Goal: Information Seeking & Learning: Find specific fact

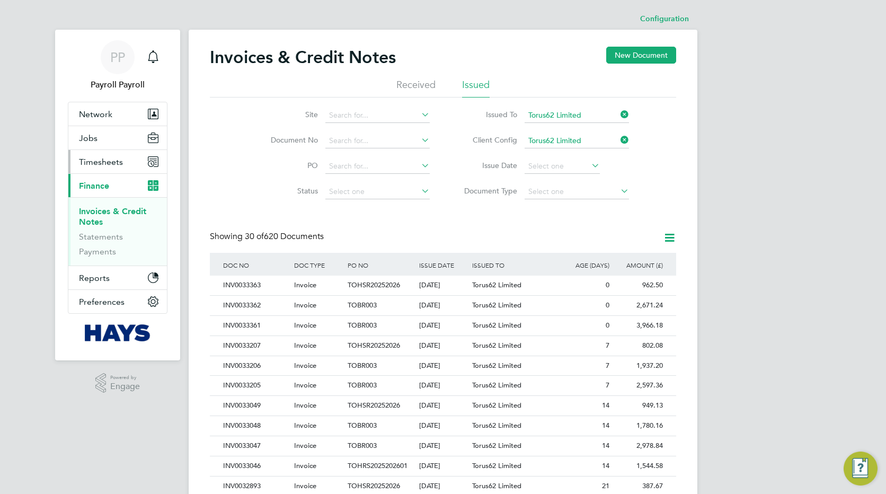
click at [102, 164] on span "Timesheets" at bounding box center [101, 162] width 44 height 10
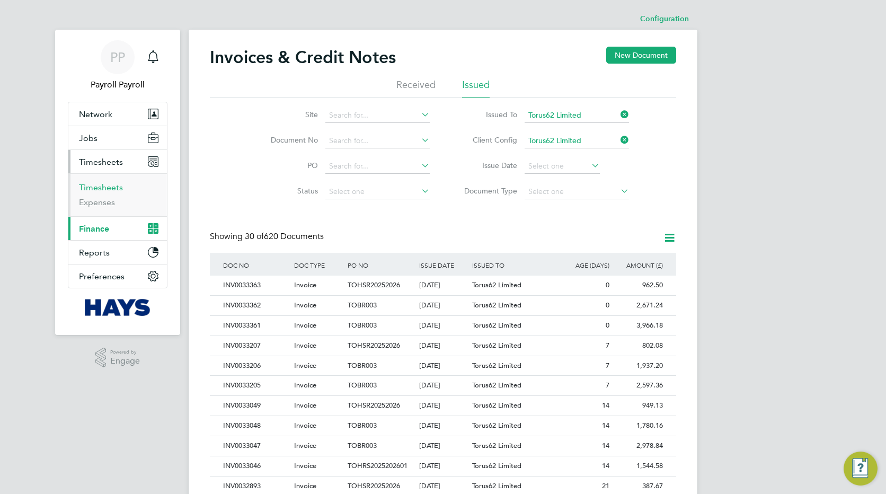
click at [92, 189] on link "Timesheets" at bounding box center [101, 187] width 44 height 10
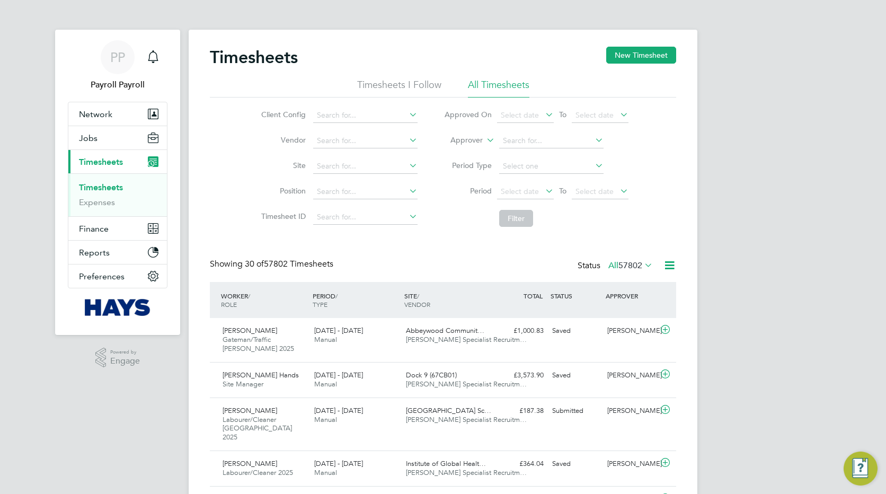
click at [484, 140] on icon at bounding box center [484, 137] width 0 height 10
click at [464, 156] on li "Worker" at bounding box center [456, 153] width 52 height 14
click at [520, 143] on input at bounding box center [551, 140] width 104 height 15
click at [566, 153] on b "Jamson" at bounding box center [579, 154] width 26 height 9
type input "[PERSON_NAME]"
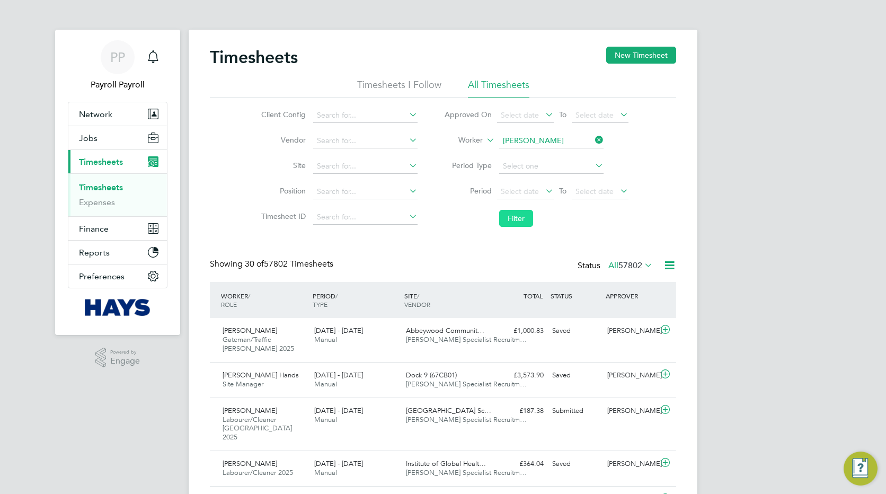
click at [515, 213] on button "Filter" at bounding box center [516, 218] width 34 height 17
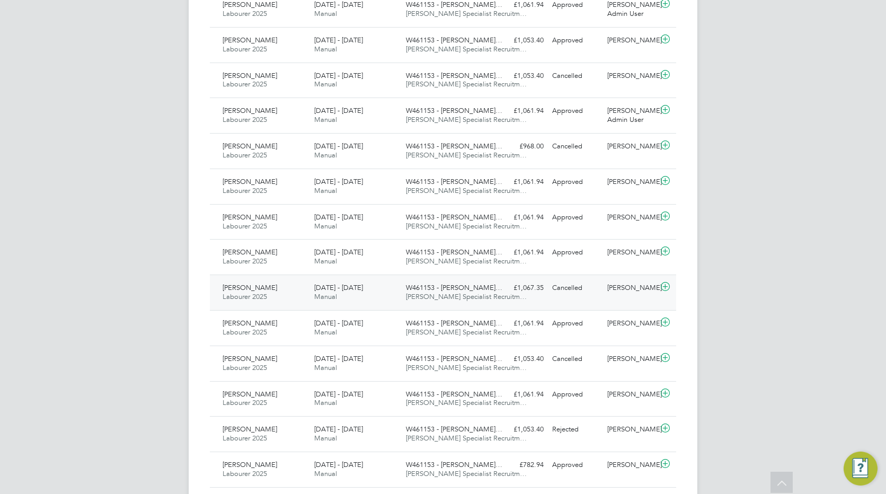
click at [308, 293] on div "Carl Jamson Labourer 2025 21 - 27 Jun 2025" at bounding box center [264, 292] width 92 height 26
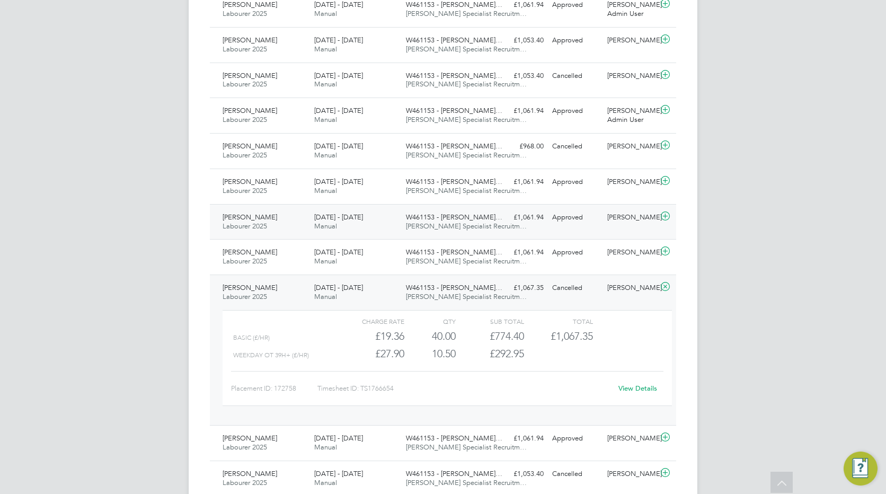
click at [323, 219] on span "21 - 27 Jun 2025" at bounding box center [338, 216] width 49 height 9
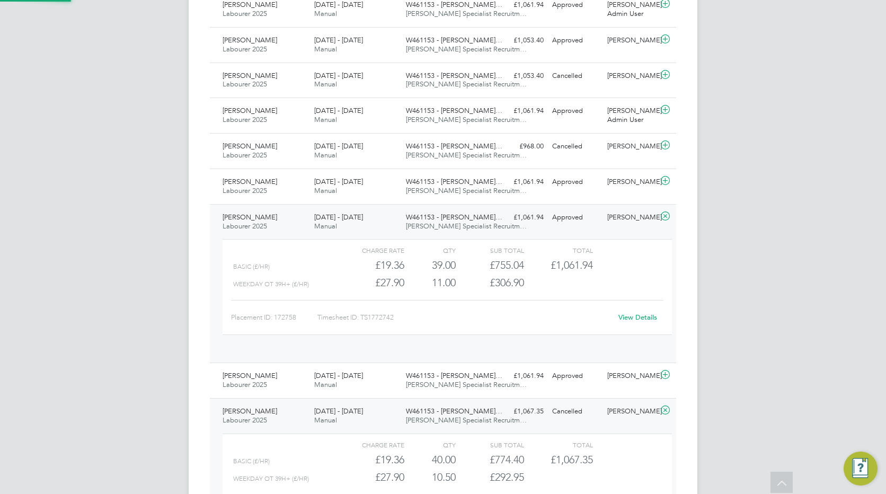
scroll to position [18, 103]
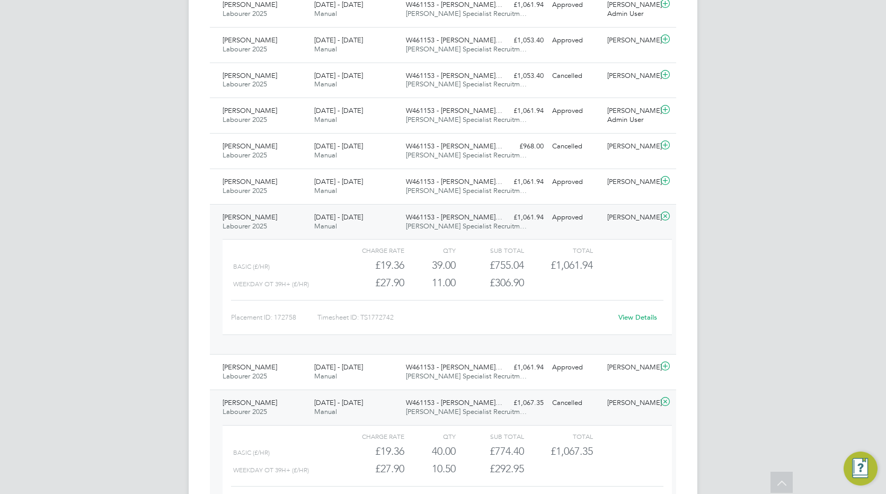
click at [630, 317] on link "View Details" at bounding box center [637, 317] width 39 height 9
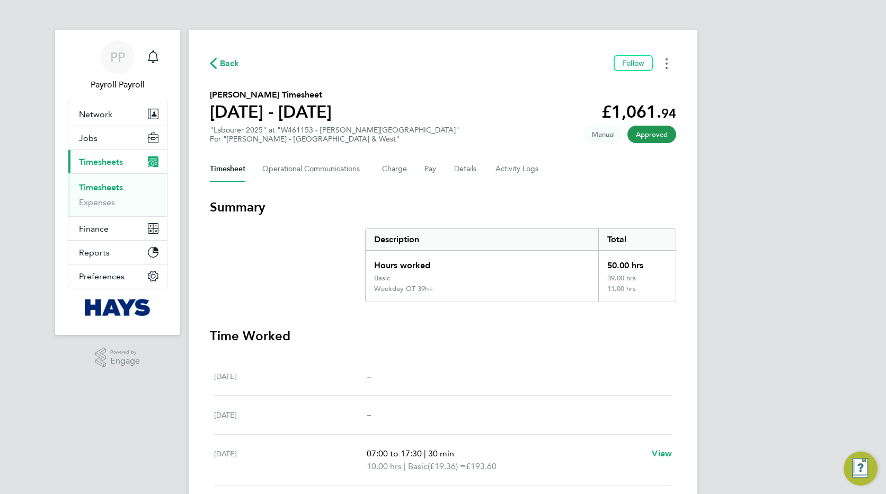
click at [664, 69] on button "Timesheets Menu" at bounding box center [666, 63] width 19 height 16
click at [593, 85] on link "Download timesheet" at bounding box center [612, 86] width 127 height 21
click at [454, 172] on button "Details" at bounding box center [466, 168] width 24 height 25
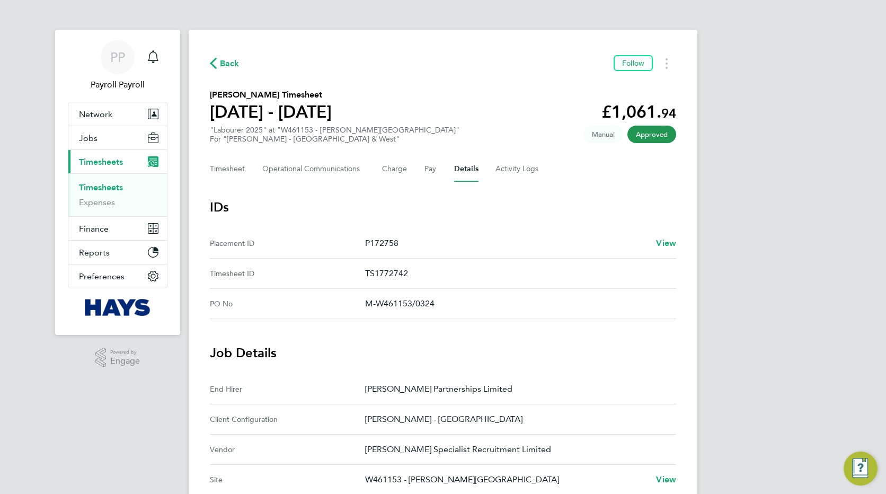
click at [773, 286] on div "PP Payroll Payroll Notifications Applications: Network Team Members Businesses …" at bounding box center [443, 426] width 886 height 853
click at [536, 166] on Logs-tab "Activity Logs" at bounding box center [517, 168] width 44 height 25
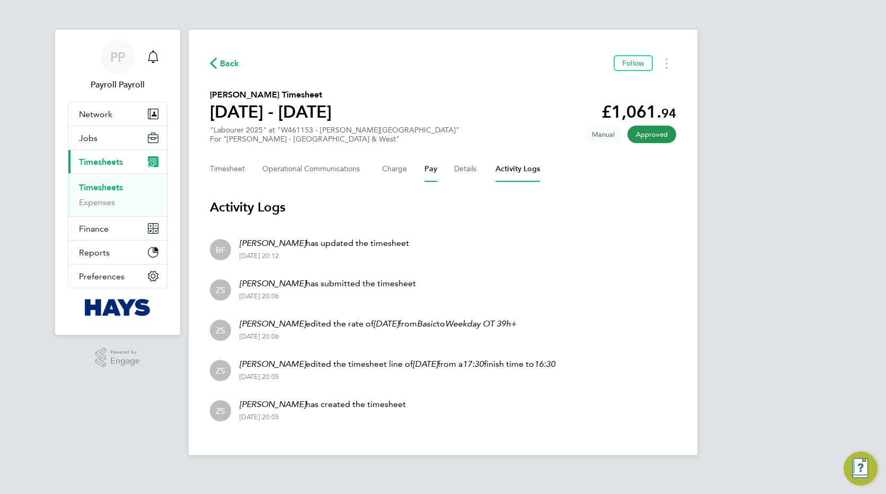
click at [431, 167] on button "Pay" at bounding box center [430, 168] width 13 height 25
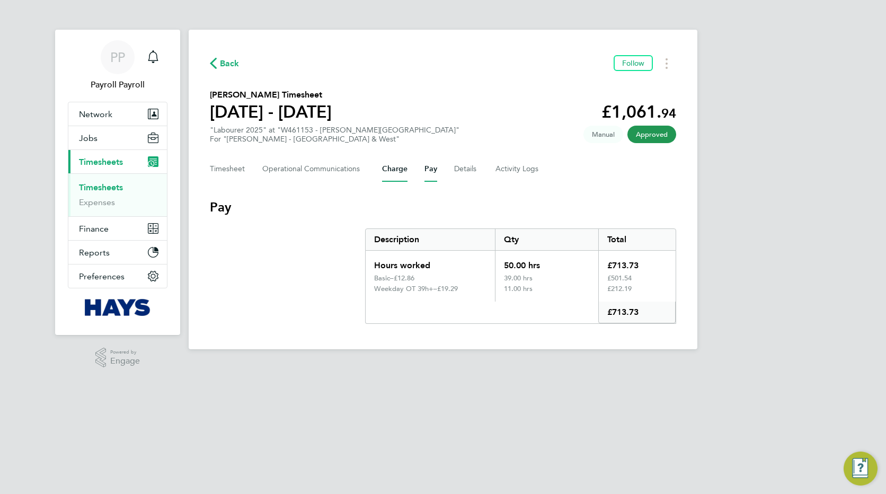
click at [402, 168] on button "Charge" at bounding box center [394, 168] width 25 height 25
click at [328, 172] on Communications-tab "Operational Communications" at bounding box center [313, 168] width 103 height 25
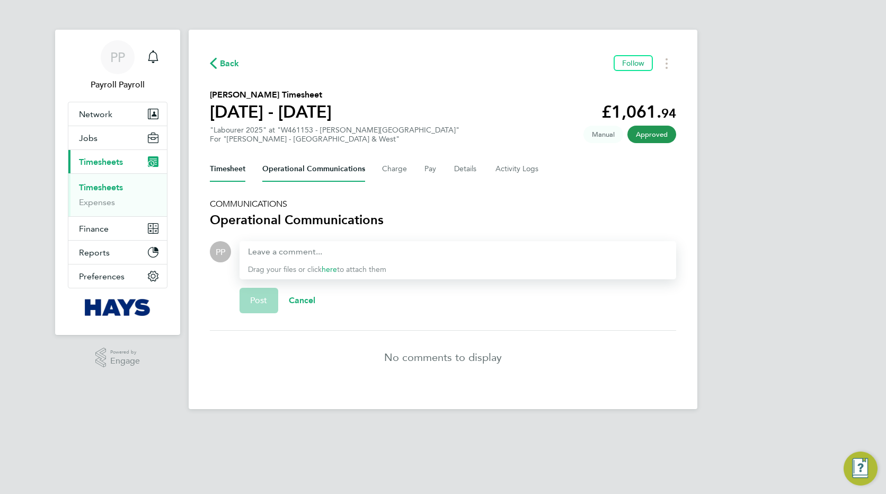
click at [229, 169] on button "Timesheet" at bounding box center [227, 168] width 35 height 25
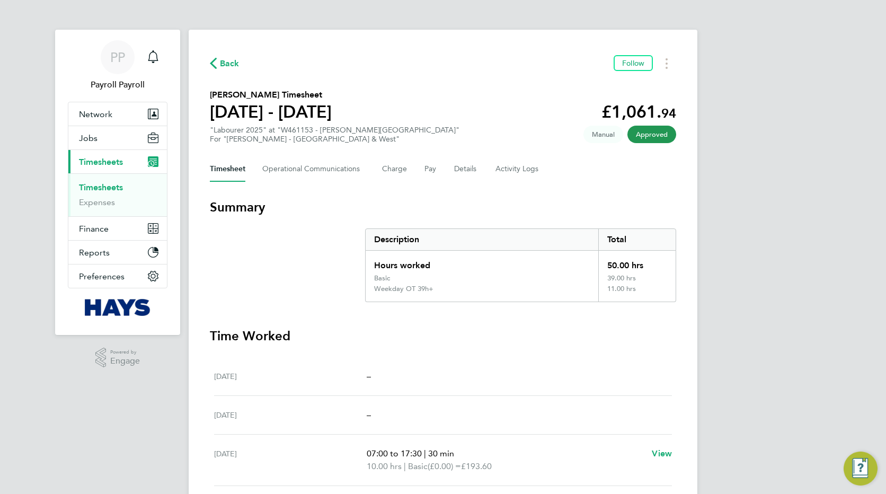
click at [254, 241] on section "Summary Description Total Hours worked 50.00 hrs Basic 39.00 hrs Weekday OT 39h…" at bounding box center [443, 250] width 466 height 103
click at [88, 159] on span "Timesheets" at bounding box center [101, 162] width 44 height 10
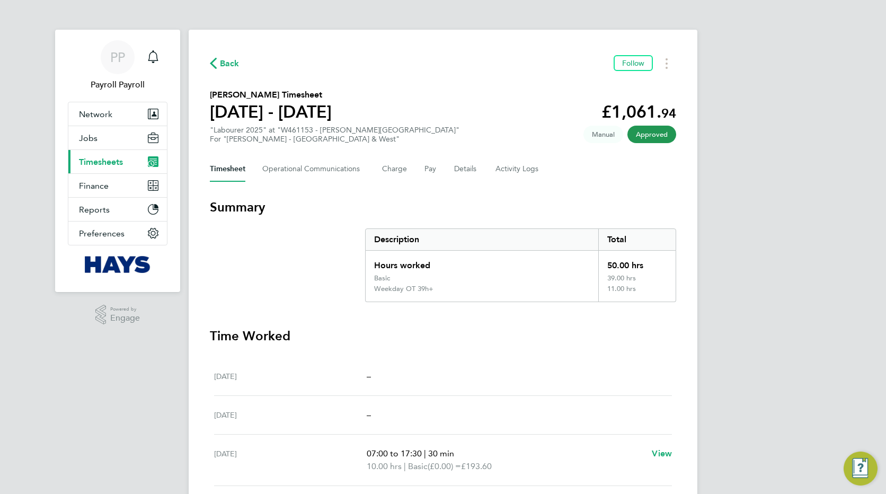
click at [88, 159] on span "Timesheets" at bounding box center [101, 162] width 44 height 10
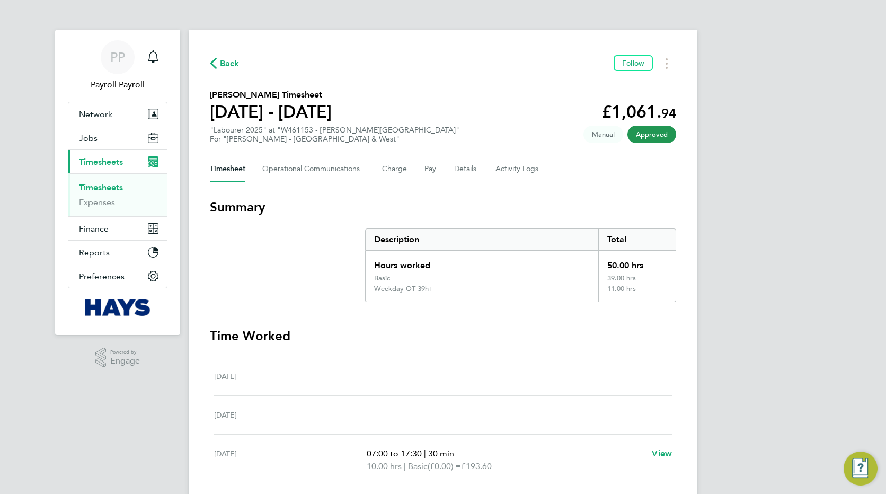
click at [83, 186] on link "Timesheets" at bounding box center [101, 187] width 44 height 10
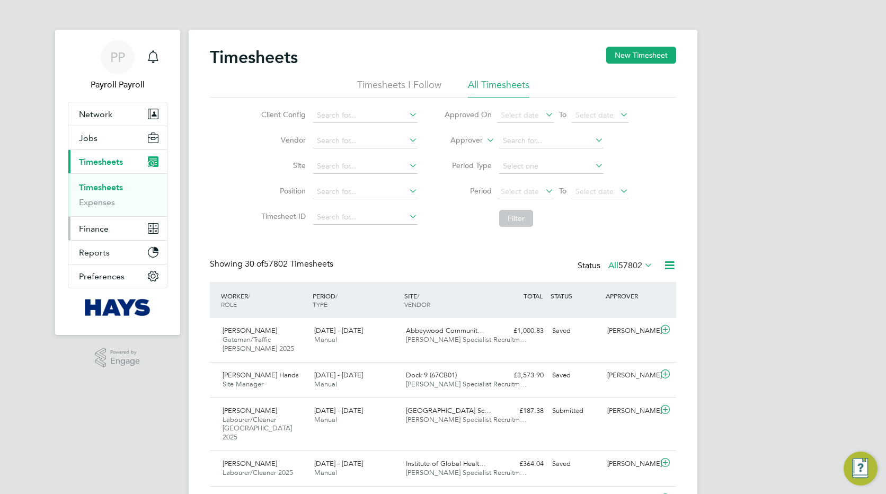
click at [98, 230] on span "Finance" at bounding box center [94, 229] width 30 height 10
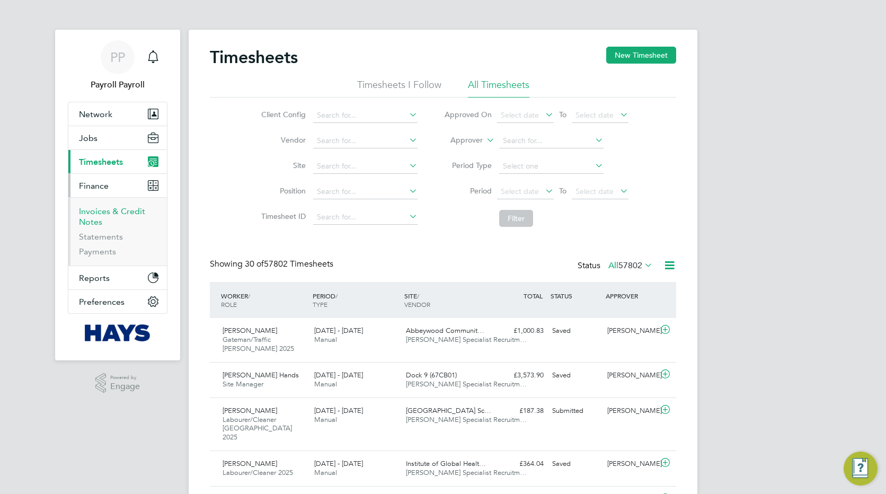
click at [99, 213] on link "Invoices & Credit Notes" at bounding box center [112, 216] width 66 height 21
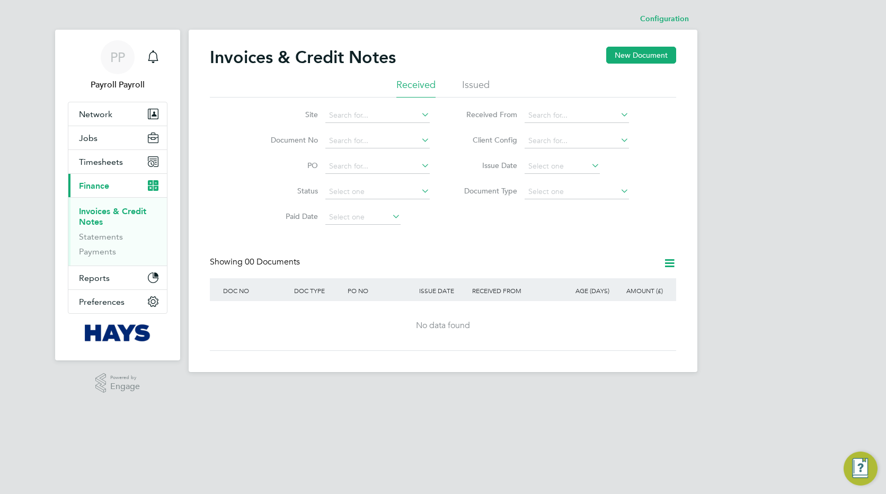
click at [486, 89] on li "Issued" at bounding box center [476, 87] width 28 height 19
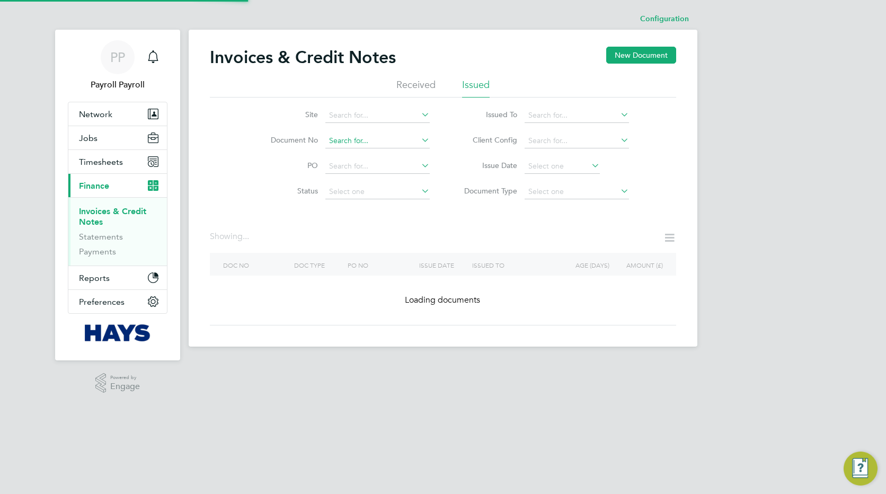
click at [356, 137] on input at bounding box center [377, 140] width 104 height 15
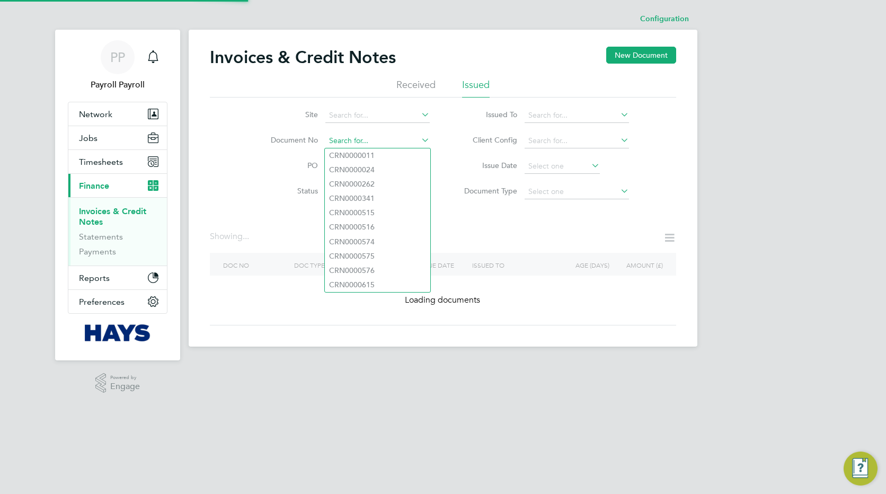
paste input "INV0031574"
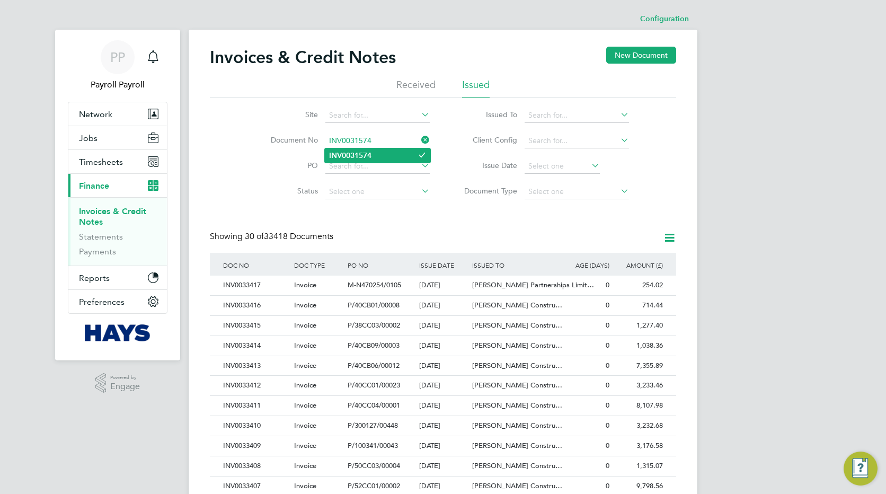
type input "INV0031574"
click at [365, 154] on b "INV0031574" at bounding box center [350, 155] width 42 height 9
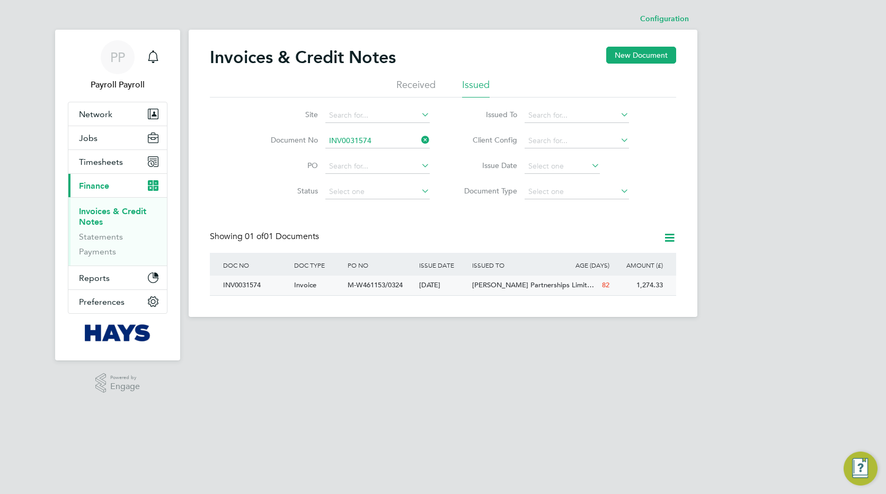
click at [381, 288] on span "M-W461153/0324" at bounding box center [374, 284] width 55 height 9
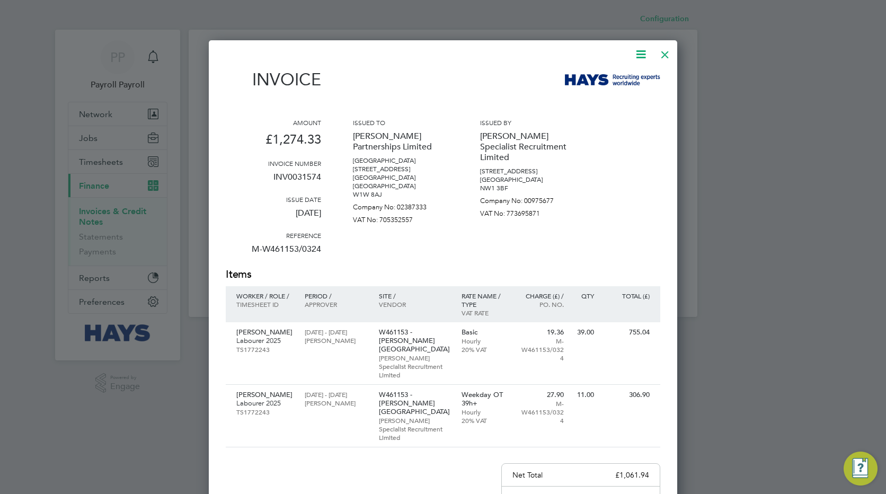
click at [617, 257] on div "Amount £1,274.33 Invoice number INV0031574 Issue date 04 Jul 2025 Reference M-W…" at bounding box center [443, 192] width 434 height 149
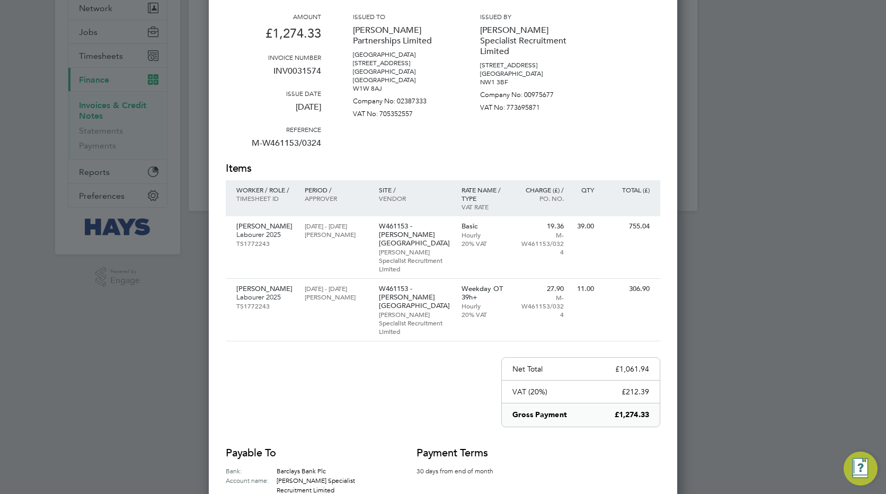
click at [173, 110] on div at bounding box center [443, 247] width 886 height 494
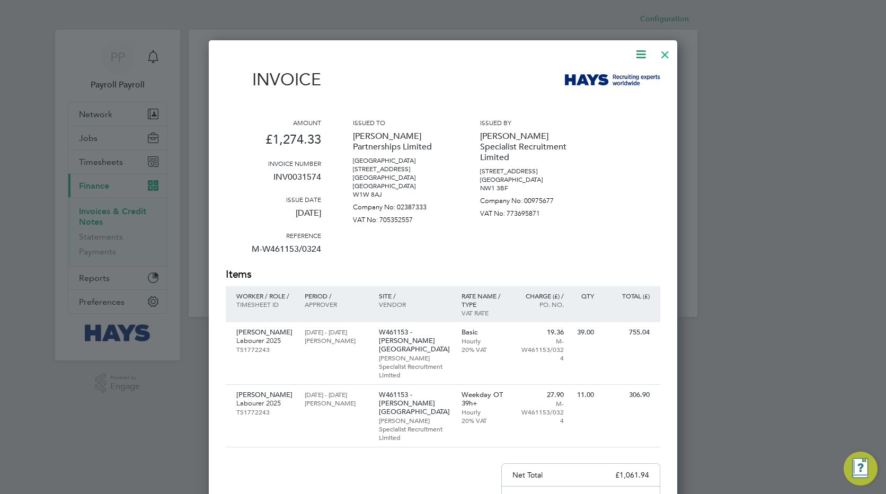
click at [663, 55] on div at bounding box center [664, 51] width 19 height 19
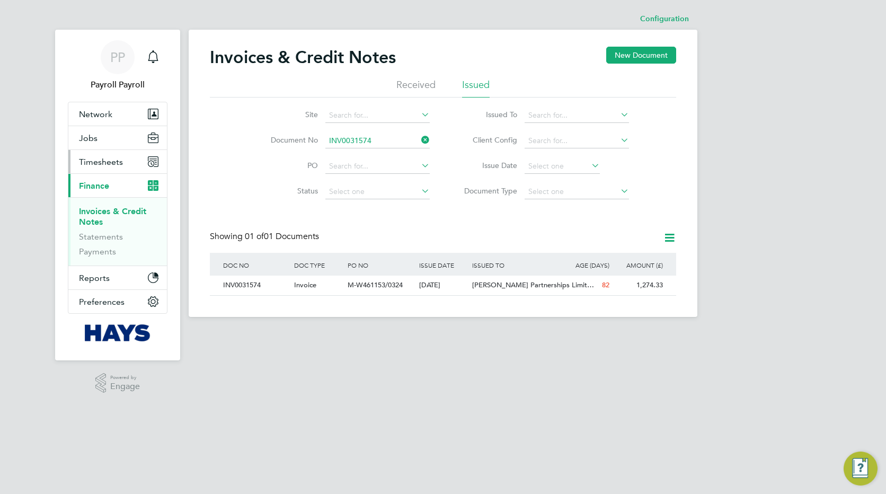
click at [99, 157] on span "Timesheets" at bounding box center [101, 162] width 44 height 10
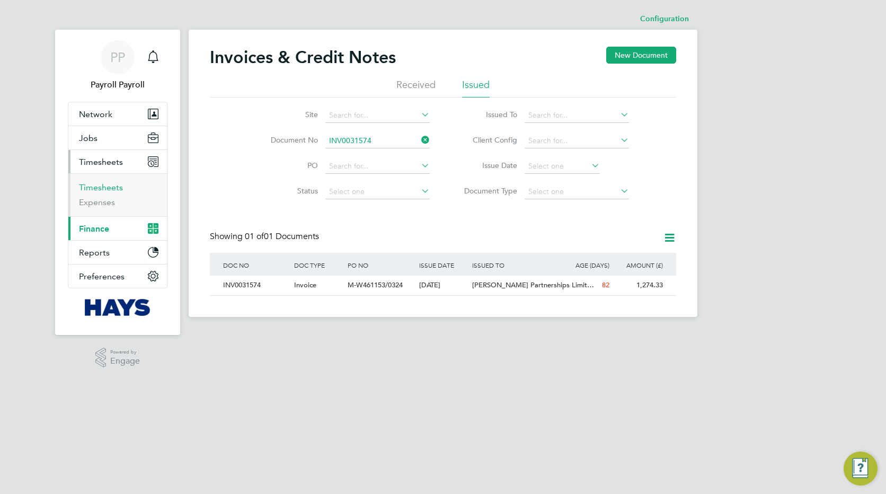
click at [94, 188] on link "Timesheets" at bounding box center [101, 187] width 44 height 10
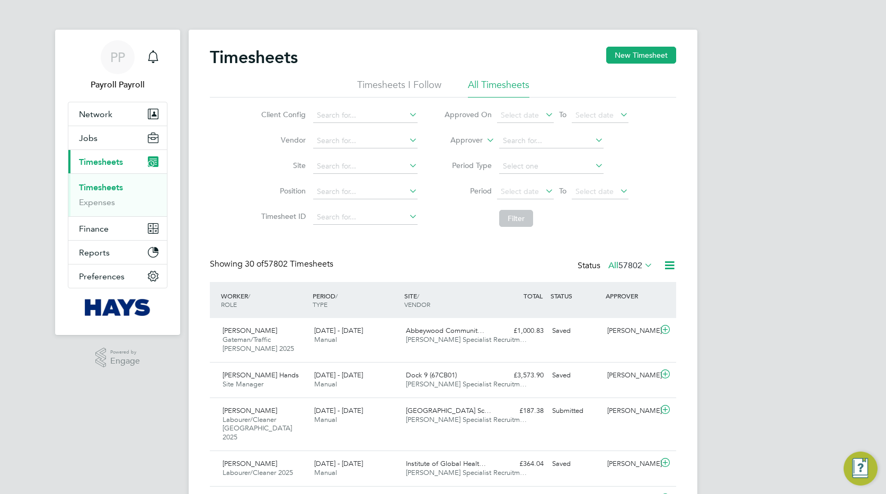
scroll to position [35, 92]
click at [484, 139] on icon at bounding box center [484, 137] width 0 height 10
click at [457, 155] on li "Worker" at bounding box center [456, 153] width 52 height 14
click at [525, 135] on input at bounding box center [551, 140] width 104 height 15
type input "carl j"
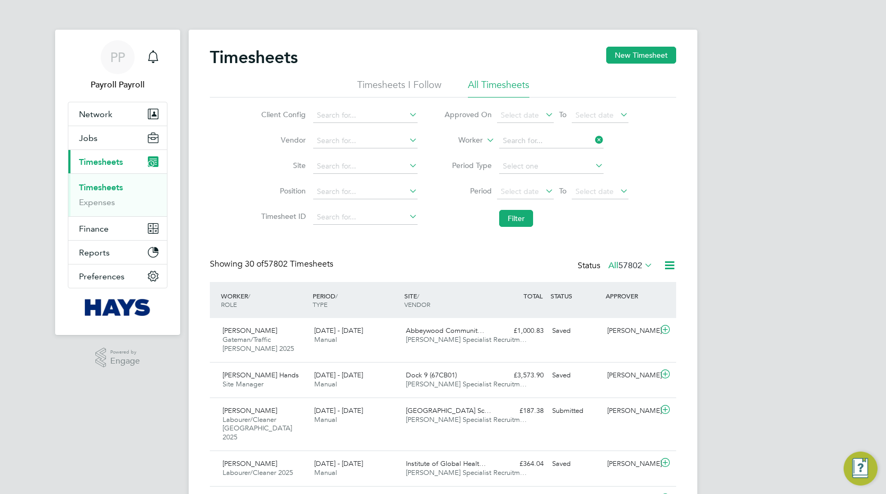
click at [530, 168] on li "Carl J amson" at bounding box center [550, 170] width 105 height 14
type input "[PERSON_NAME]"
click at [519, 220] on button "Filter" at bounding box center [516, 218] width 34 height 17
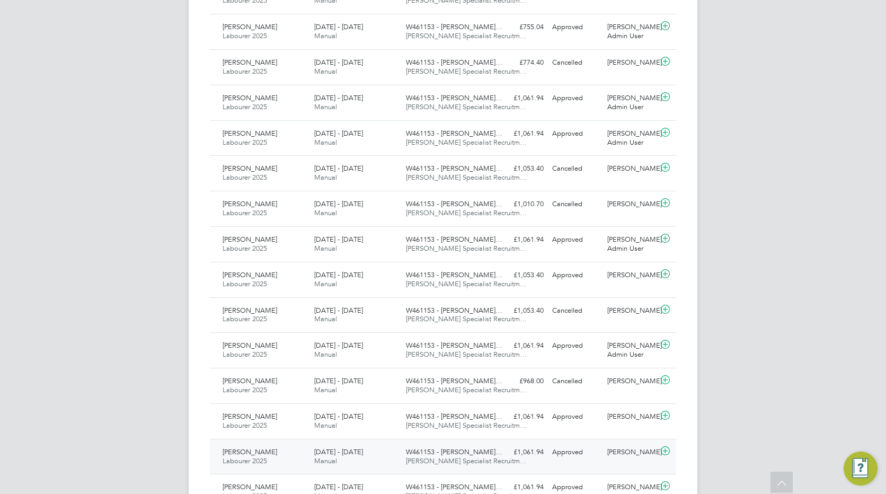
click at [445, 454] on span "W461153 - Drummond…" at bounding box center [454, 451] width 96 height 9
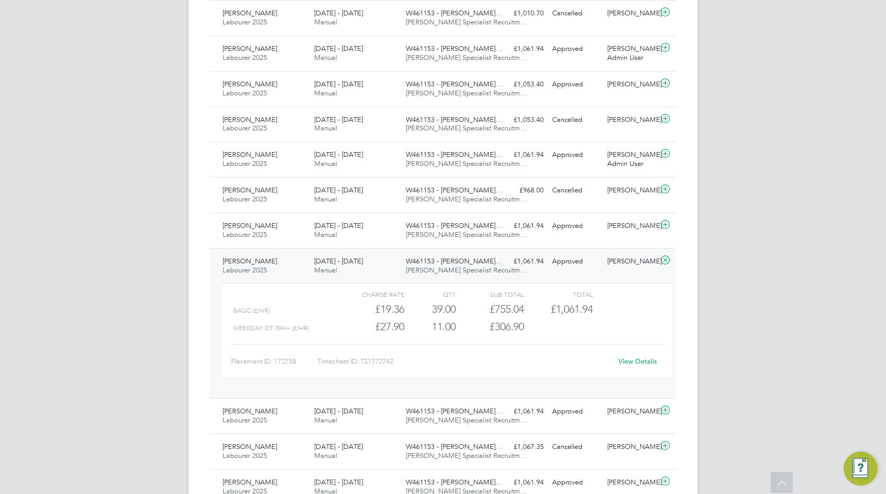
click at [629, 360] on link "View Details" at bounding box center [637, 360] width 39 height 9
click at [261, 457] on span "Labourer 2025" at bounding box center [244, 455] width 44 height 9
click at [858, 201] on div "PP Payroll Payroll Notifications Applications: Network Team Members Businesses …" at bounding box center [443, 203] width 886 height 1679
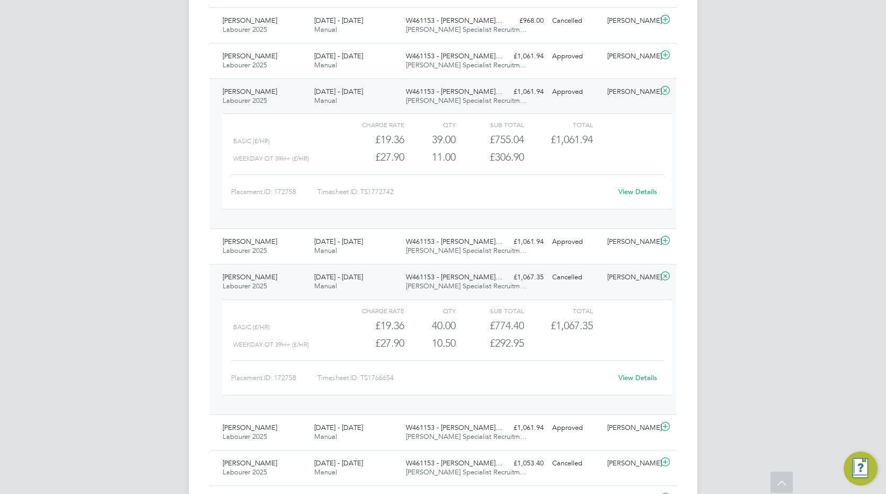
click at [624, 376] on link "View Details" at bounding box center [637, 377] width 39 height 9
click at [384, 190] on div "Timesheet ID: TS1772742" at bounding box center [464, 191] width 294 height 17
copy div "TS1772742 View Details Carl Jamson Labourer 2025 28 Jun - 4 Jul 2025 28 Jun - 4…"
click at [355, 99] on div "21 - 27 Jun 2025 Manual" at bounding box center [356, 96] width 92 height 26
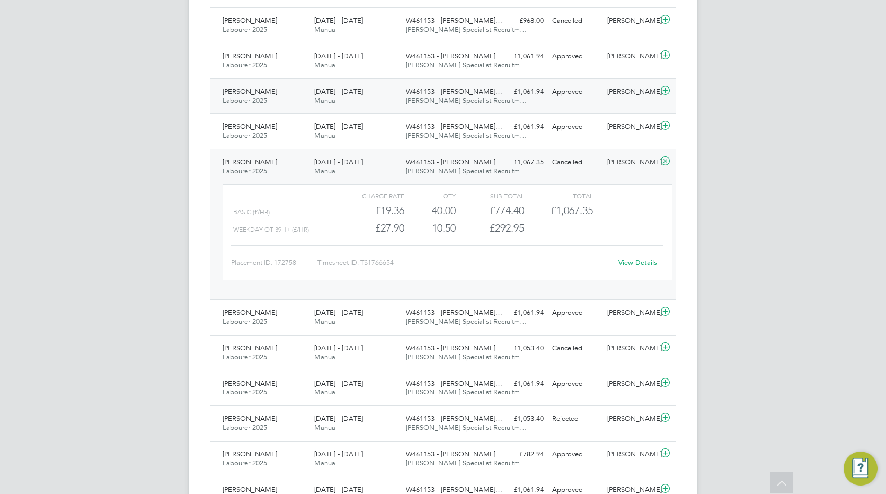
click at [355, 99] on div "21 - 27 Jun 2025 Manual" at bounding box center [356, 96] width 92 height 26
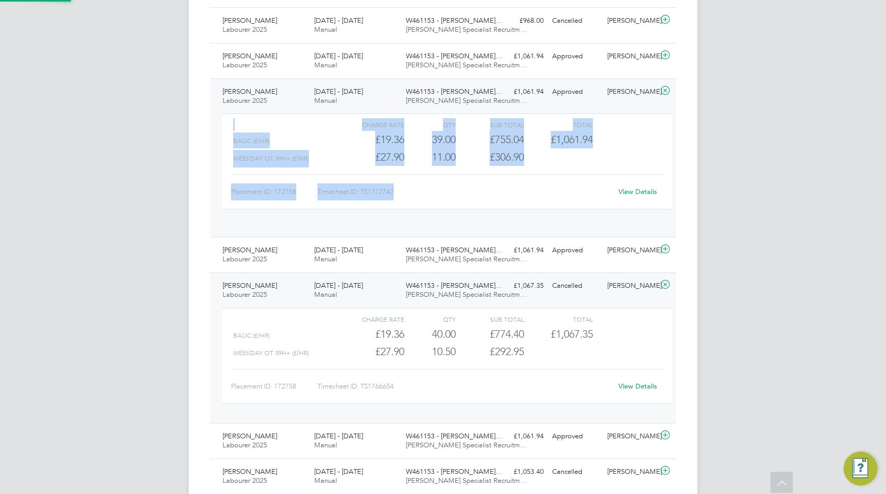
scroll to position [18, 103]
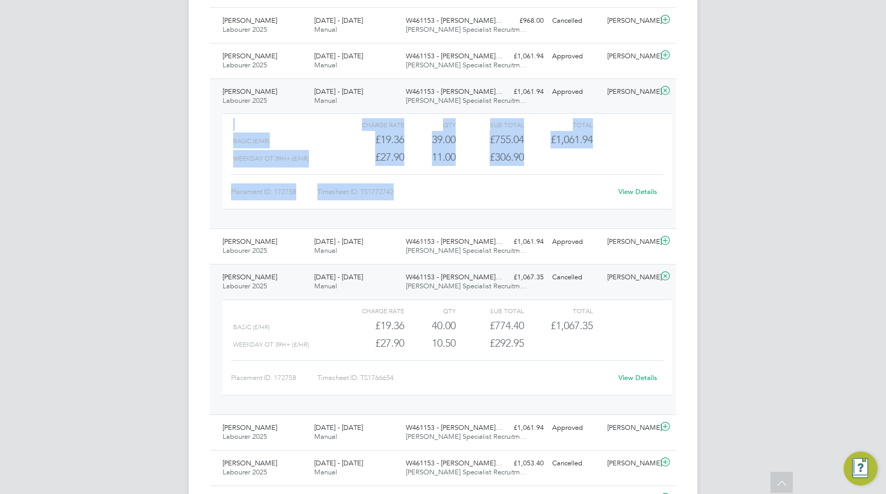
click at [631, 192] on link "View Details" at bounding box center [637, 191] width 39 height 9
click at [756, 165] on div "PP Payroll Payroll Notifications Applications: Network Team Members Businesses …" at bounding box center [443, 34] width 886 height 1679
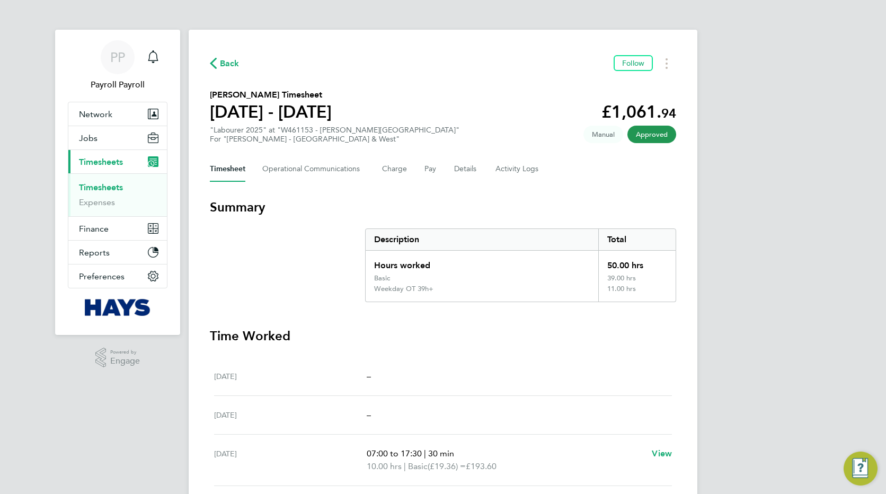
click at [774, 316] on div "PP Payroll Payroll Notifications Applications: Network Team Members Businesses …" at bounding box center [443, 409] width 886 height 818
click at [664, 69] on button "Timesheets Menu" at bounding box center [666, 63] width 19 height 16
click at [468, 166] on button "Details" at bounding box center [466, 168] width 24 height 25
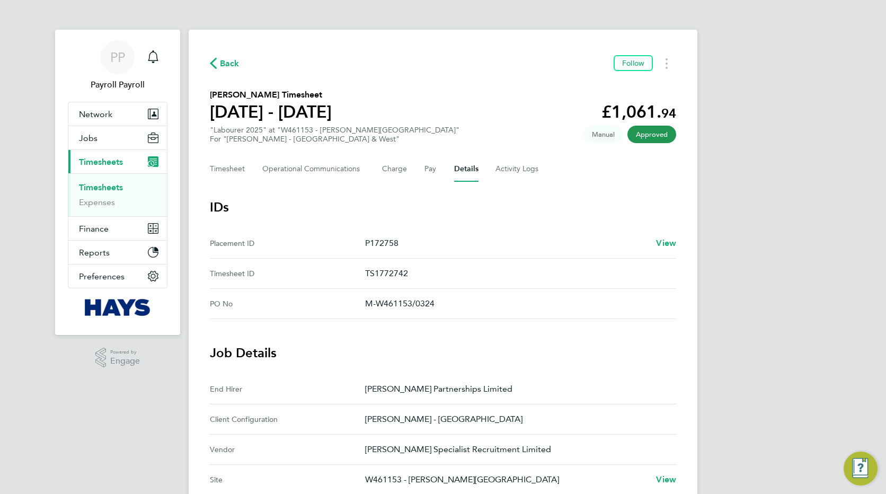
click at [742, 298] on div "PP Payroll Payroll Notifications Applications: Network Team Members Businesses …" at bounding box center [443, 426] width 886 height 853
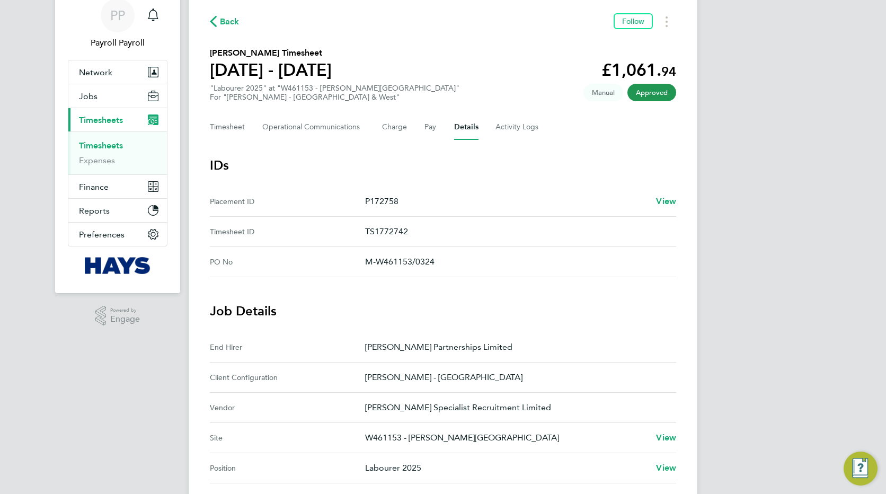
scroll to position [21, 0]
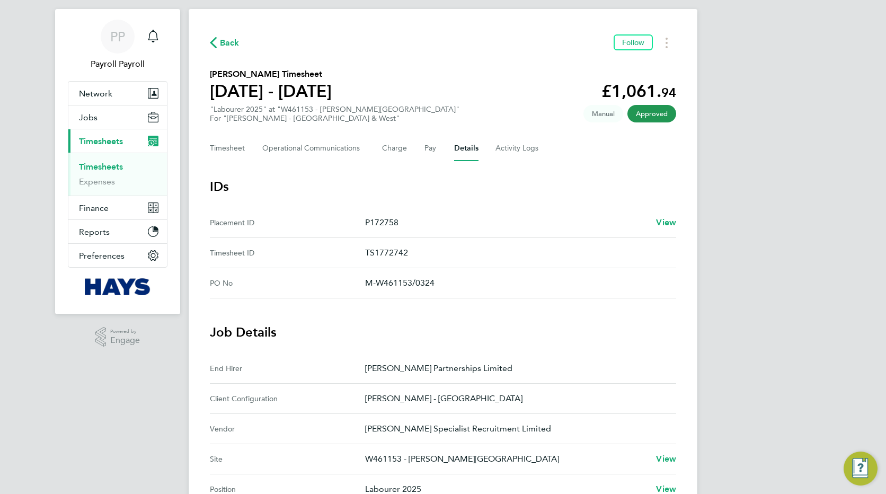
drag, startPoint x: 412, startPoint y: 253, endPoint x: 367, endPoint y: 251, distance: 45.6
click at [367, 251] on p "TS1772742" at bounding box center [516, 252] width 302 height 13
copy p "TS1772742"
click at [511, 151] on Logs-tab "Activity Logs" at bounding box center [517, 148] width 44 height 25
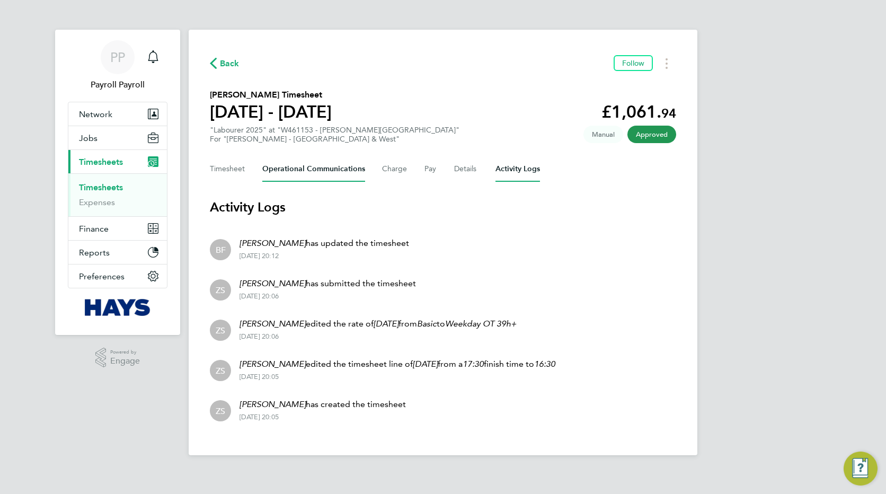
click at [317, 165] on Communications-tab "Operational Communications" at bounding box center [313, 168] width 103 height 25
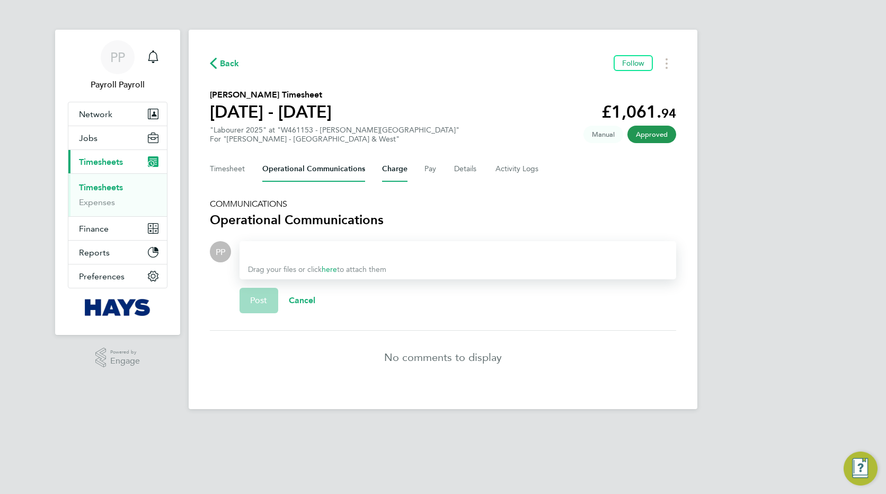
click at [382, 168] on button "Charge" at bounding box center [394, 168] width 25 height 25
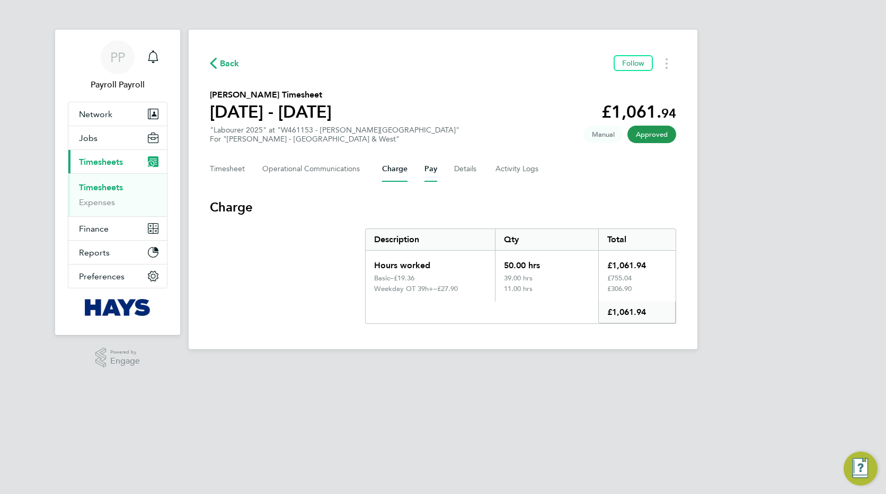
click at [428, 172] on button "Pay" at bounding box center [430, 168] width 13 height 25
click at [473, 175] on button "Details" at bounding box center [466, 168] width 24 height 25
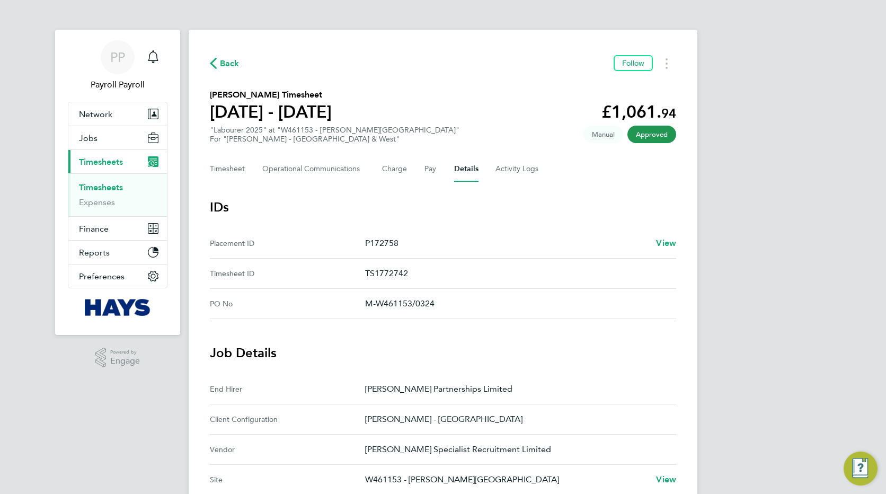
click at [736, 230] on div "PP Payroll Payroll Notifications Applications: Network Team Members Businesses …" at bounding box center [443, 426] width 886 height 853
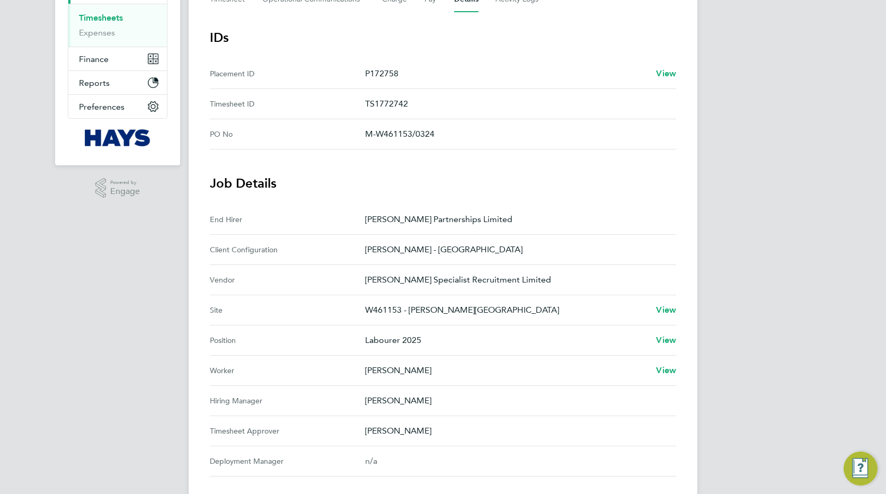
scroll to position [191, 0]
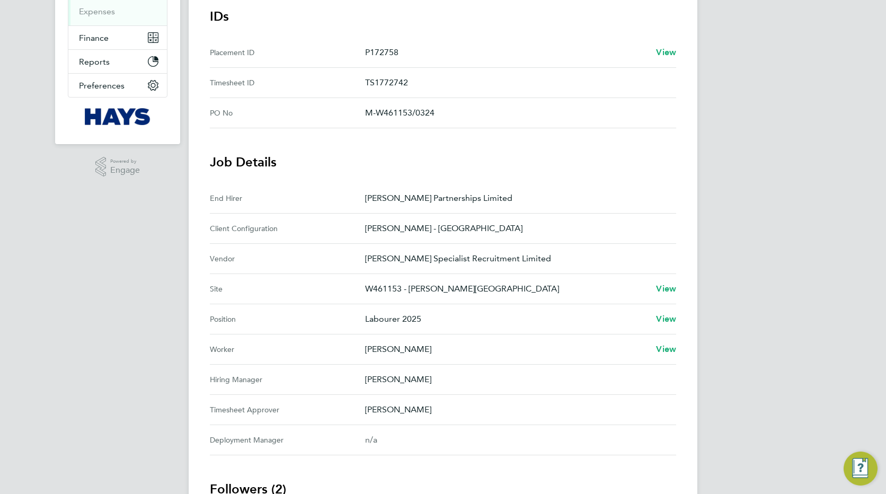
drag, startPoint x: 436, startPoint y: 116, endPoint x: 368, endPoint y: 112, distance: 69.0
click at [368, 112] on p "M-W461153/0324" at bounding box center [516, 112] width 302 height 13
copy p "M-W461153/0324"
click at [798, 176] on div "PP Payroll Payroll Notifications Applications: Network Team Members Businesses …" at bounding box center [443, 235] width 886 height 853
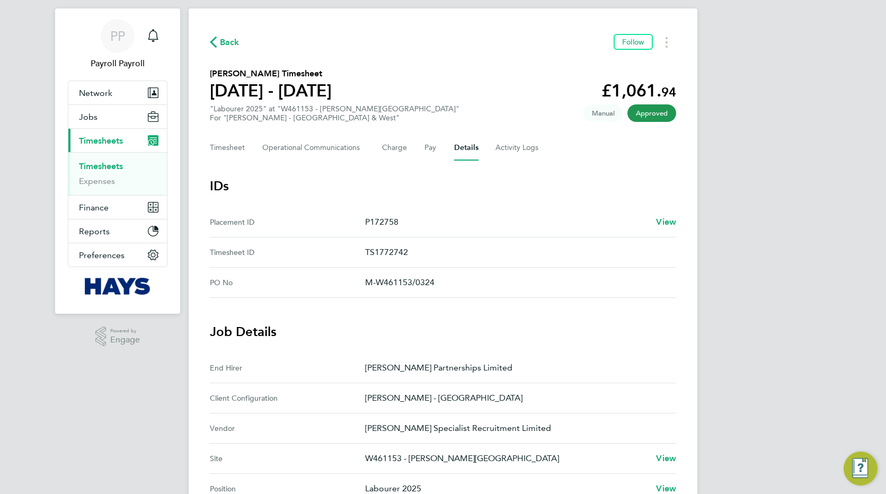
scroll to position [0, 0]
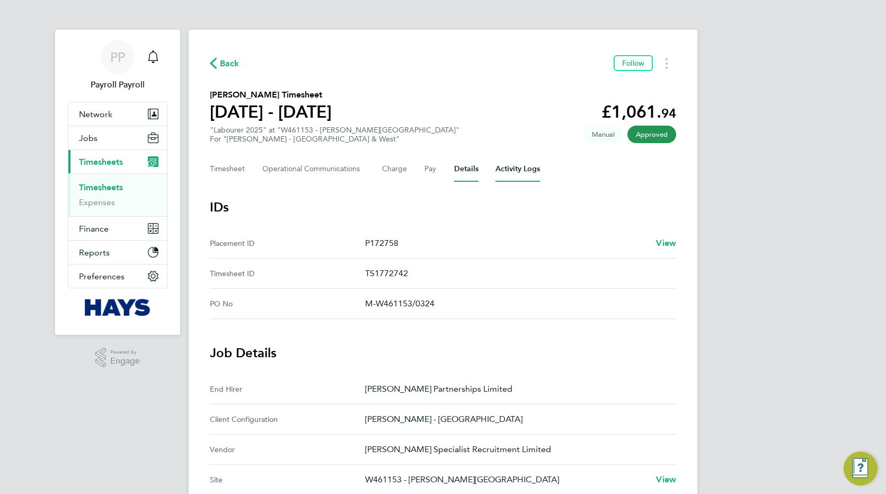
click at [529, 171] on Logs-tab "Activity Logs" at bounding box center [517, 168] width 44 height 25
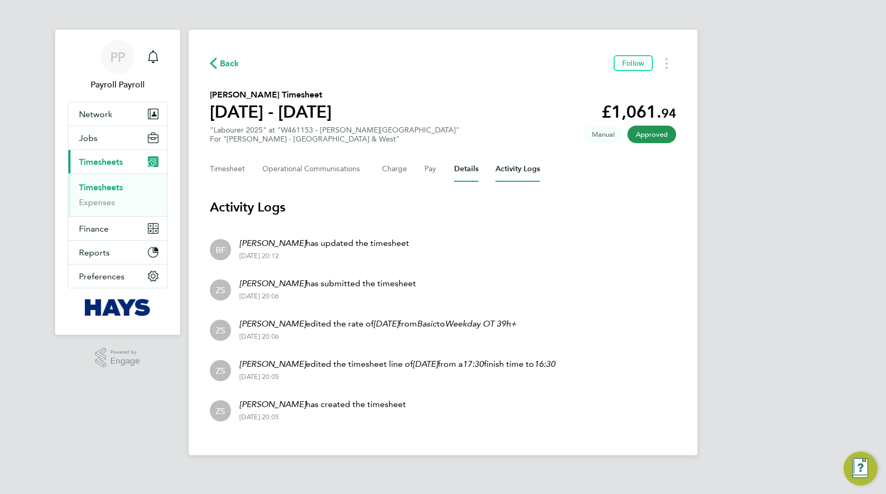
click at [468, 170] on button "Details" at bounding box center [466, 168] width 24 height 25
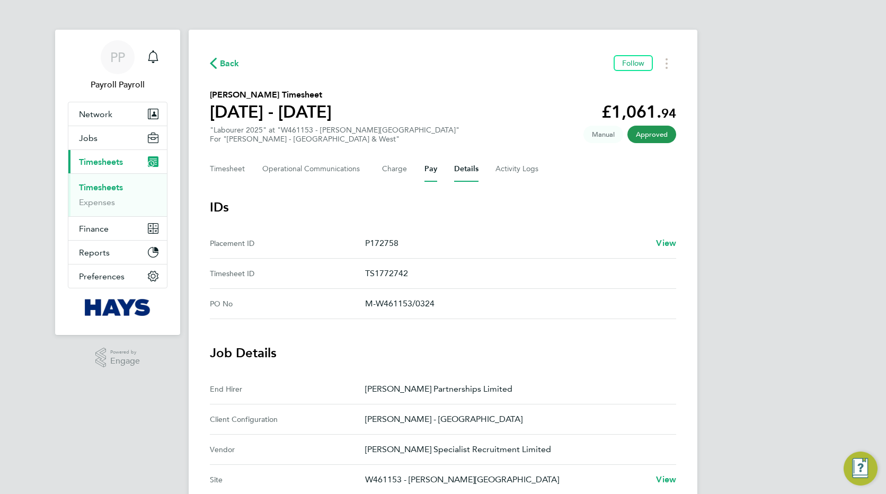
click at [424, 166] on button "Pay" at bounding box center [430, 168] width 13 height 25
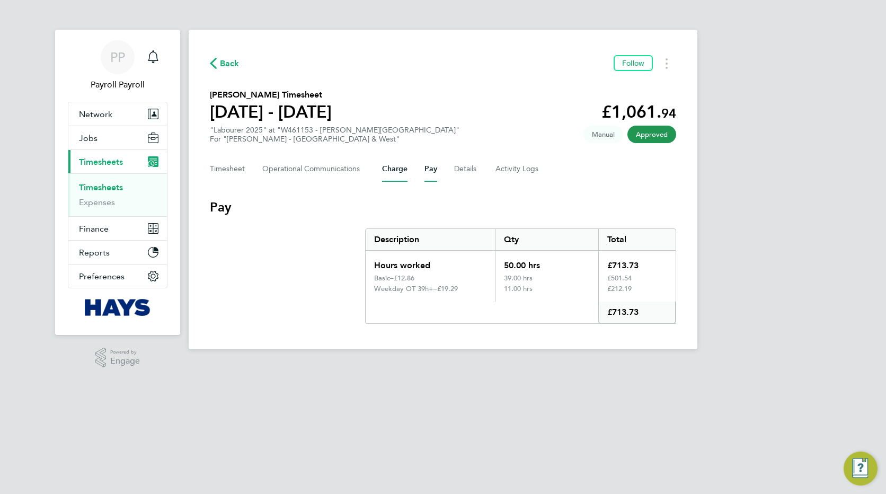
click at [393, 170] on button "Charge" at bounding box center [394, 168] width 25 height 25
click at [346, 171] on Communications-tab "Operational Communications" at bounding box center [313, 168] width 103 height 25
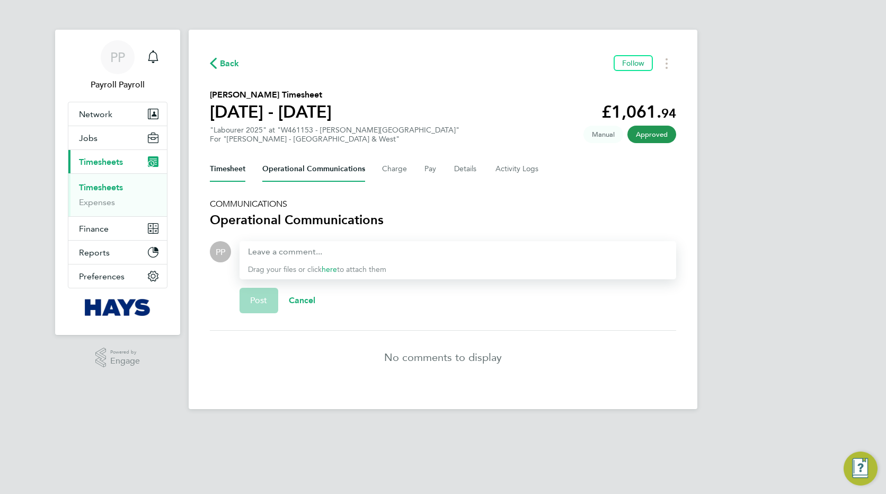
click at [236, 169] on button "Timesheet" at bounding box center [227, 168] width 35 height 25
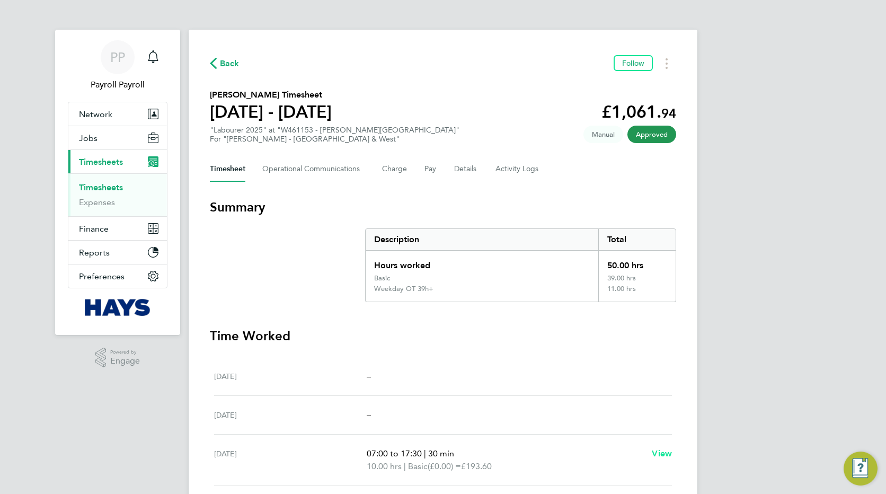
click at [660, 455] on span "View" at bounding box center [662, 453] width 20 height 10
select select "30"
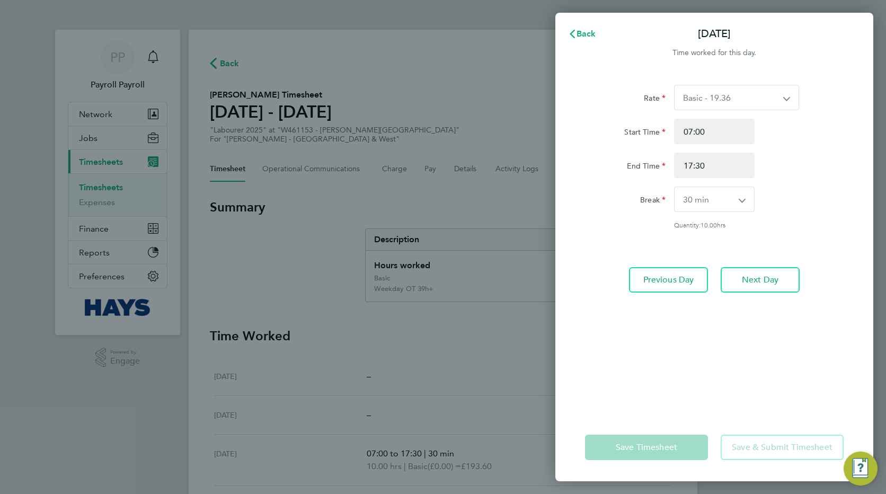
click at [450, 298] on div "Back Mon 23 Jun Time worked for this day. Rate Basic - 19.36 Saturday first 4h …" at bounding box center [443, 247] width 886 height 494
click at [572, 31] on icon "button" at bounding box center [572, 34] width 8 height 8
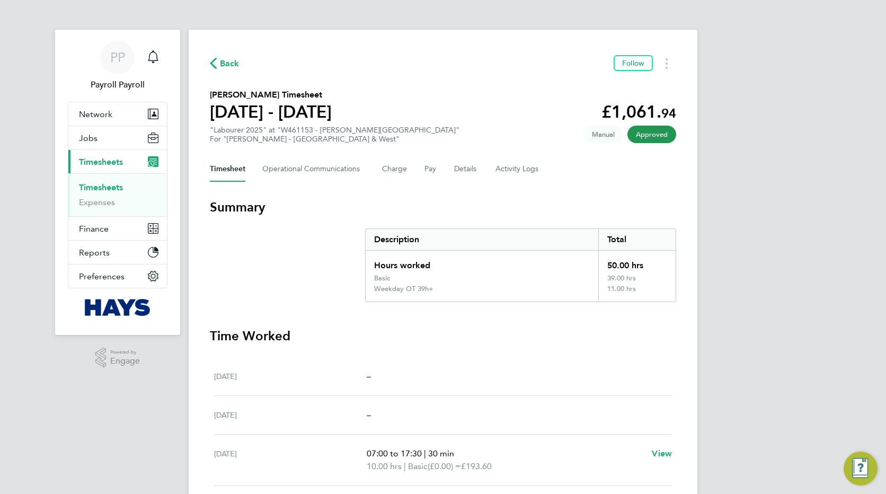
click at [572, 31] on div "Back Follow Carl Jamson's Timesheet 21 - 27 Jun 2025 £1,061. 94 "Labourer 2025"…" at bounding box center [443, 416] width 509 height 772
click at [664, 60] on button "Timesheets Menu" at bounding box center [666, 63] width 19 height 16
click at [582, 91] on link "Download timesheet" at bounding box center [612, 86] width 127 height 21
click at [87, 230] on span "Finance" at bounding box center [94, 229] width 30 height 10
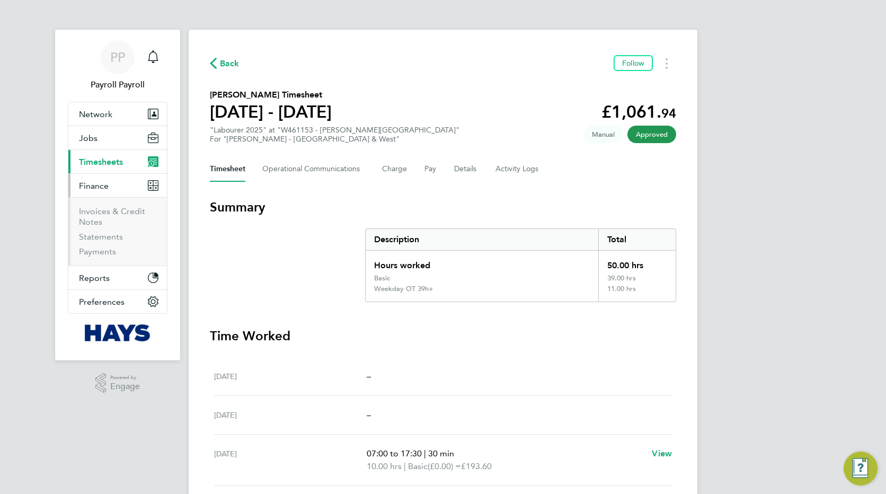
click at [90, 216] on li "Invoices & Credit Notes" at bounding box center [118, 218] width 79 height 25
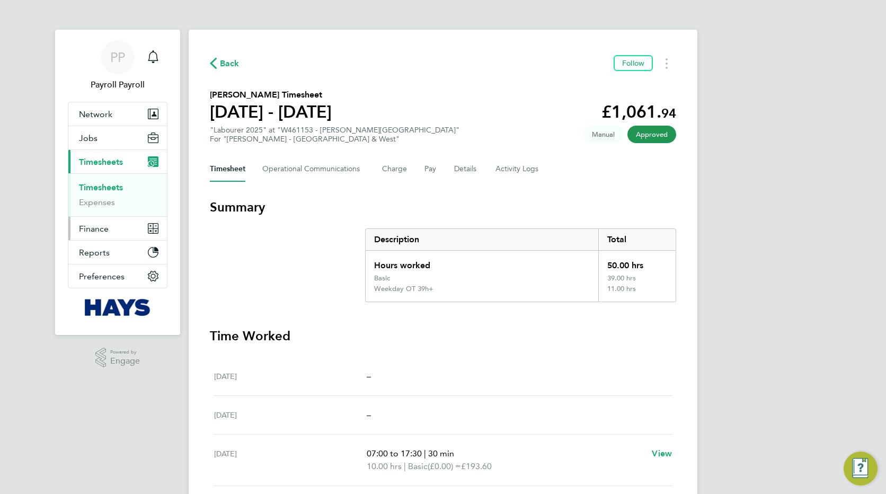
click at [86, 227] on span "Finance" at bounding box center [94, 229] width 30 height 10
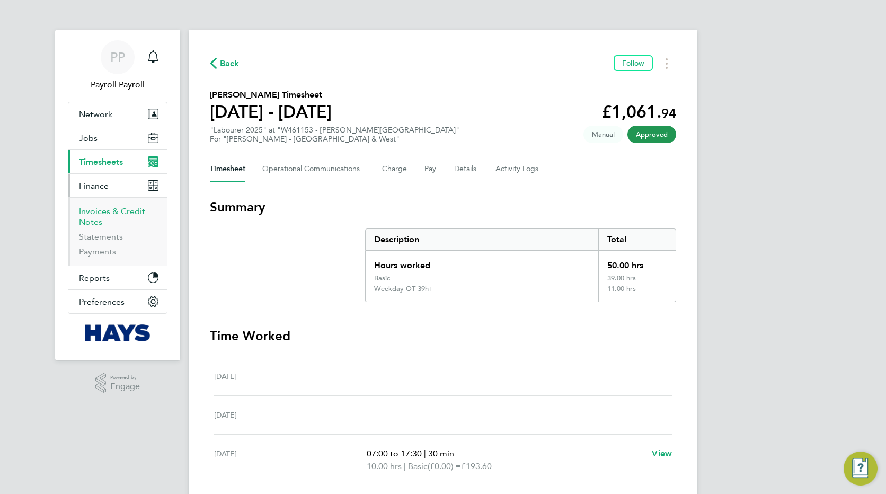
click at [87, 213] on link "Invoices & Credit Notes" at bounding box center [112, 216] width 66 height 21
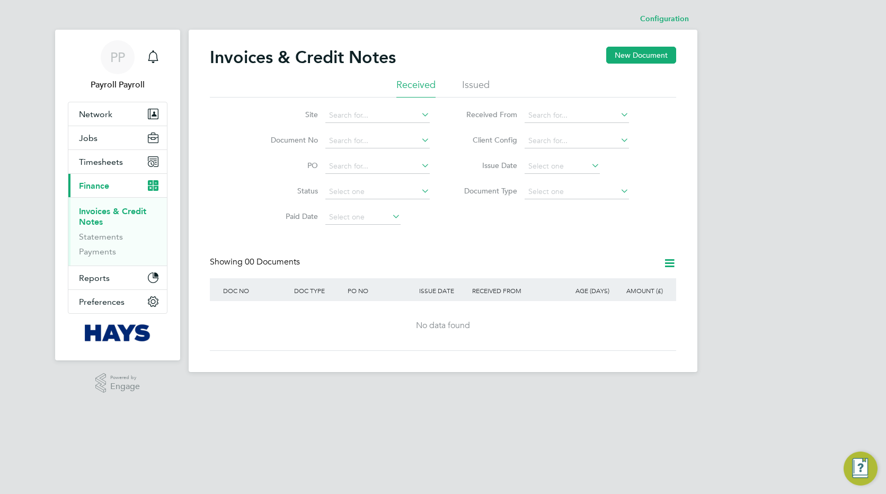
click at [477, 86] on li "Issued" at bounding box center [476, 87] width 28 height 19
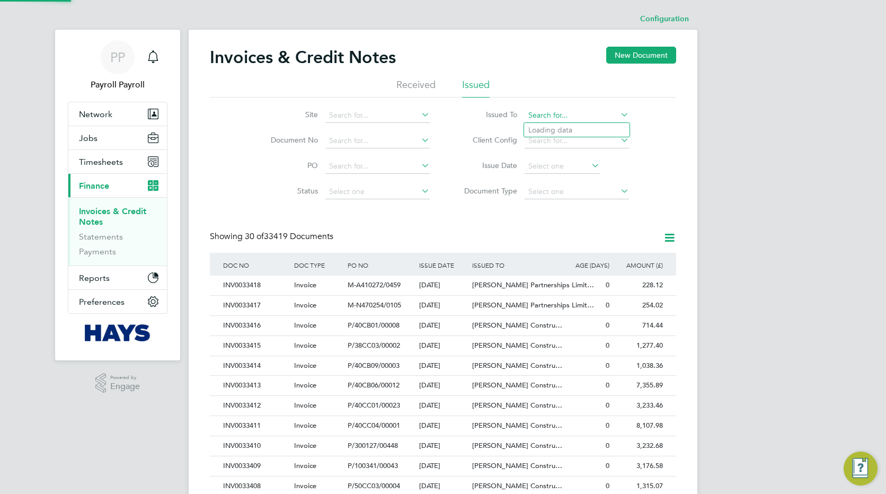
click at [569, 118] on input at bounding box center [576, 115] width 104 height 15
click at [567, 197] on li "[PERSON_NAME] Partnerships Limited" at bounding box center [610, 201] width 173 height 14
type input "[PERSON_NAME] Partnerships Limited"
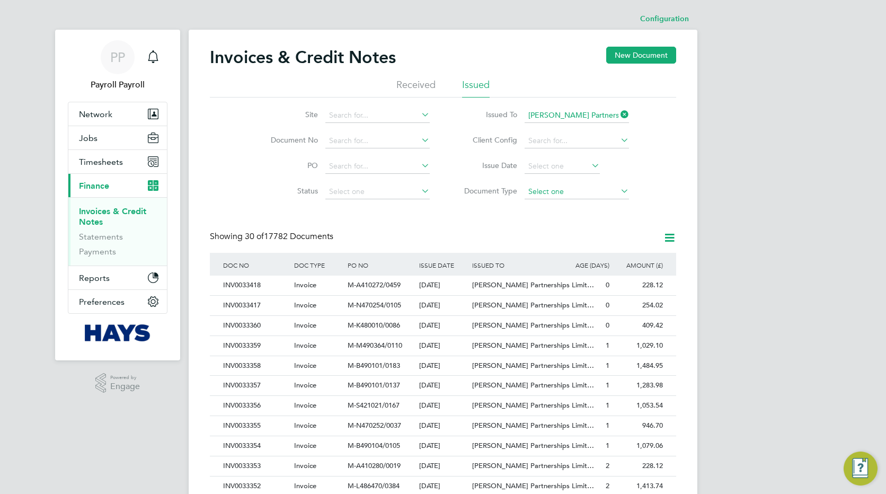
click at [612, 188] on input at bounding box center [576, 191] width 104 height 15
click at [564, 204] on li "Invoices" at bounding box center [576, 206] width 105 height 14
type input "Invoices"
click at [341, 117] on input at bounding box center [377, 115] width 104 height 15
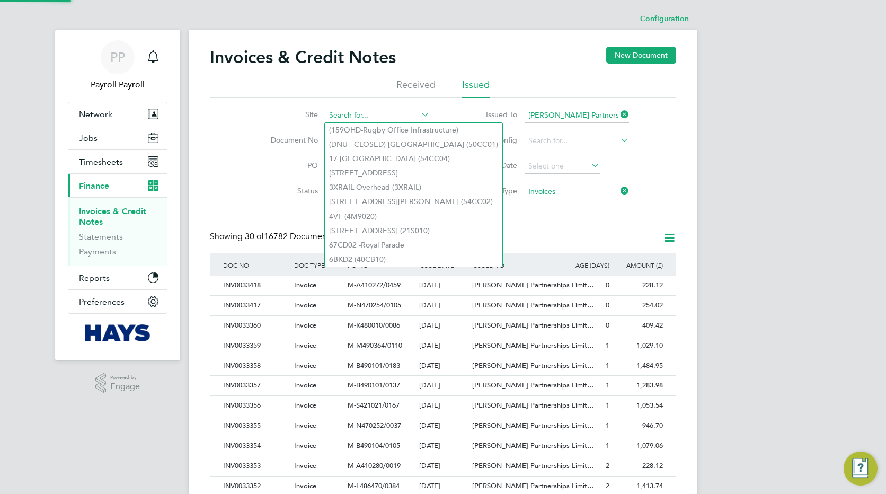
paste input "W461153 - [PERSON_NAME][GEOGRAPHIC_DATA]"
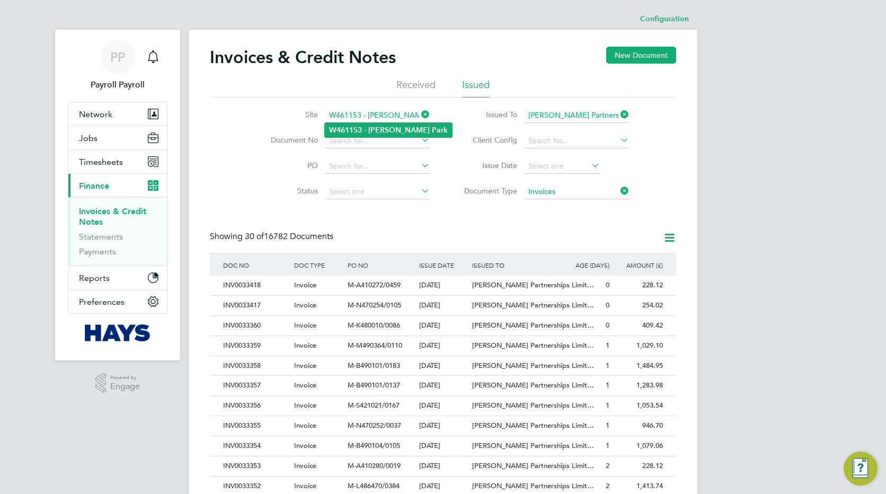
type input "W461153 - [PERSON_NAME][GEOGRAPHIC_DATA]"
click at [343, 127] on b "W461153" at bounding box center [345, 130] width 33 height 9
click at [363, 167] on input at bounding box center [377, 166] width 104 height 15
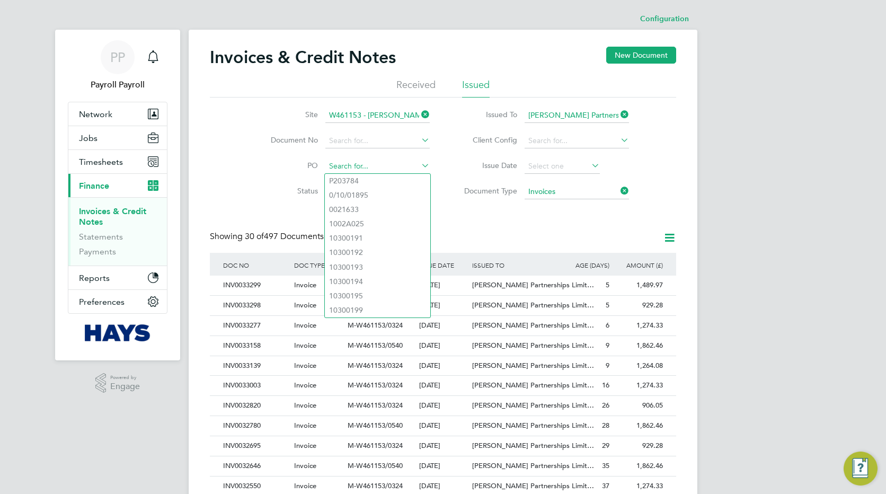
paste input "M-W461153/0324"
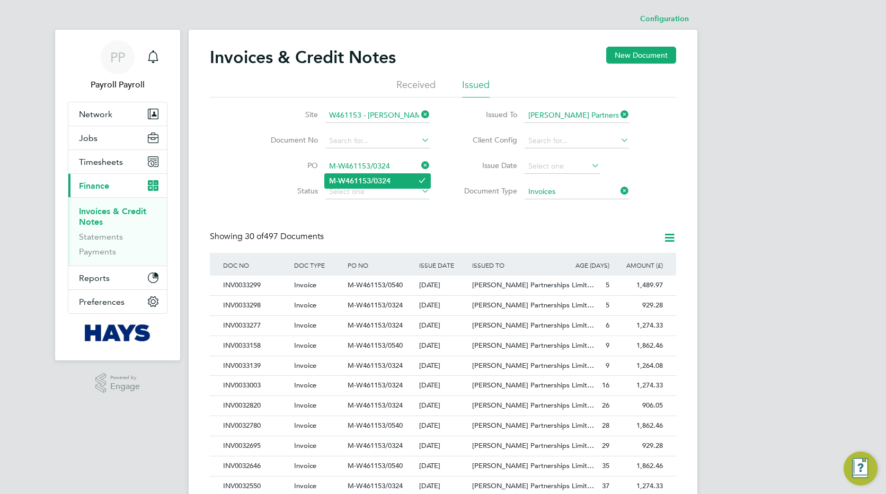
type input "M-W461153/0324"
click at [360, 177] on b "M-W461153/0324" at bounding box center [359, 180] width 61 height 9
click at [369, 192] on input at bounding box center [377, 191] width 104 height 15
click at [450, 211] on div "Invoices & Credit Notes New Document Received Issued Site W461153 - Drummond Pa…" at bounding box center [443, 473] width 466 height 852
click at [618, 139] on icon at bounding box center [618, 139] width 0 height 15
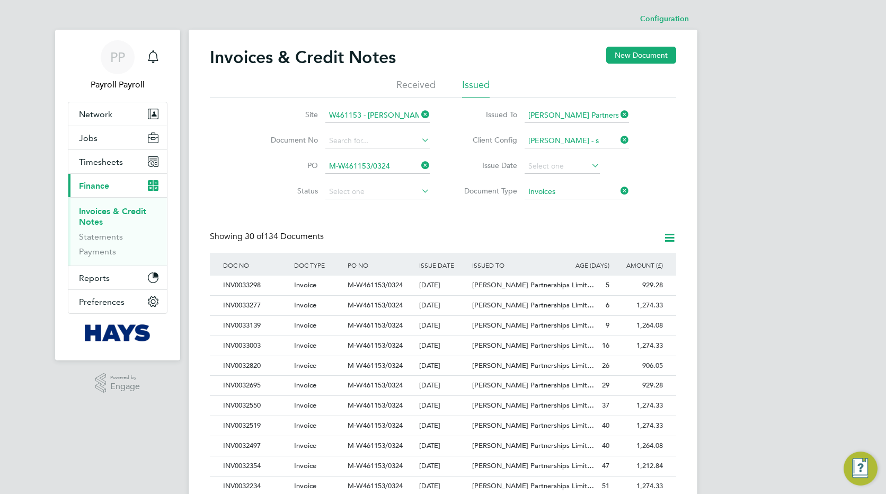
click at [569, 168] on li "Lovell - S outh Wales & West" at bounding box center [596, 170] width 144 height 14
type input "Lovell - South Wales & West"
click at [670, 162] on div "Site W461153 - Drummond Park Document No PO M-W461153/0324 Status Paid Date Iss…" at bounding box center [443, 150] width 466 height 107
click at [672, 239] on icon at bounding box center [669, 237] width 13 height 13
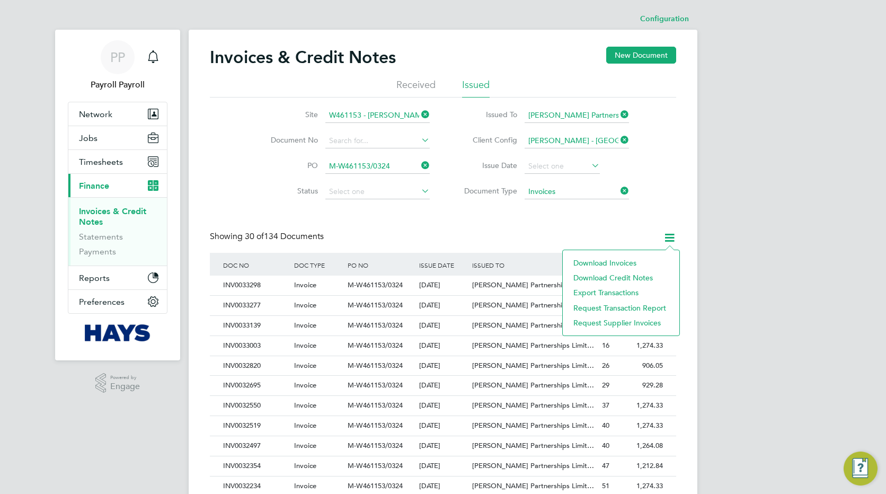
click at [623, 261] on li "Download invoices" at bounding box center [621, 262] width 106 height 15
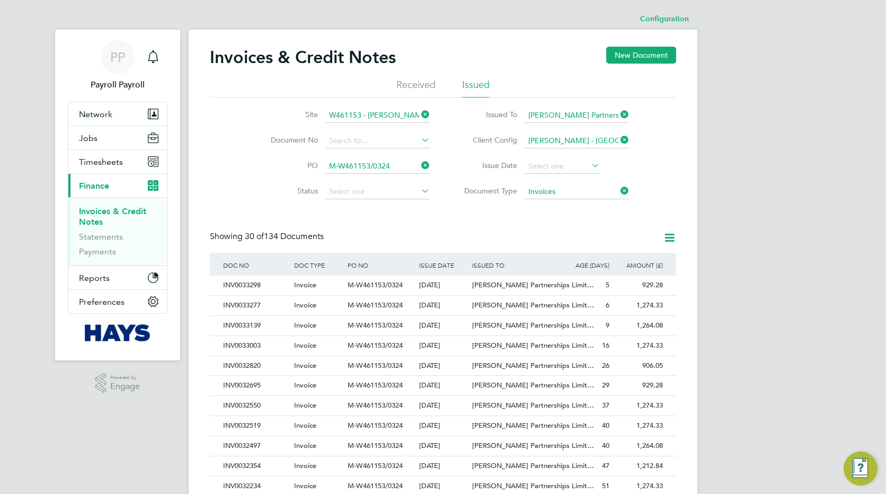
click at [600, 233] on div "Showing 30 of 134 Documents" at bounding box center [443, 242] width 466 height 22
click at [705, 184] on div "PP Payroll Payroll Notifications Applications: Network Team Members Businesses …" at bounding box center [443, 473] width 886 height 947
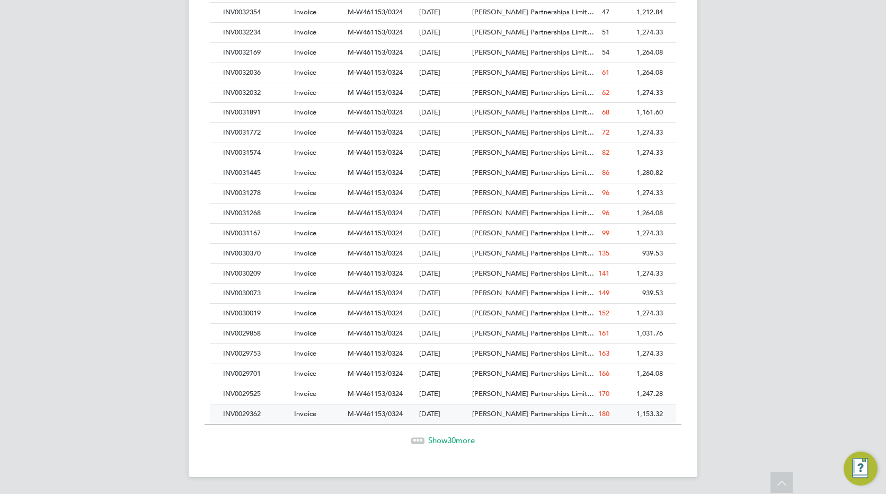
drag, startPoint x: 222, startPoint y: 71, endPoint x: 668, endPoint y: 416, distance: 563.4
click at [668, 416] on div "DOC NO DOC TYPE PO NO ISSUE DATE ISSUED TO RECEIVED FROM AGE (DAYS) AMOUNT (£) …" at bounding box center [443, 111] width 466 height 625
drag, startPoint x: 668, startPoint y: 416, endPoint x: 743, endPoint y: 270, distance: 163.7
click at [743, 270] on div "PP Payroll Payroll Notifications Applications: Network Team Members Businesses …" at bounding box center [443, 20] width 886 height 947
drag, startPoint x: 709, startPoint y: 251, endPoint x: 723, endPoint y: 149, distance: 102.6
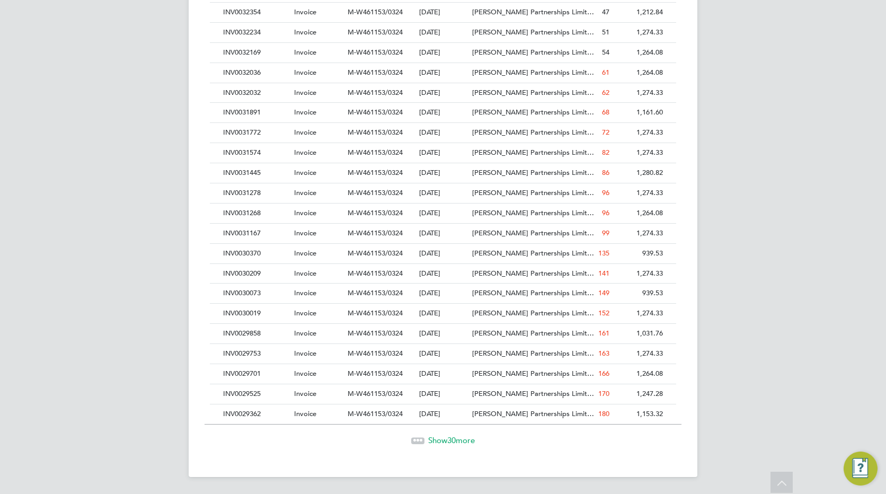
click at [723, 149] on div "PP Payroll Payroll Notifications Applications: Network Team Members Businesses …" at bounding box center [443, 20] width 886 height 947
click at [718, 155] on div "PP Payroll Payroll Notifications Applications: Network Team Members Businesses …" at bounding box center [443, 20] width 886 height 947
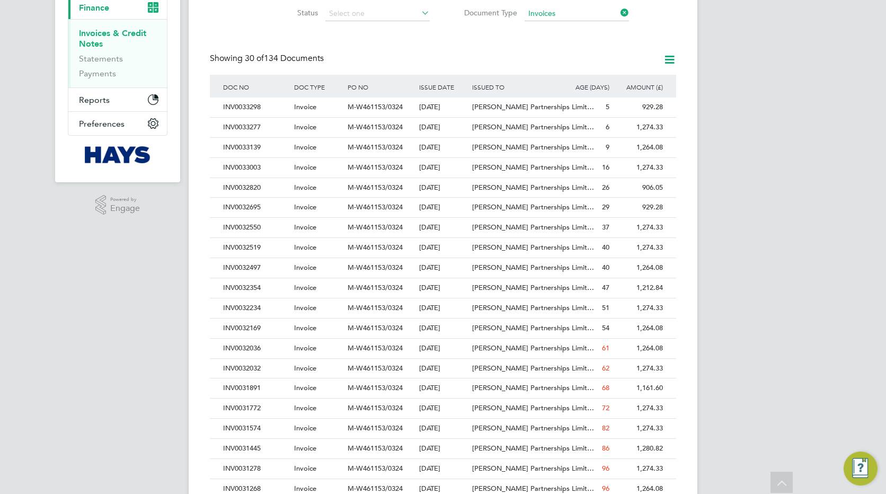
scroll to position [199, 0]
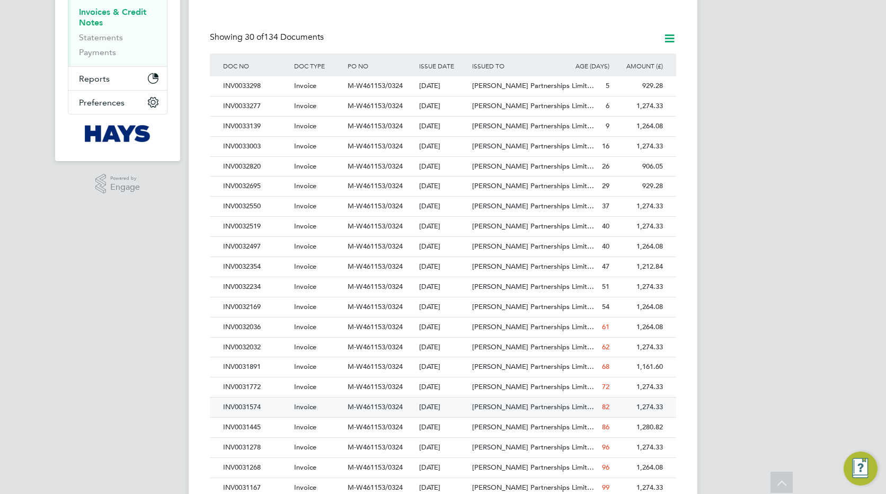
click at [244, 406] on div "INV0031574" at bounding box center [255, 407] width 71 height 20
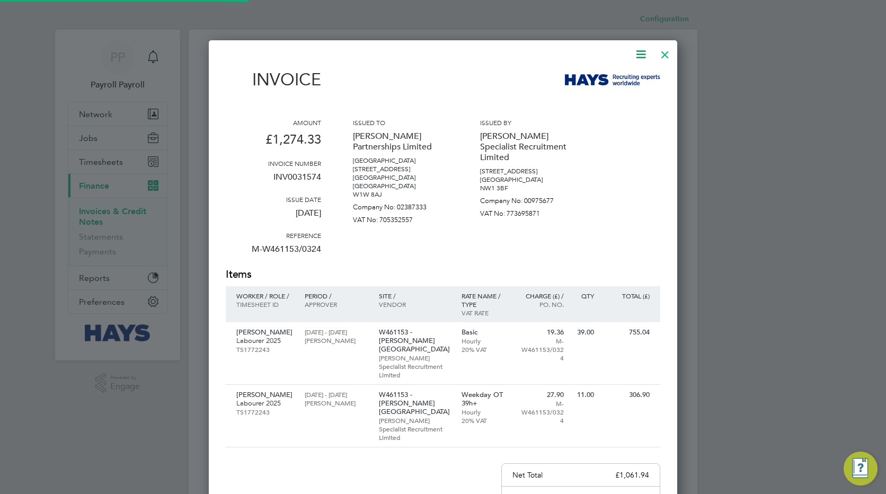
scroll to position [593, 469]
click at [664, 52] on div at bounding box center [664, 51] width 19 height 19
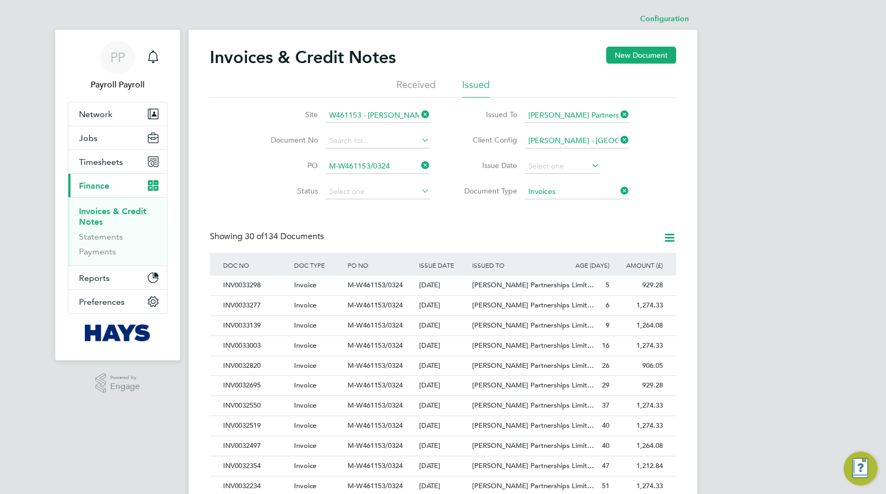
click at [150, 430] on div "PP Payroll Payroll Notifications Applications: Network Team Members Businesses …" at bounding box center [443, 473] width 886 height 947
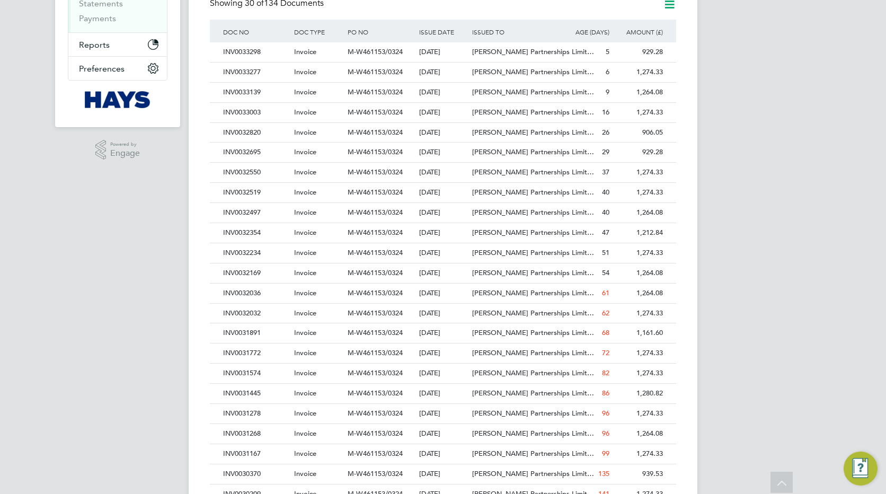
scroll to position [254, 0]
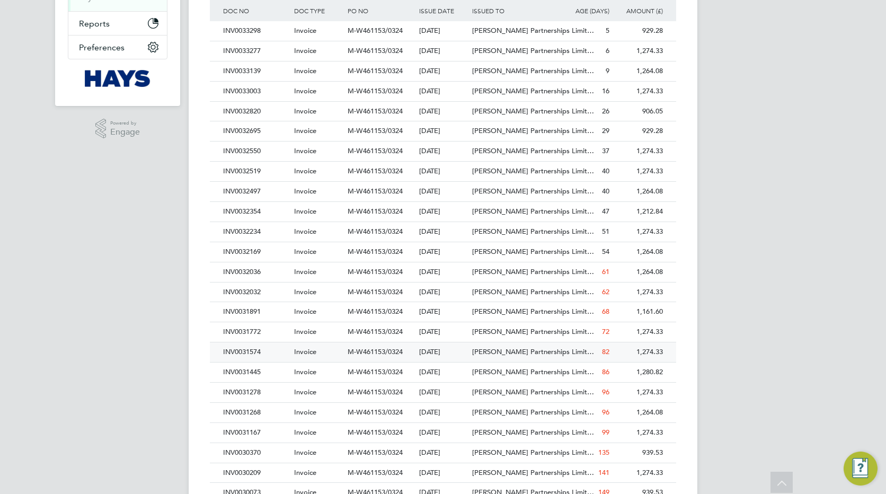
click at [255, 351] on div "INV0031574" at bounding box center [255, 352] width 71 height 20
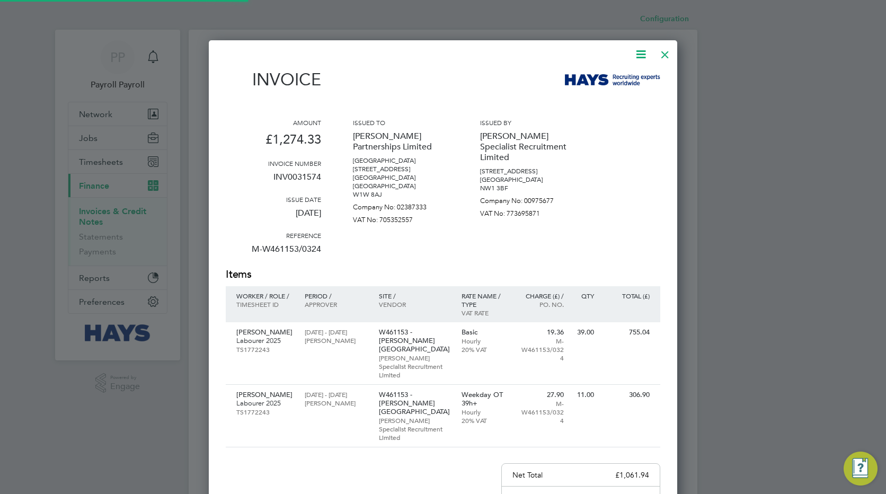
scroll to position [593, 469]
click at [664, 57] on div at bounding box center [664, 51] width 19 height 19
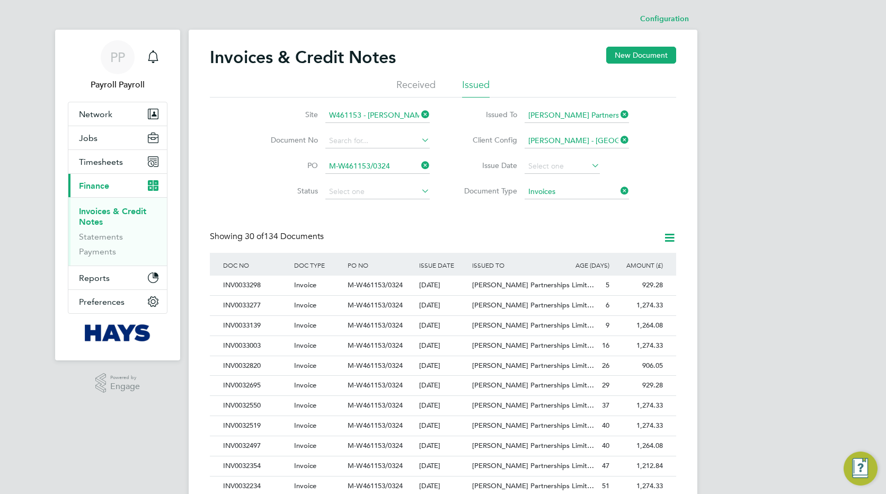
click at [770, 186] on div "PP Payroll Payroll Notifications Applications: Network Team Members Businesses …" at bounding box center [443, 473] width 886 height 947
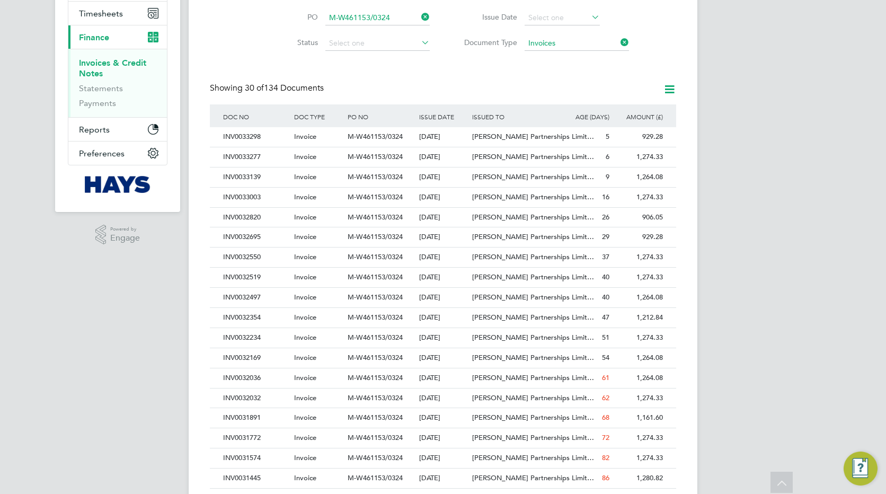
scroll to position [212, 0]
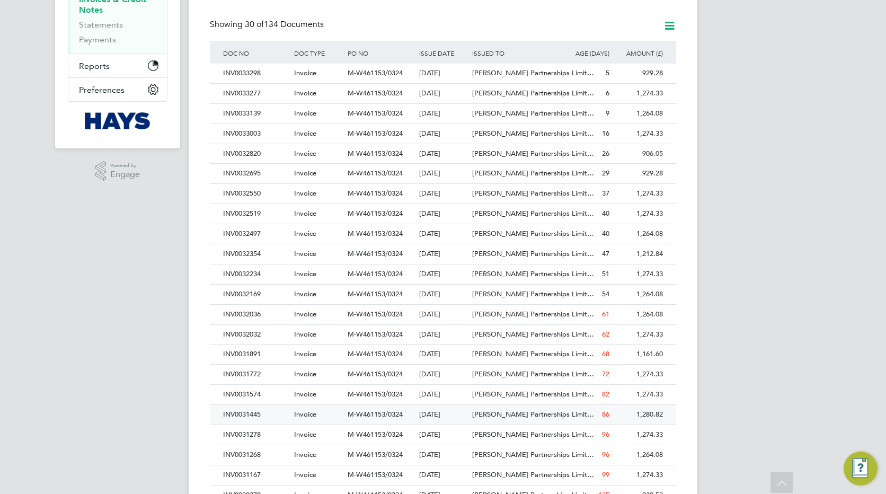
click at [228, 417] on div "INV0031445" at bounding box center [255, 415] width 71 height 20
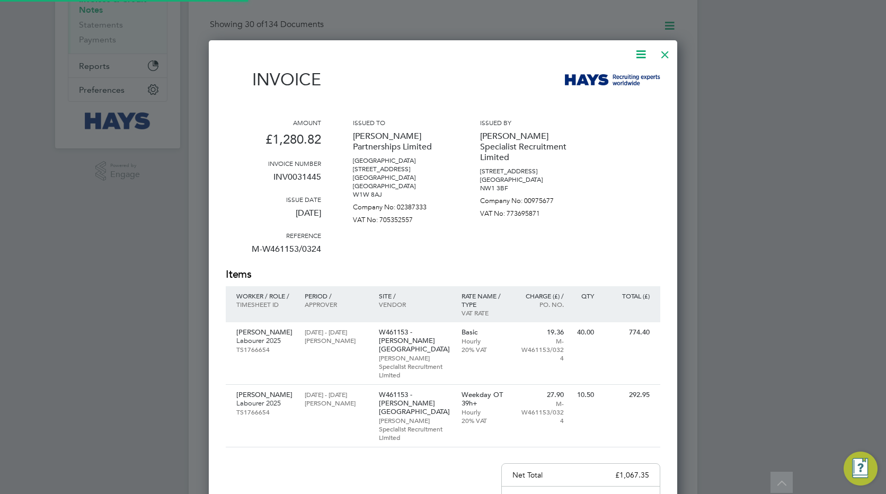
scroll to position [593, 469]
click at [309, 174] on p "INV0031445" at bounding box center [273, 181] width 95 height 28
copy p "INV0031445"
click at [665, 52] on div at bounding box center [664, 51] width 19 height 19
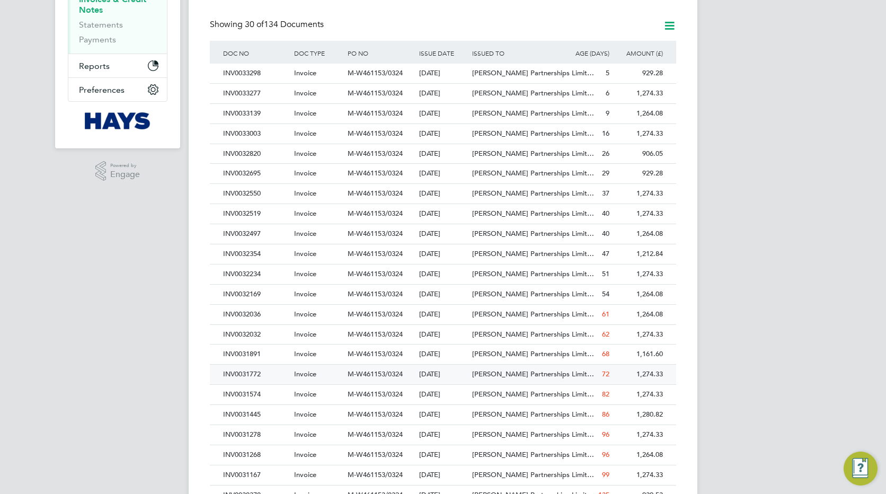
click at [237, 373] on div "INV0031772" at bounding box center [255, 374] width 71 height 20
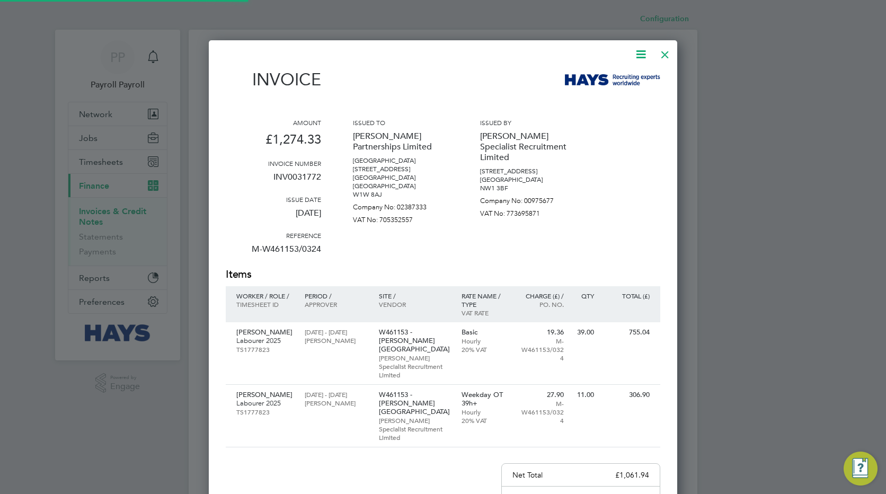
scroll to position [593, 469]
click at [665, 54] on div at bounding box center [664, 51] width 19 height 19
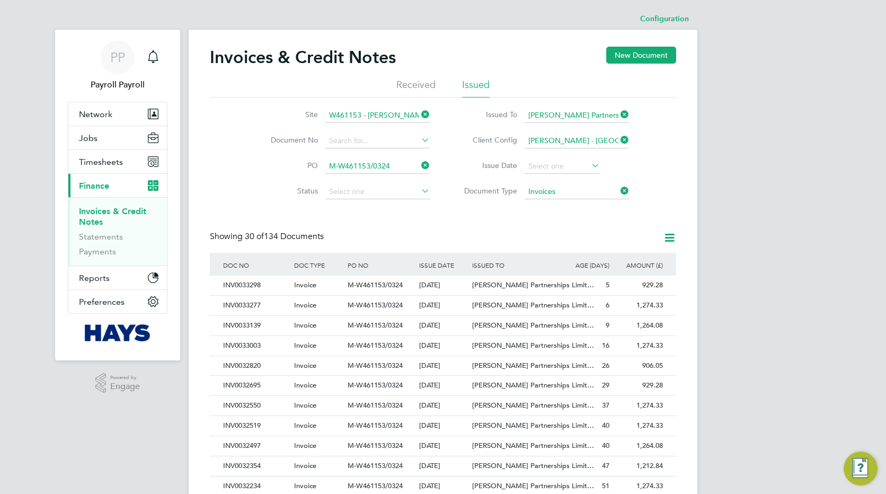
click at [118, 438] on div "PP Payroll Payroll Notifications Applications: Network Team Members Businesses …" at bounding box center [443, 473] width 886 height 947
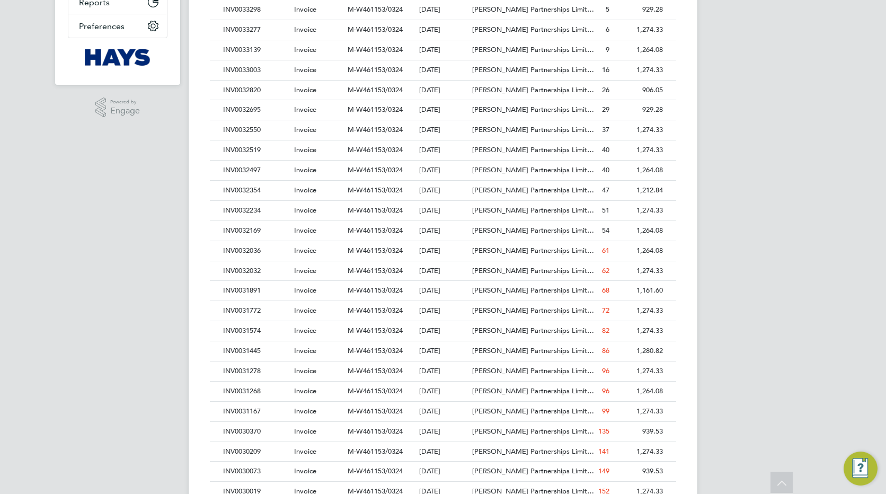
scroll to position [339, 0]
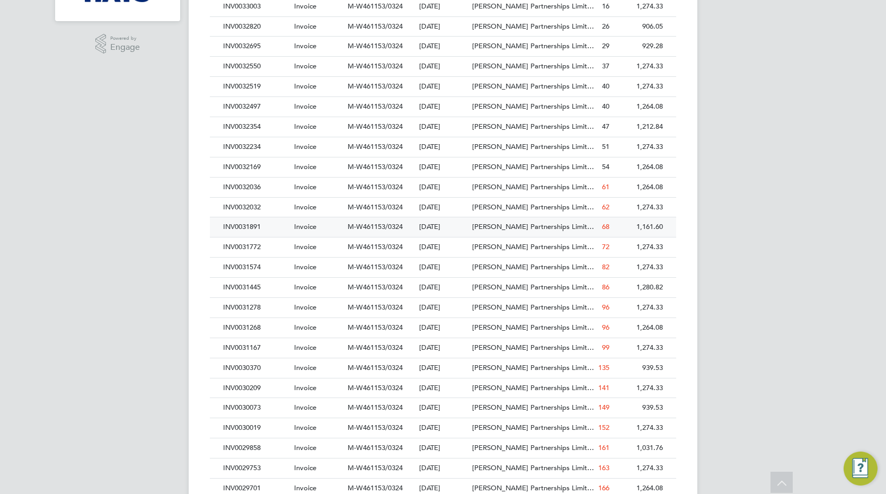
click at [238, 228] on div "INV0031891" at bounding box center [255, 227] width 71 height 20
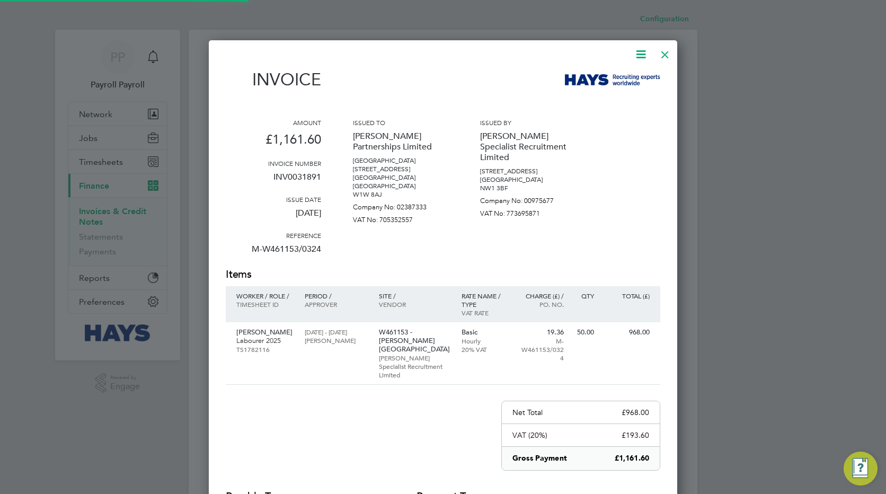
scroll to position [548, 469]
click at [663, 55] on div at bounding box center [664, 51] width 19 height 19
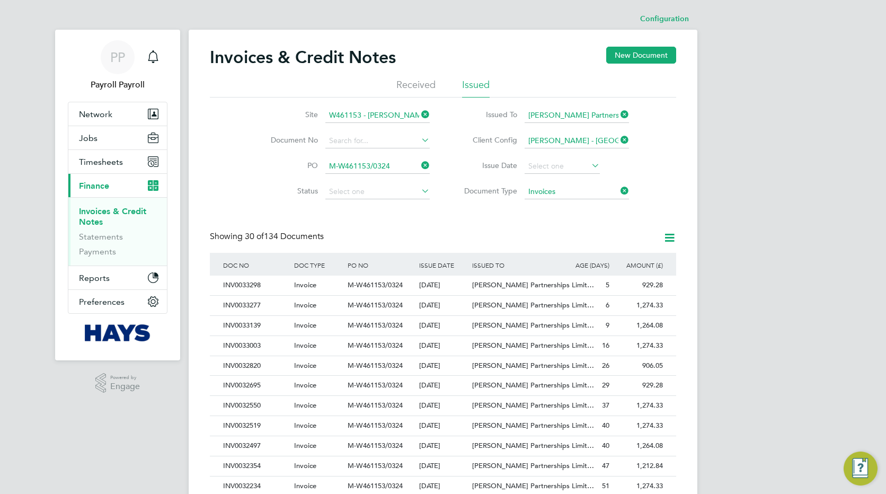
click at [128, 435] on div "PP Payroll Payroll Notifications Applications: Network Team Members Businesses …" at bounding box center [443, 473] width 886 height 947
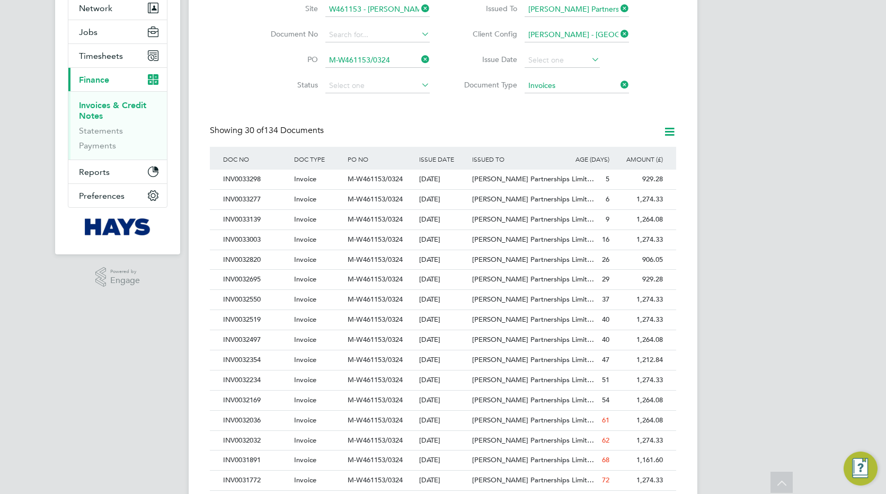
scroll to position [127, 0]
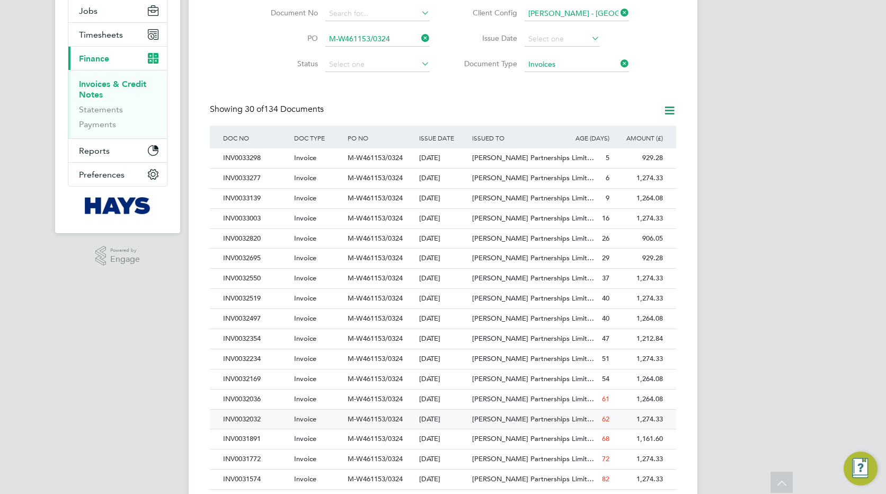
click at [244, 417] on div "INV0032032" at bounding box center [255, 419] width 71 height 20
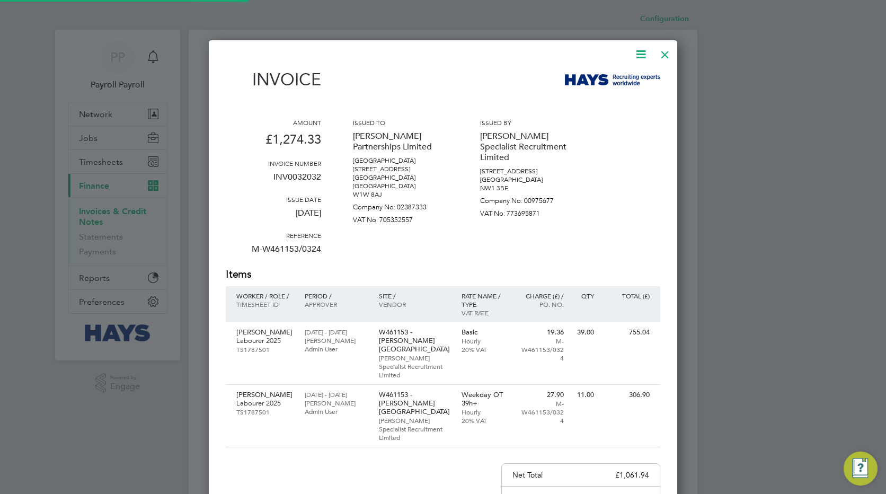
scroll to position [593, 469]
click at [664, 56] on div at bounding box center [664, 51] width 19 height 19
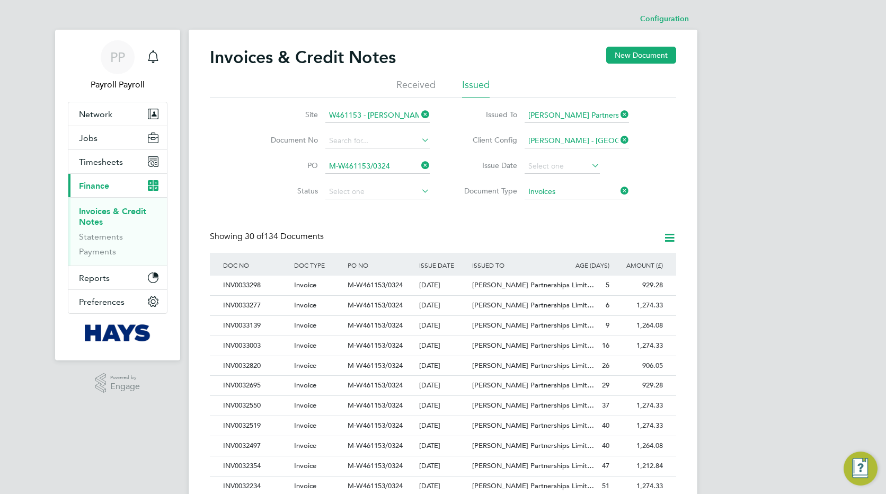
click at [72, 423] on div "PP Payroll Payroll Notifications Applications: Network Team Members Businesses …" at bounding box center [443, 473] width 886 height 947
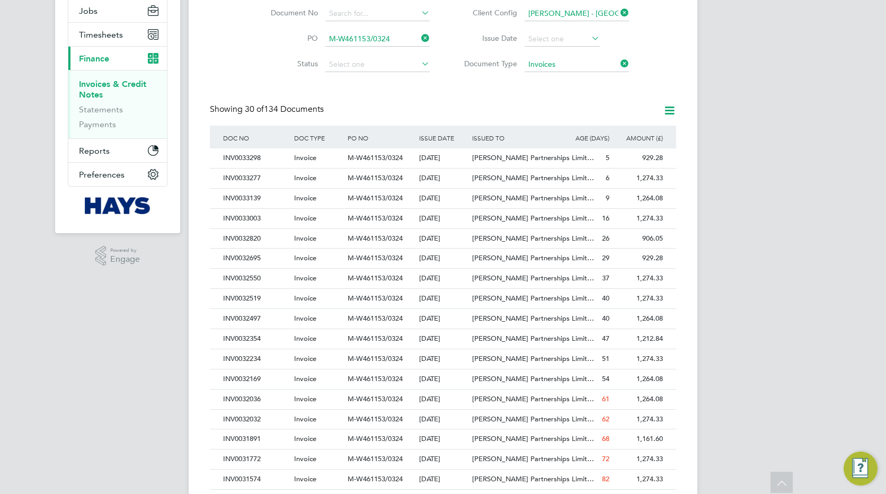
scroll to position [148, 0]
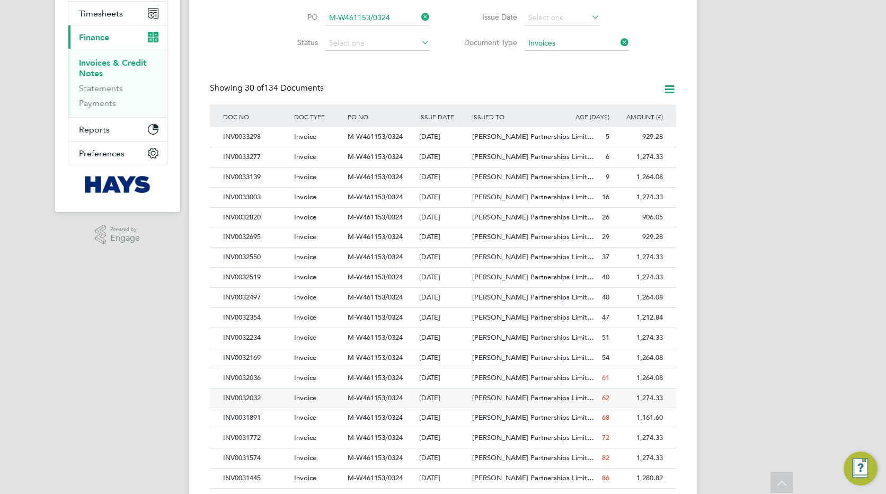
click at [236, 399] on div "INV0032032" at bounding box center [255, 398] width 71 height 20
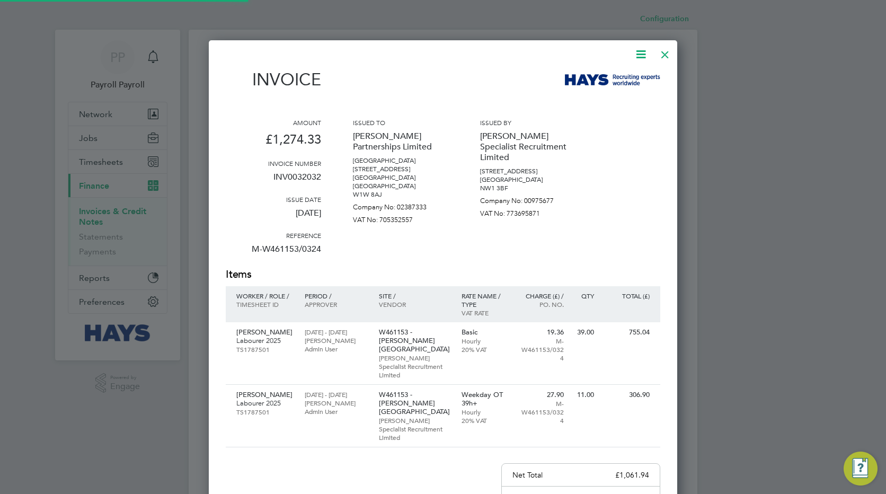
scroll to position [593, 469]
click at [663, 52] on div at bounding box center [664, 51] width 19 height 19
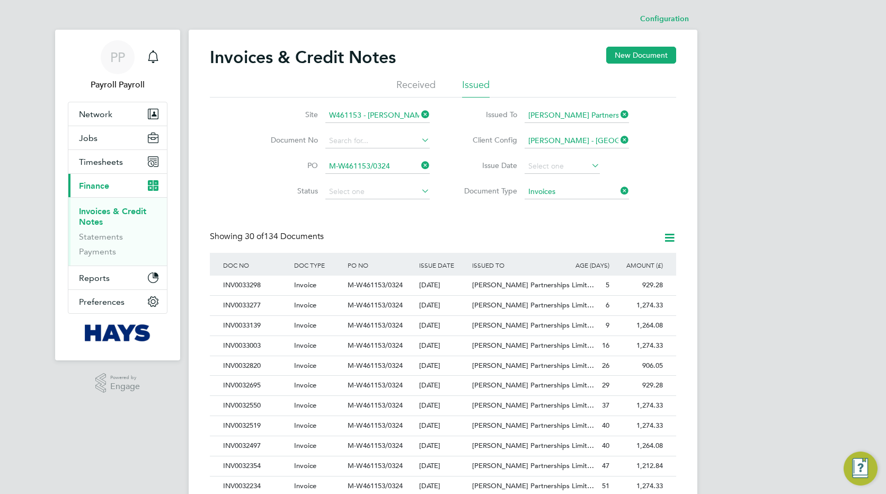
click at [112, 398] on div ".st0{fill:#C0C1C2;} Powered by Engage" at bounding box center [117, 383] width 125 height 46
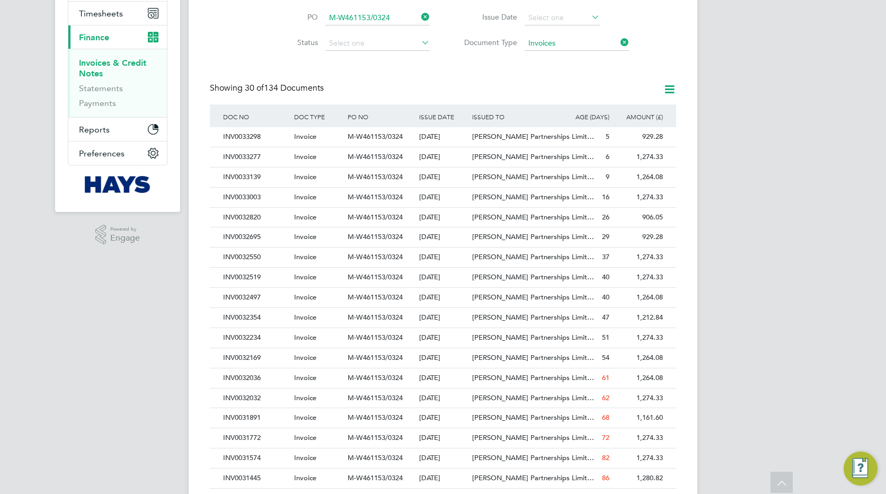
scroll to position [191, 0]
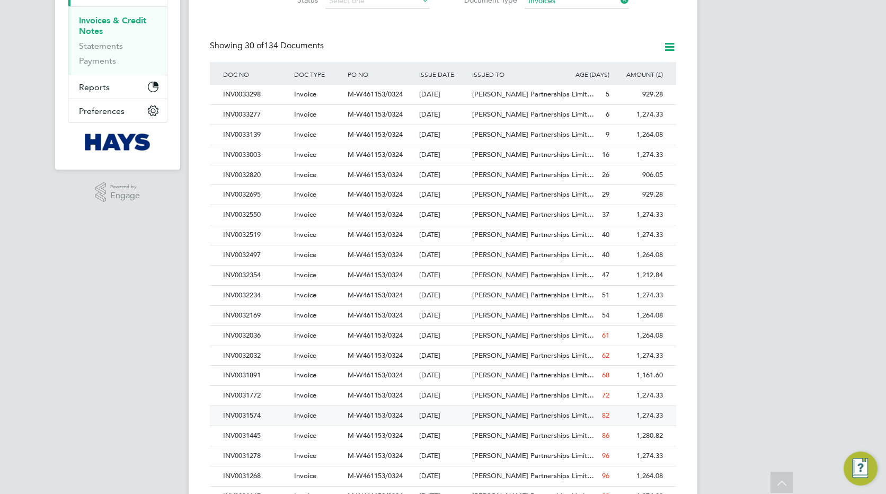
click at [250, 411] on div "INV0031574" at bounding box center [255, 416] width 71 height 20
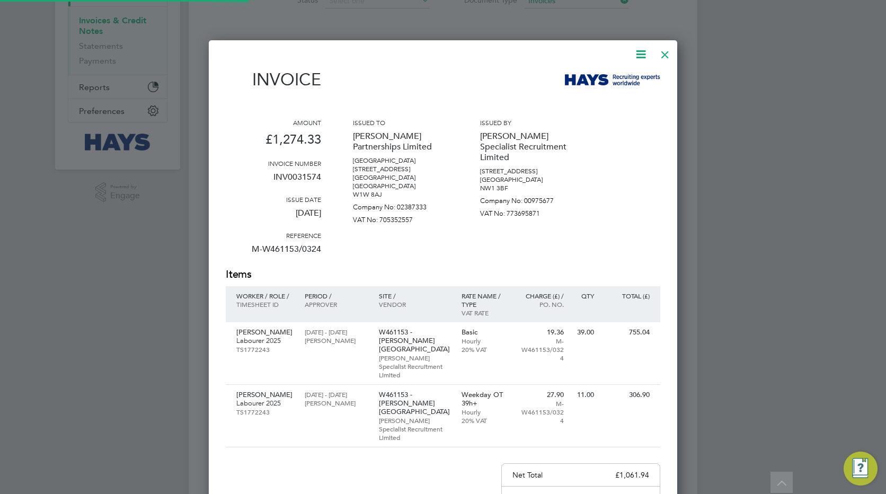
scroll to position [593, 469]
click at [665, 55] on div at bounding box center [664, 51] width 19 height 19
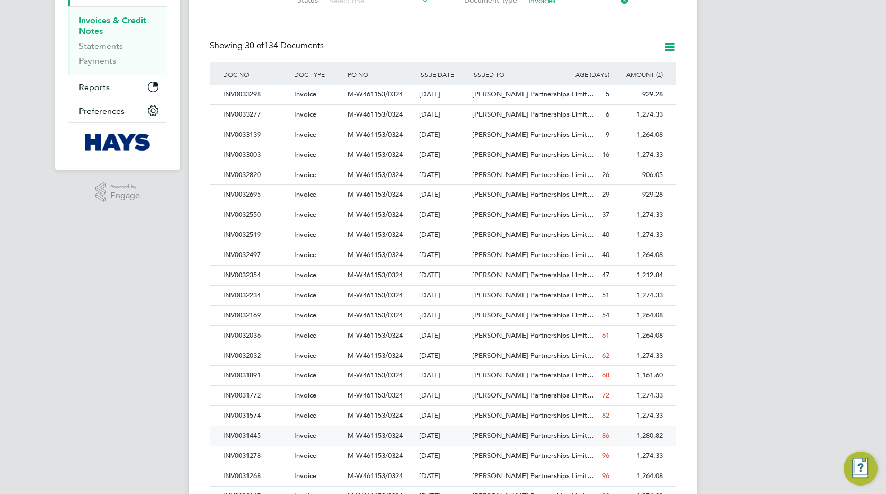
click at [234, 437] on div "INV0031445" at bounding box center [255, 436] width 71 height 20
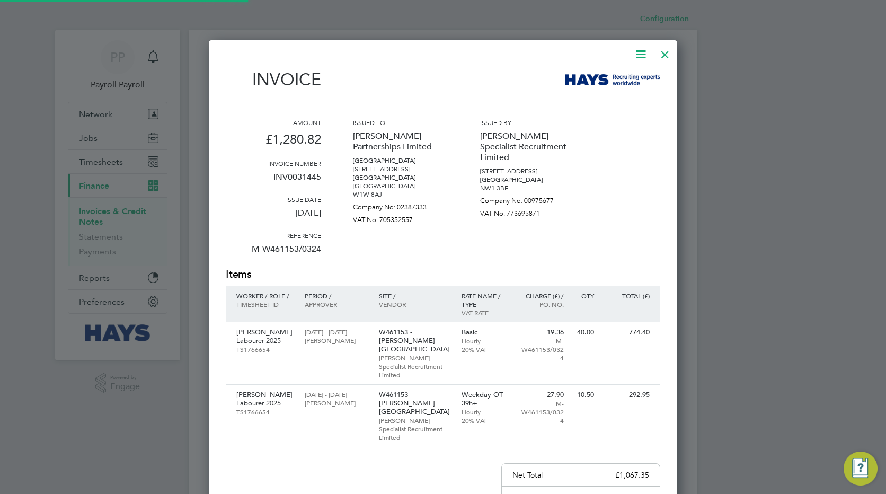
scroll to position [593, 469]
click at [638, 56] on icon at bounding box center [640, 54] width 13 height 13
click at [586, 79] on li "Download Invoice" at bounding box center [608, 79] width 73 height 15
click at [563, 136] on p "Hays Specialist Recruitment Limited" at bounding box center [527, 147] width 95 height 40
click at [636, 55] on icon at bounding box center [640, 54] width 13 height 13
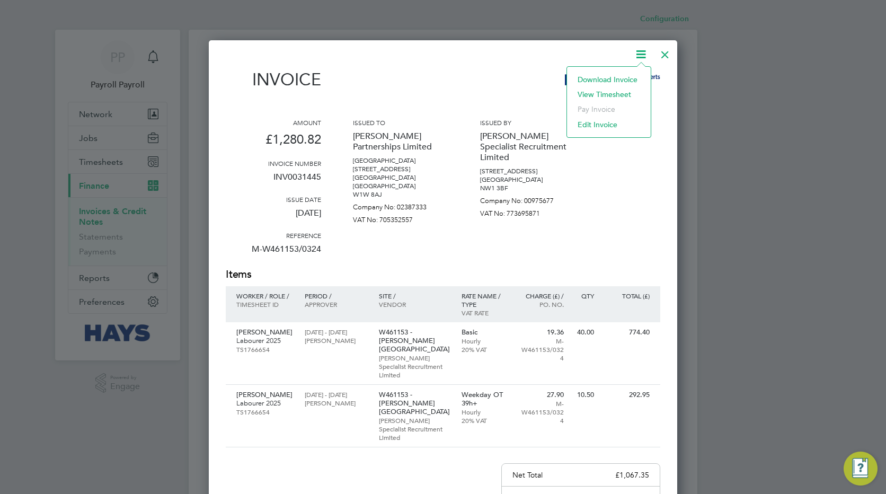
click at [612, 93] on li "View timesheet" at bounding box center [608, 94] width 73 height 15
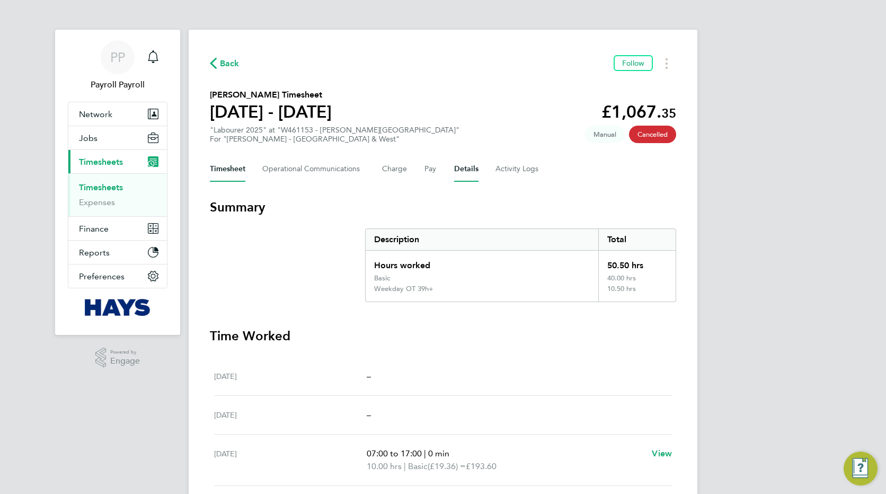
click at [463, 170] on button "Details" at bounding box center [466, 168] width 24 height 25
click at [669, 64] on button "Timesheets Menu" at bounding box center [666, 63] width 19 height 16
click at [449, 120] on section "[PERSON_NAME] Timesheet [DATE] - [DATE] £1,067. 35 "Labourer 2025" at "W461153 …" at bounding box center [443, 115] width 466 height 55
click at [458, 165] on button "Details" at bounding box center [466, 168] width 24 height 25
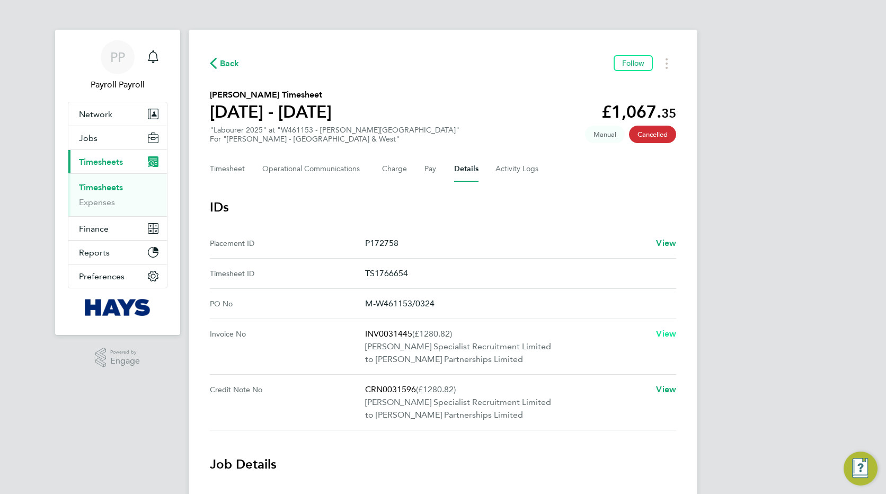
click at [664, 333] on span "View" at bounding box center [666, 333] width 20 height 10
click at [664, 69] on button "Timesheets Menu" at bounding box center [666, 63] width 19 height 16
click at [709, 68] on div "PP Payroll Payroll Notifications Applications: Network Team Members Businesses …" at bounding box center [443, 482] width 886 height 965
click at [778, 304] on div "PP Payroll Payroll Notifications Applications: Network Team Members Businesses …" at bounding box center [443, 482] width 886 height 965
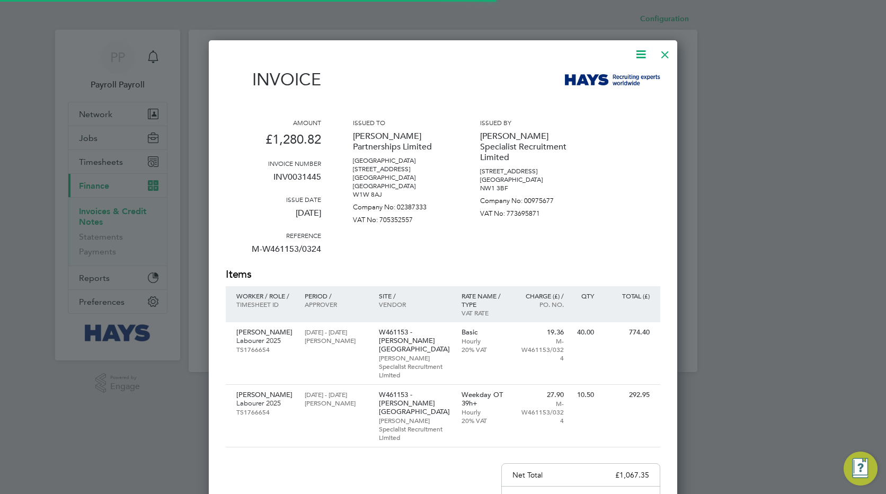
scroll to position [593, 469]
click at [665, 54] on div at bounding box center [664, 51] width 19 height 19
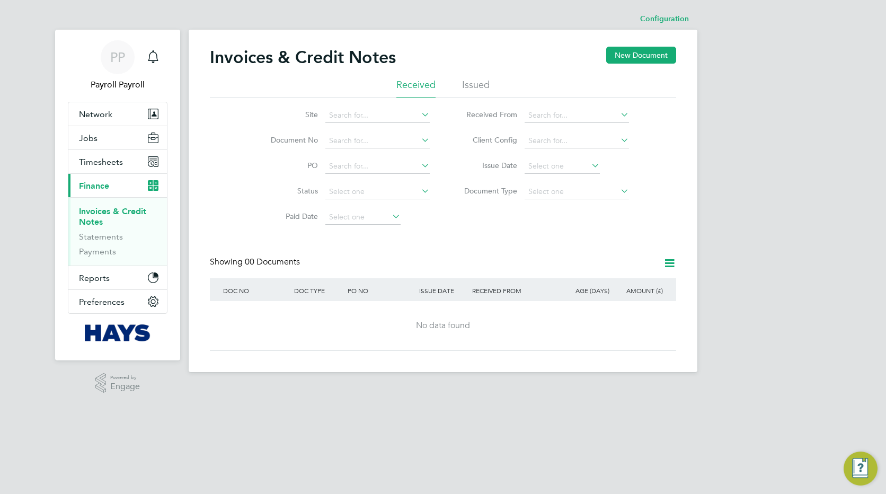
click at [474, 82] on li "Issued" at bounding box center [476, 87] width 28 height 19
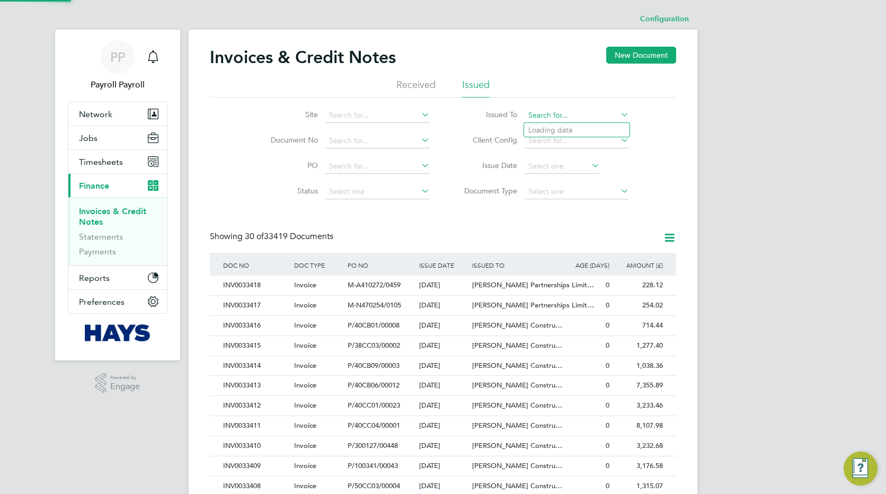
click at [558, 117] on input at bounding box center [576, 115] width 104 height 15
click at [563, 127] on li "[PERSON_NAME] Partnerships Limited" at bounding box center [593, 130] width 138 height 14
type input "[PERSON_NAME] Partnerships Limited"
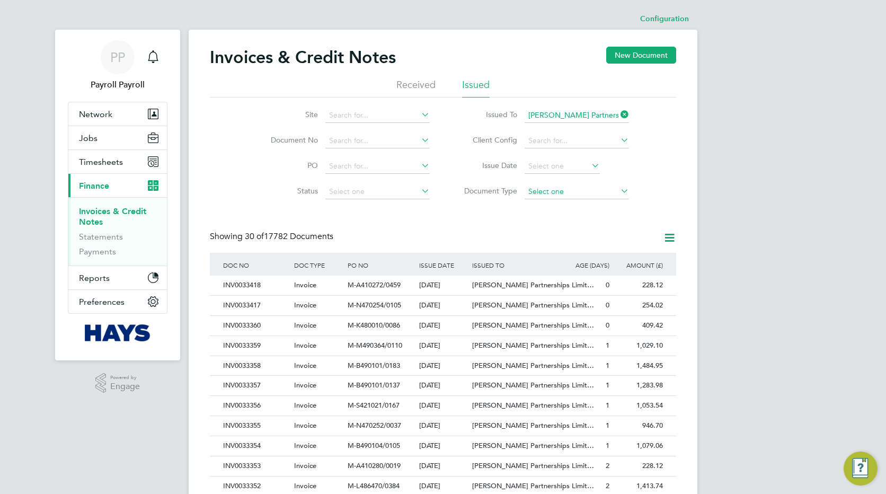
click at [549, 190] on input at bounding box center [576, 191] width 104 height 15
click at [545, 205] on li "Invoices" at bounding box center [576, 206] width 105 height 14
type input "Invoices"
click at [569, 143] on input at bounding box center [576, 140] width 104 height 15
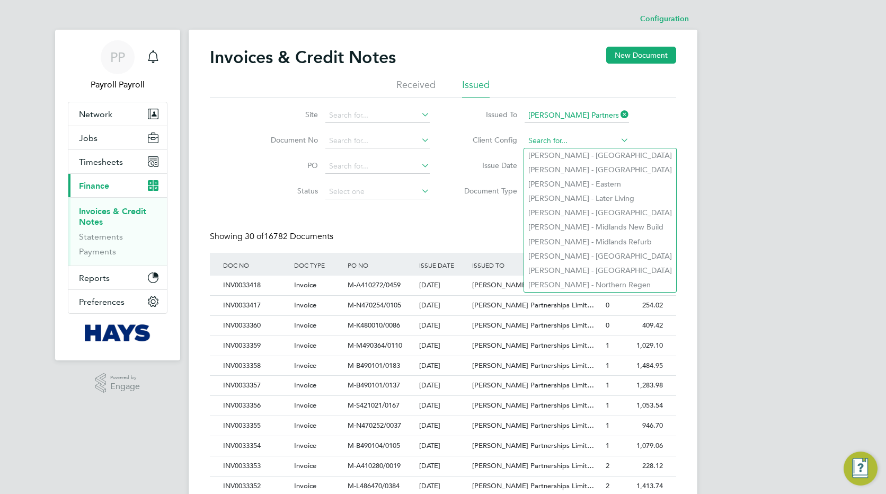
paste input "[PERSON_NAME] - [GEOGRAPHIC_DATA]"
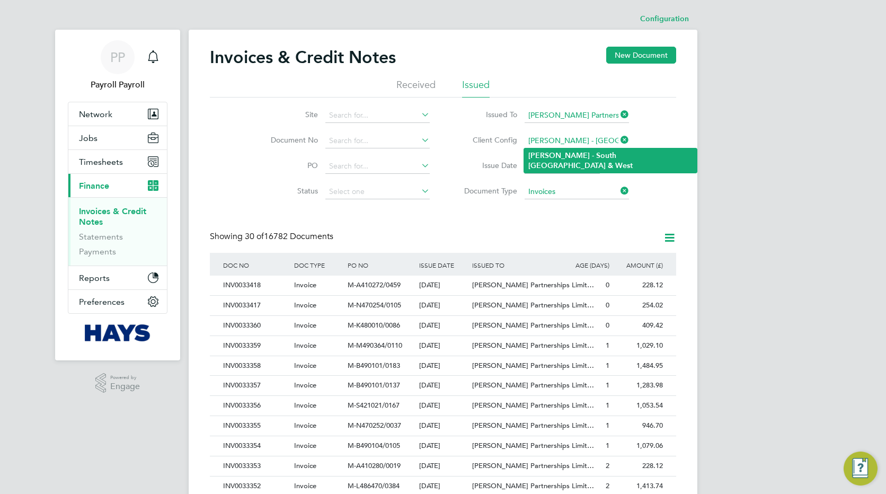
type input "[PERSON_NAME] - [GEOGRAPHIC_DATA]"
click at [596, 151] on b "South" at bounding box center [606, 155] width 20 height 9
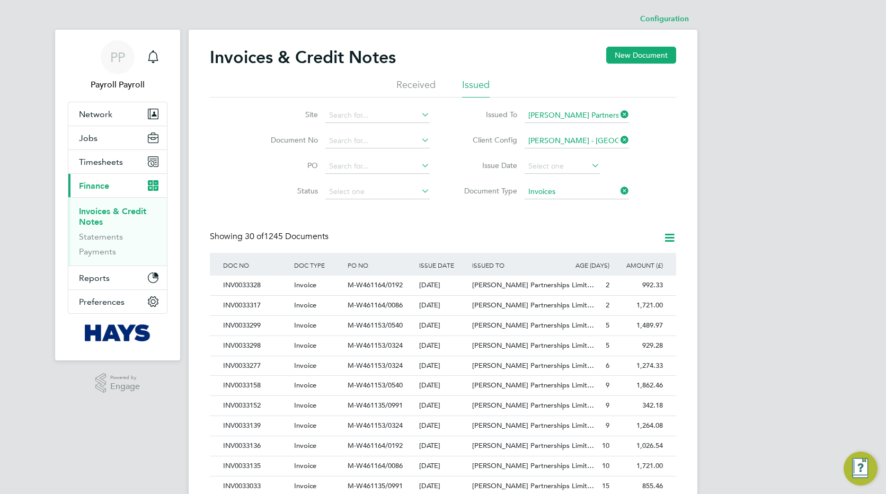
click at [643, 158] on div "Site Document No PO Status Paid Date Issued To [PERSON_NAME] Partnerships Limit…" at bounding box center [443, 150] width 466 height 107
click at [343, 165] on input at bounding box center [377, 166] width 104 height 15
paste input "M-W461153/0324"
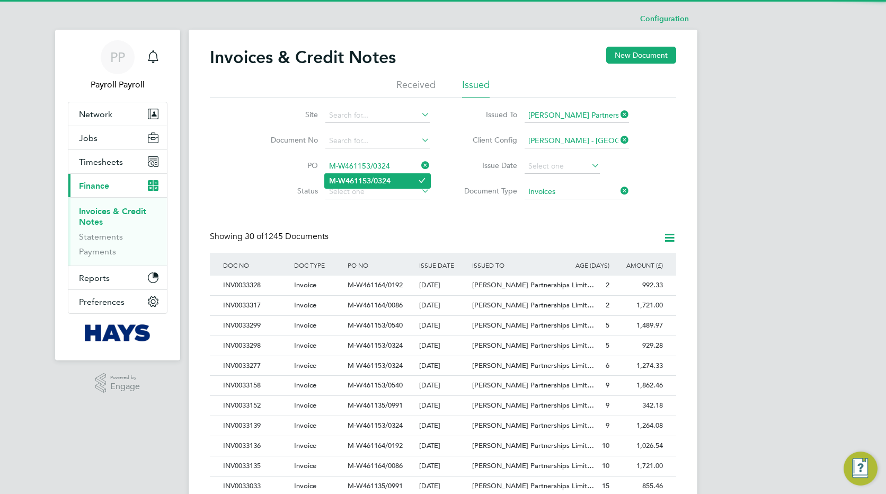
type input "M-W461153/0324"
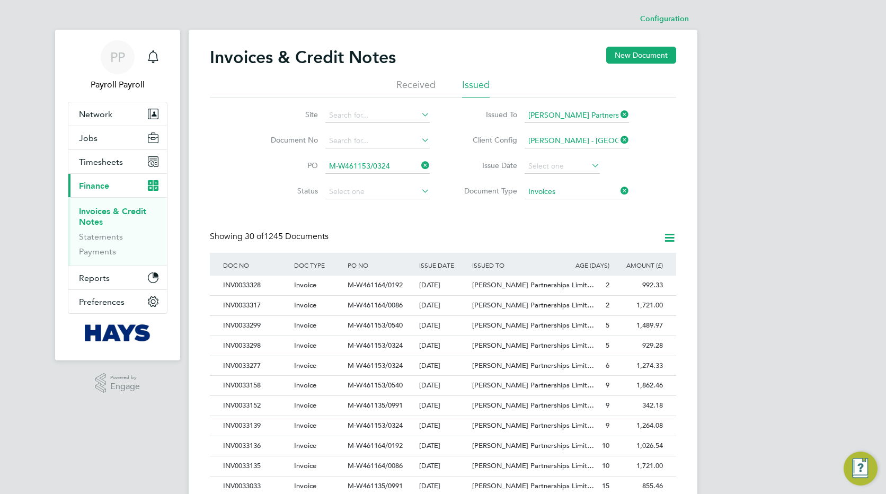
click at [354, 176] on b "M-W461153/0324" at bounding box center [359, 180] width 61 height 9
click at [362, 117] on input at bounding box center [377, 115] width 104 height 15
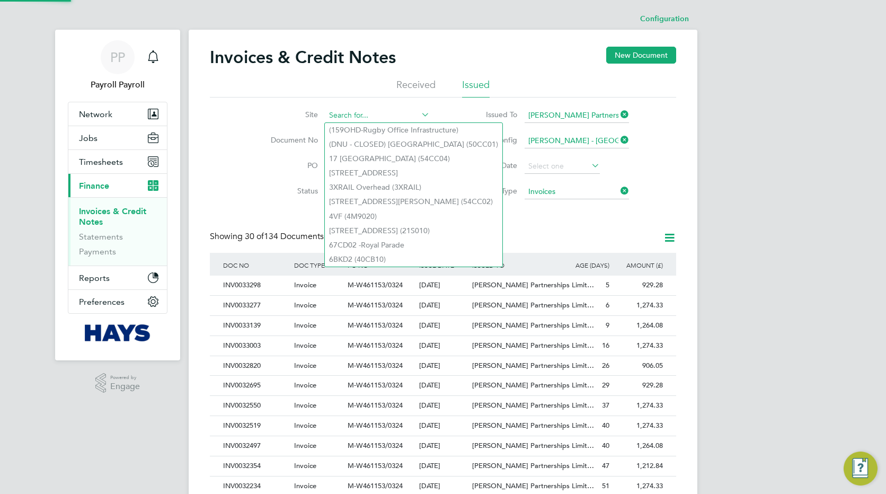
paste input "W461153 - [PERSON_NAME][GEOGRAPHIC_DATA]"
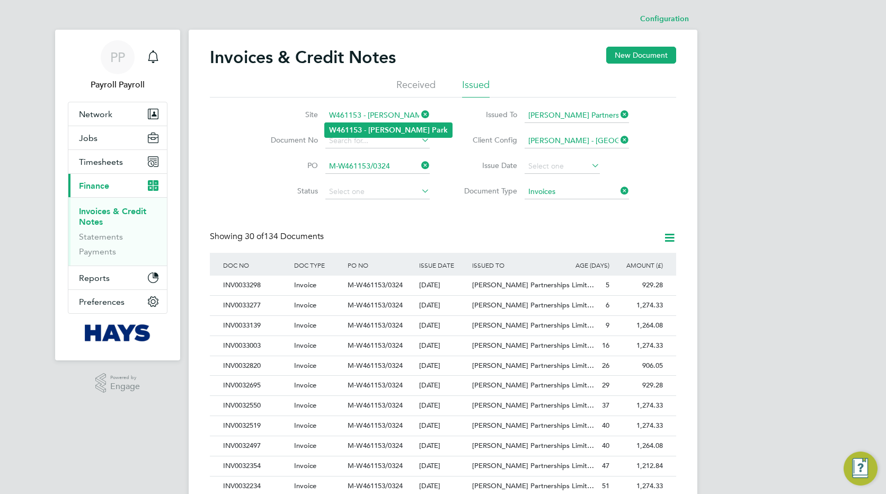
type input "W461153 - [PERSON_NAME][GEOGRAPHIC_DATA]"
click at [353, 127] on b "W461153" at bounding box center [345, 130] width 33 height 9
type input "W461153 - [PERSON_NAME][GEOGRAPHIC_DATA]"
click at [733, 228] on div "PP Payroll Payroll Notifications Applications: Network Team Members Businesses …" at bounding box center [443, 473] width 886 height 947
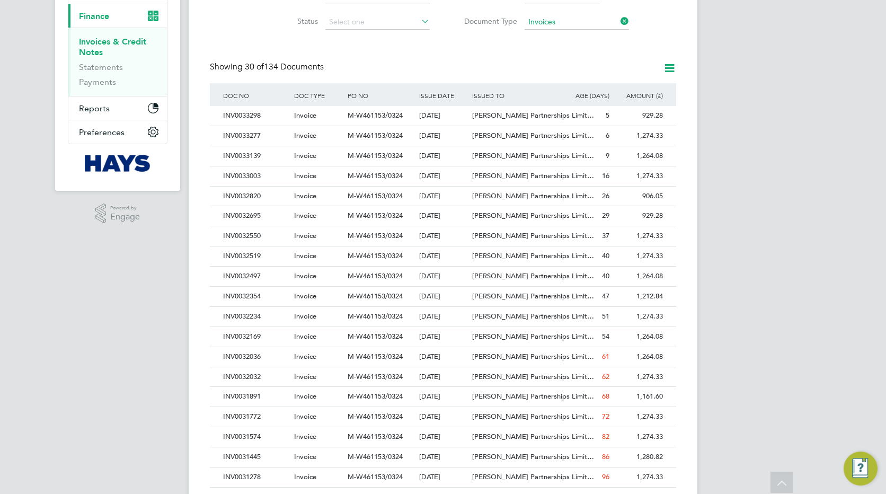
click at [723, 320] on div "PP Payroll Payroll Notifications Applications: Network Team Members Businesses …" at bounding box center [443, 303] width 886 height 947
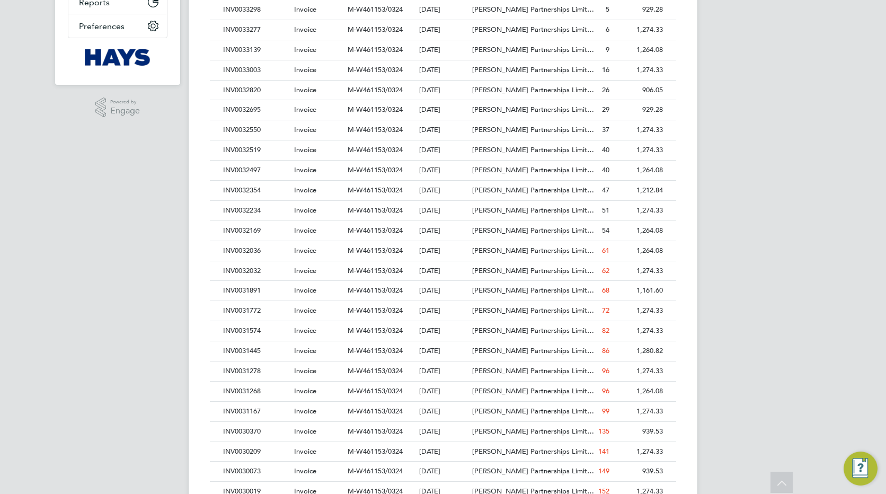
scroll to position [318, 0]
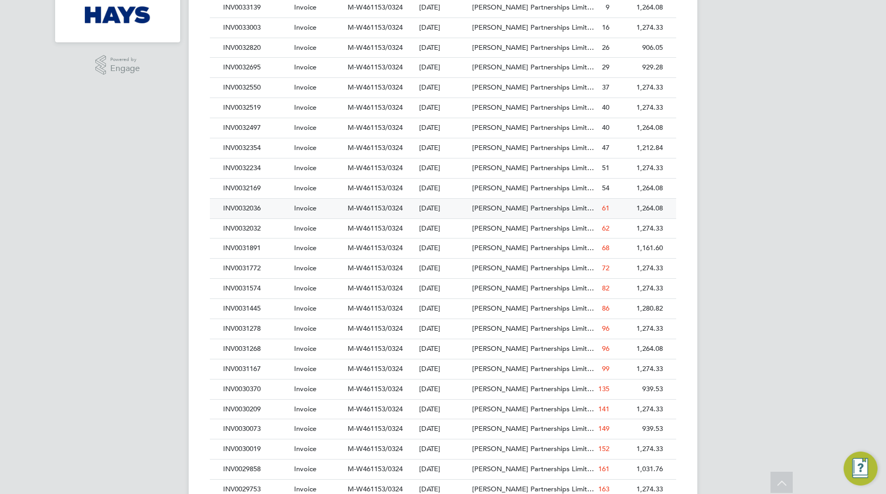
drag, startPoint x: 212, startPoint y: 209, endPoint x: 224, endPoint y: 212, distance: 12.2
click at [224, 212] on div "INV0032036 Invoice M-W461153/0324 [DATE] [PERSON_NAME] Partnerships Limit… [PER…" at bounding box center [443, 208] width 466 height 20
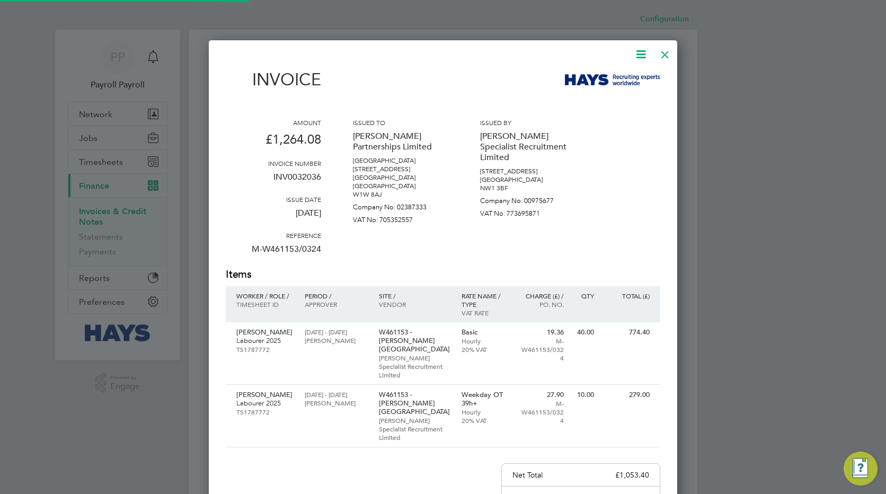
scroll to position [593, 469]
click at [666, 57] on div at bounding box center [664, 51] width 19 height 19
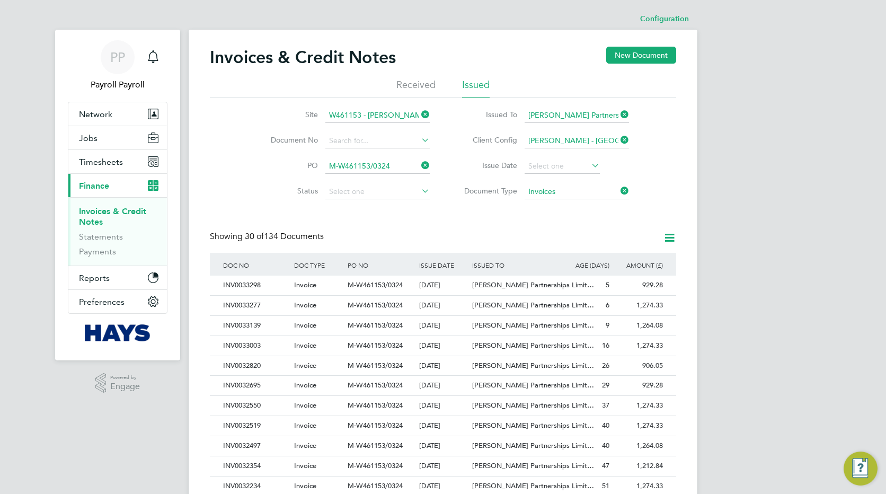
click at [731, 185] on div "PP Payroll Payroll Notifications Applications: Network Team Members Businesses …" at bounding box center [443, 473] width 886 height 947
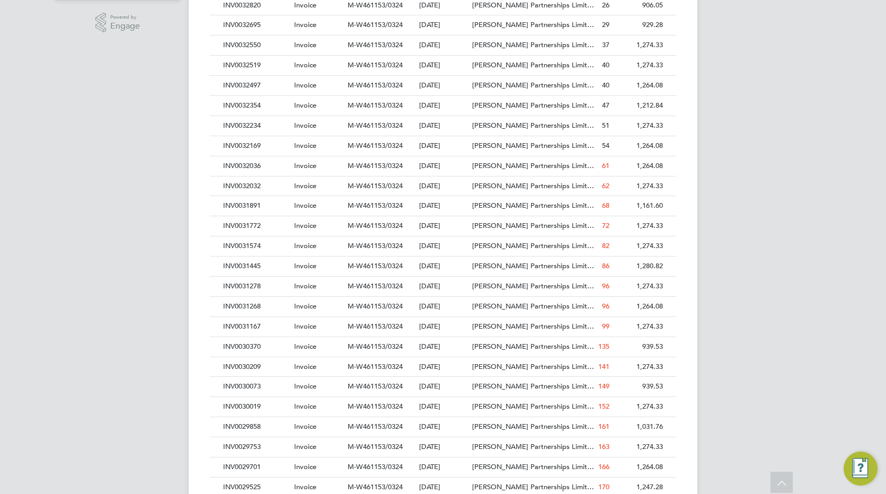
scroll to position [381, 0]
click at [736, 85] on div "PP Payroll Payroll Notifications Applications: Network Team Members Businesses …" at bounding box center [443, 92] width 886 height 947
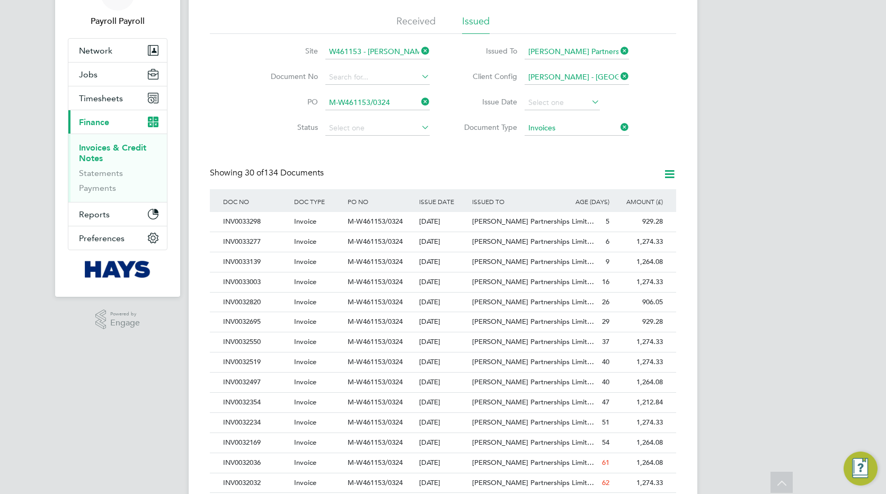
scroll to position [0, 0]
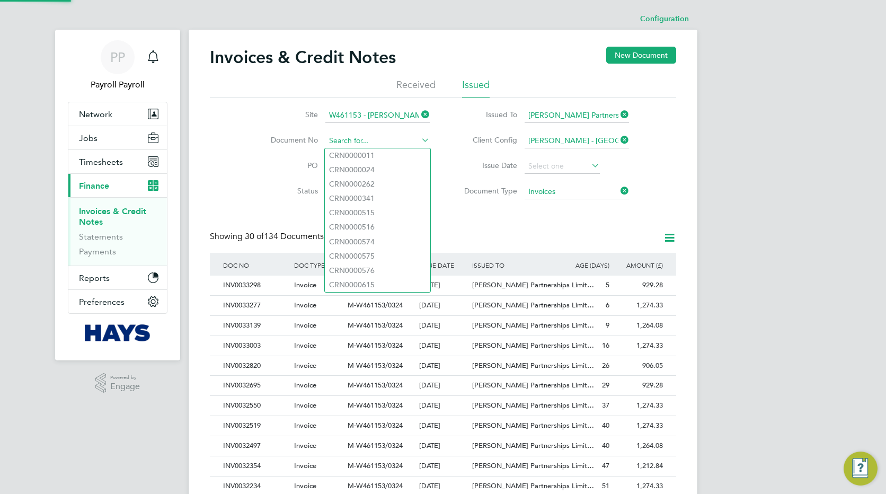
click at [349, 141] on input at bounding box center [377, 140] width 104 height 15
paste input "INV0032036"
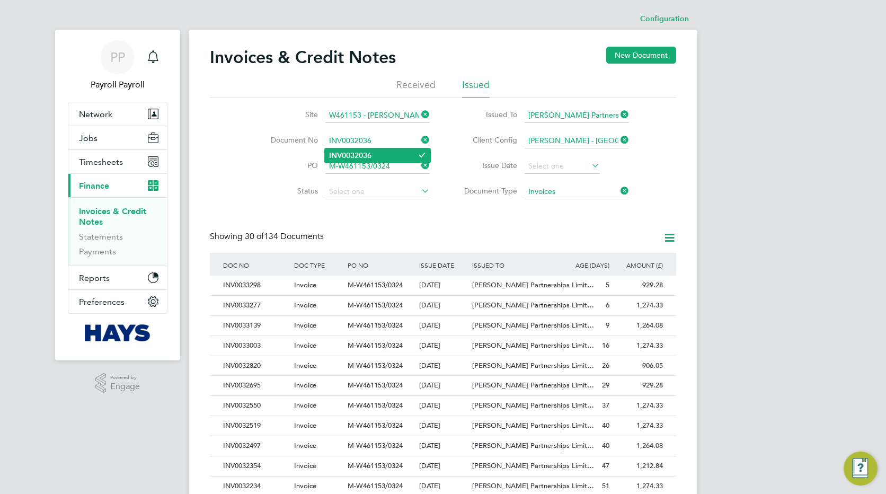
type input "INV0032036"
click at [353, 153] on b "INV0032036" at bounding box center [350, 155] width 42 height 9
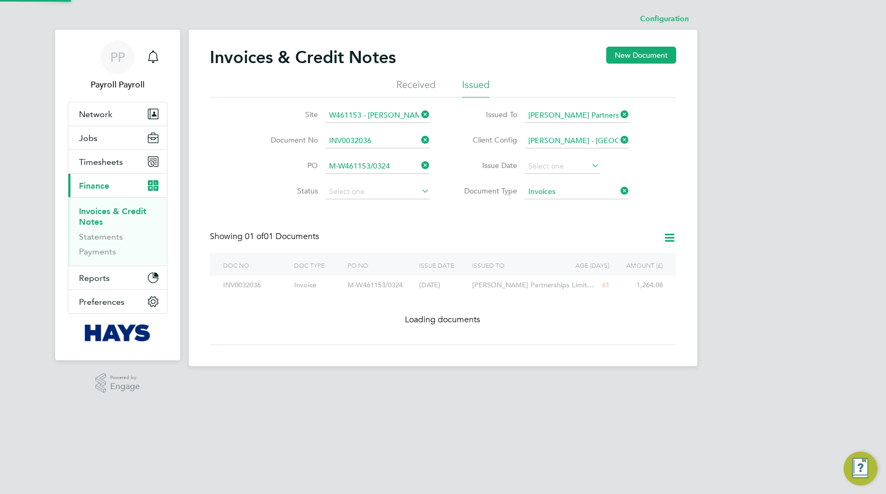
scroll to position [20, 72]
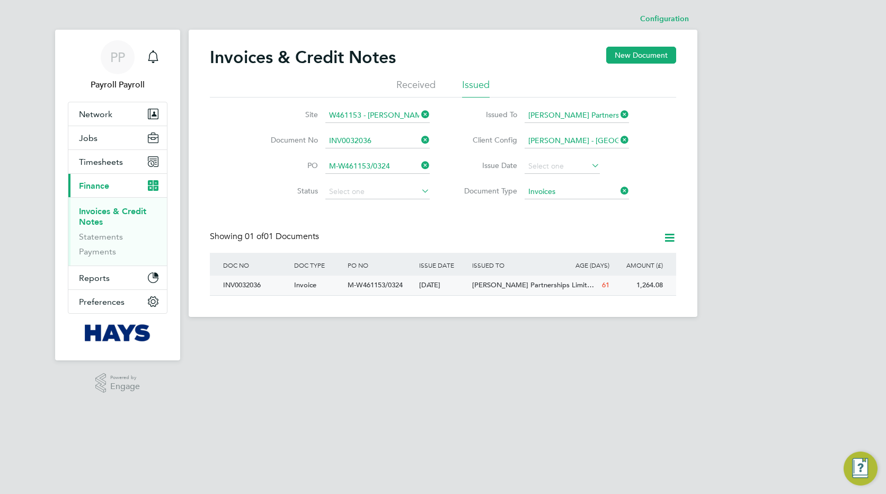
click at [324, 281] on div "Invoice" at bounding box center [318, 285] width 54 height 20
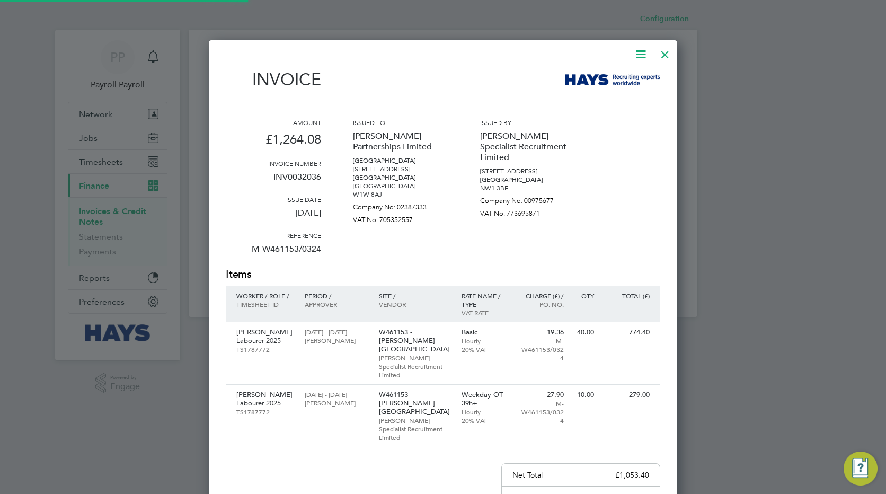
scroll to position [593, 469]
click at [663, 57] on div at bounding box center [664, 51] width 19 height 19
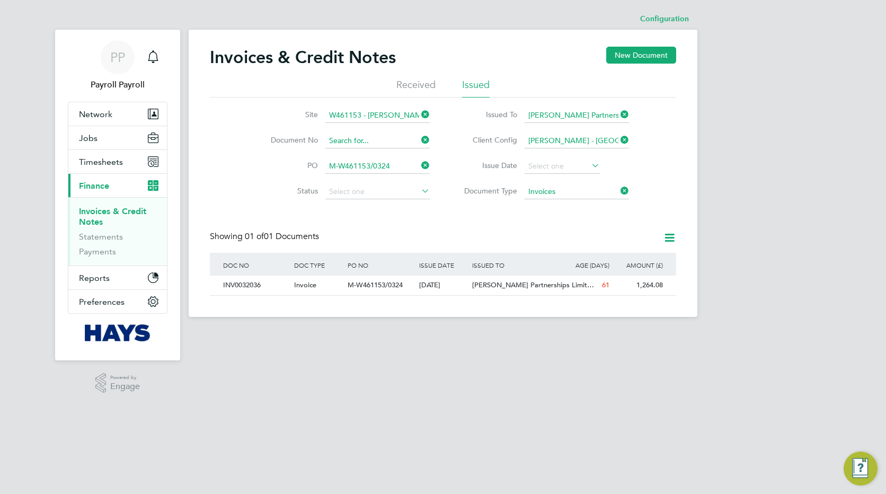
click at [384, 141] on input at bounding box center [377, 140] width 104 height 15
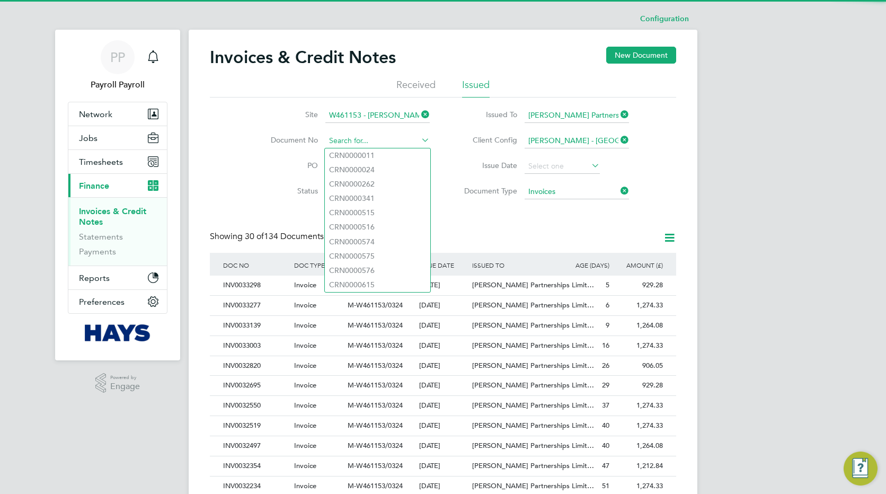
scroll to position [20, 72]
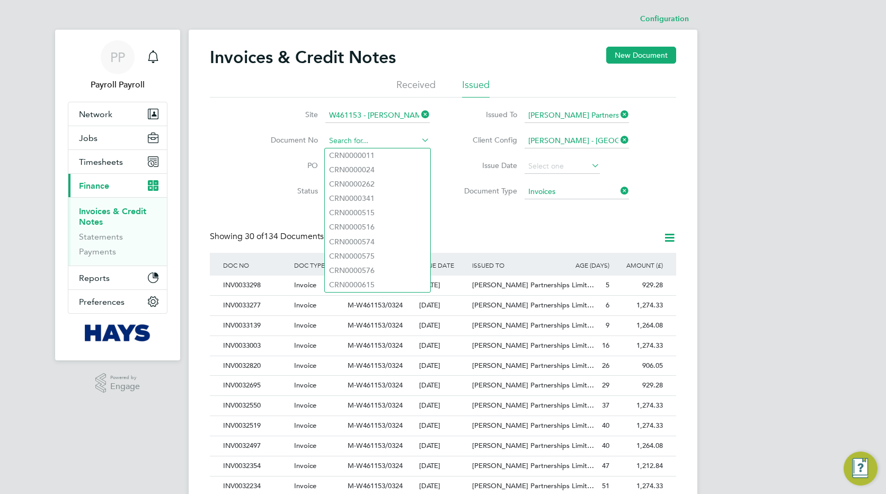
paste input "INV0032032"
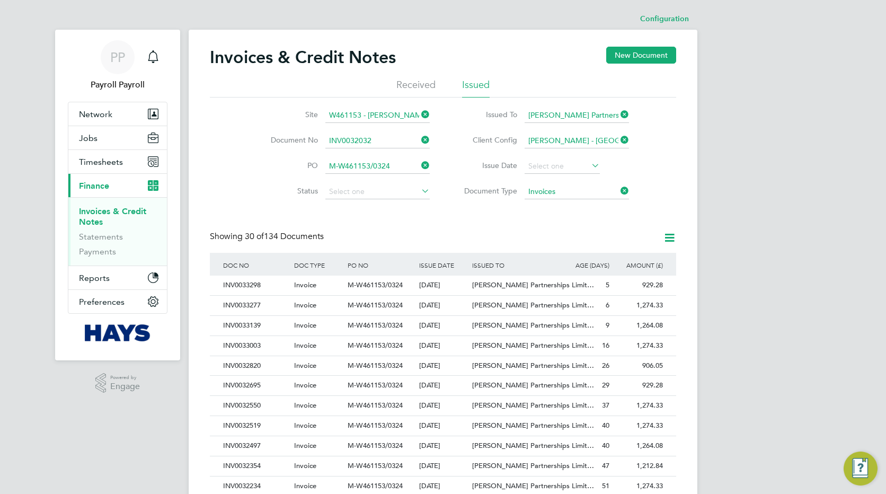
click at [378, 151] on li "INV0032032" at bounding box center [377, 155] width 105 height 14
type input "INV0032032"
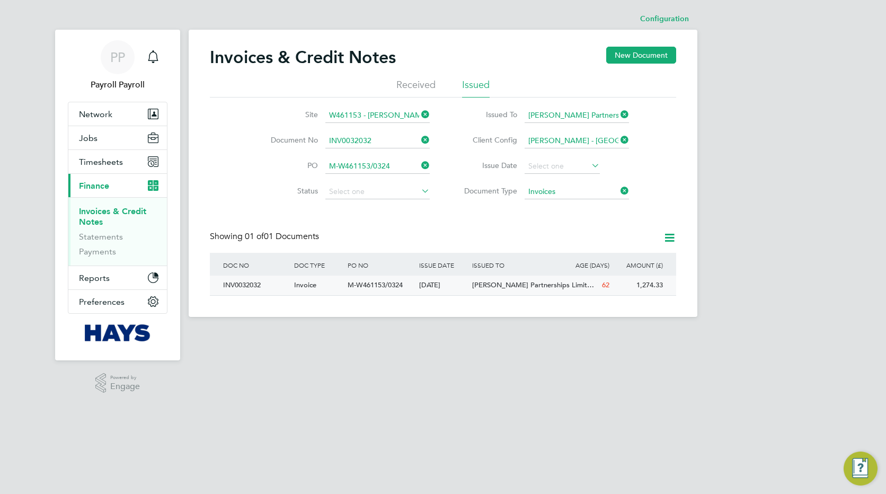
click at [340, 284] on div "Invoice" at bounding box center [318, 285] width 54 height 20
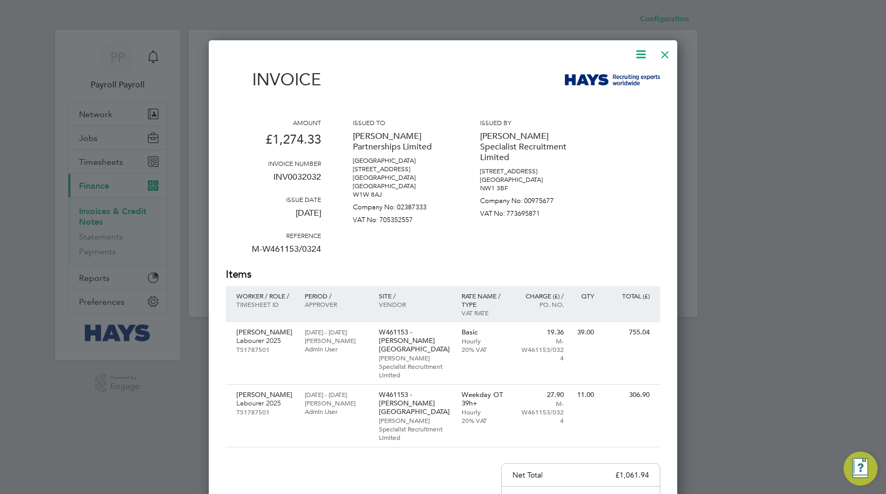
click at [666, 53] on div at bounding box center [664, 51] width 19 height 19
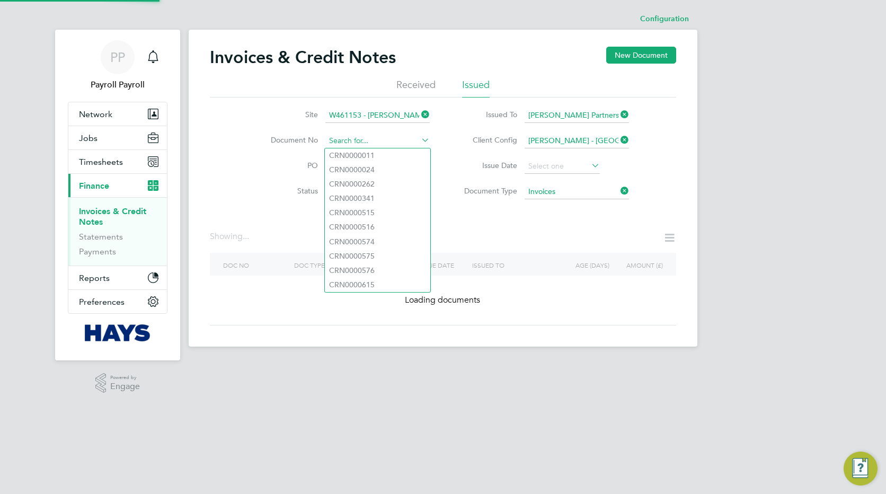
click at [372, 142] on input at bounding box center [377, 140] width 104 height 15
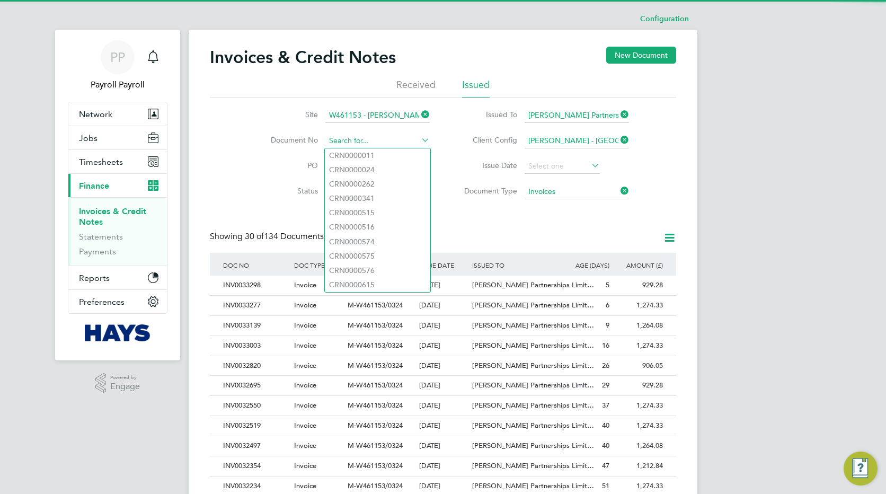
paste input "INV0031891"
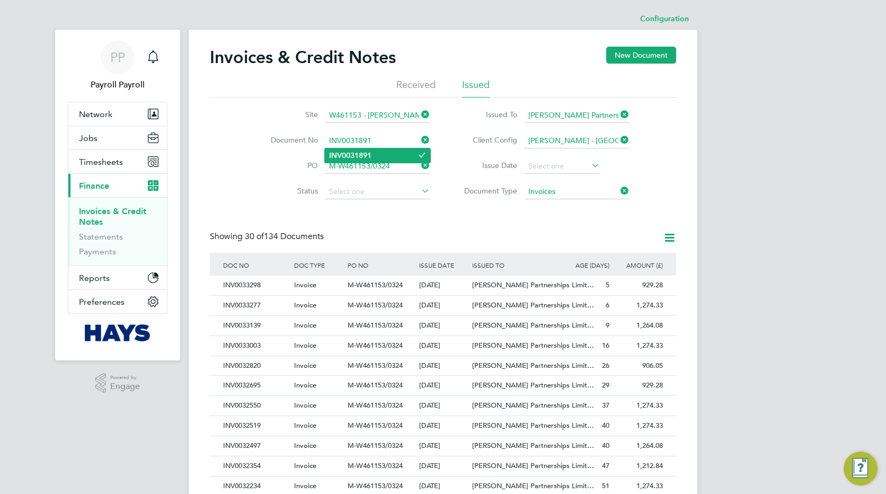
type input "INV0031891"
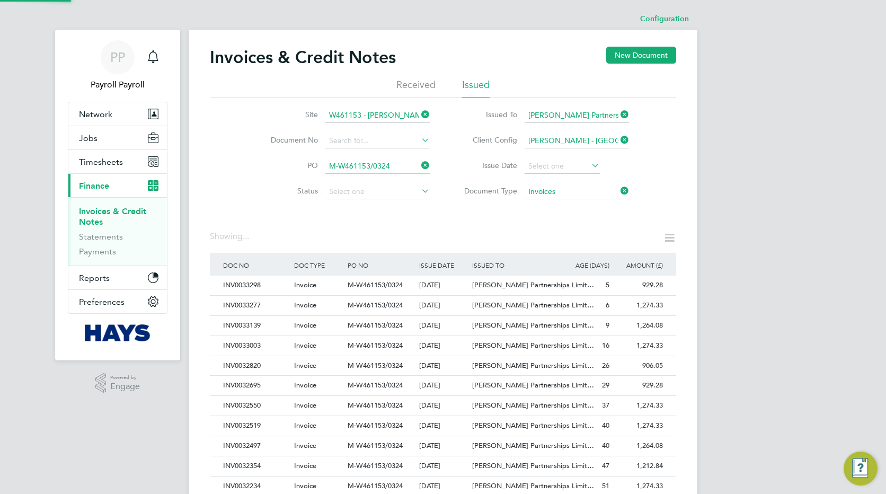
click at [361, 154] on b "INV0031891" at bounding box center [350, 155] width 42 height 9
type input "INV0031891"
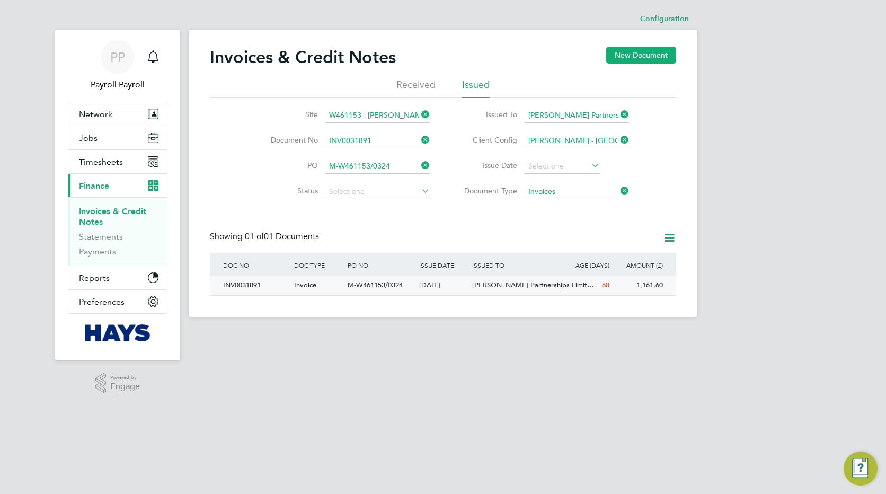
click at [319, 284] on div "Invoice" at bounding box center [318, 285] width 54 height 20
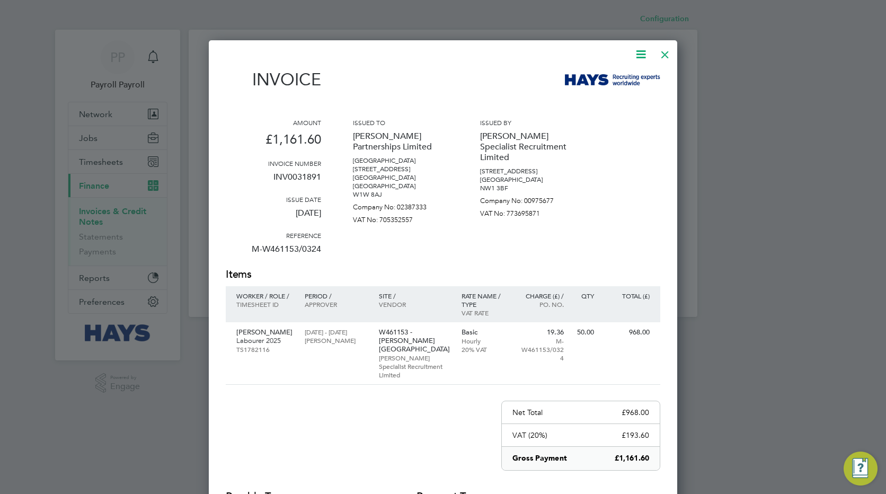
click at [664, 50] on div at bounding box center [664, 51] width 19 height 19
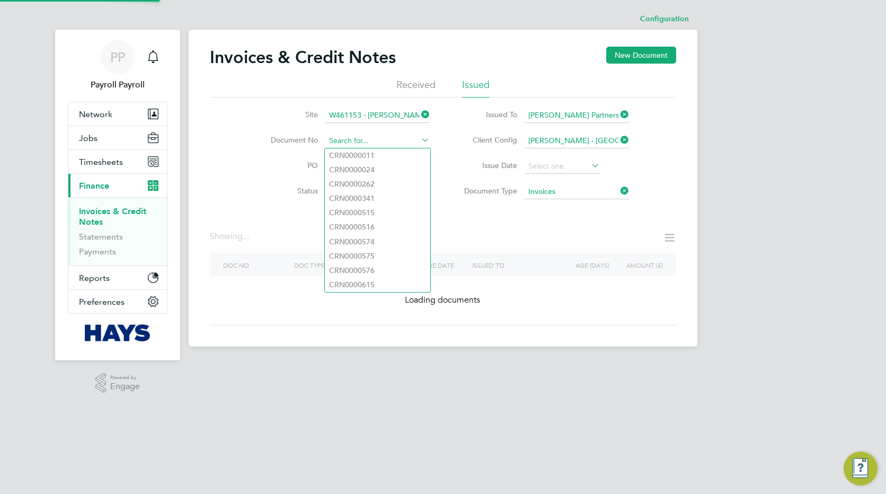
click at [377, 144] on input at bounding box center [377, 140] width 104 height 15
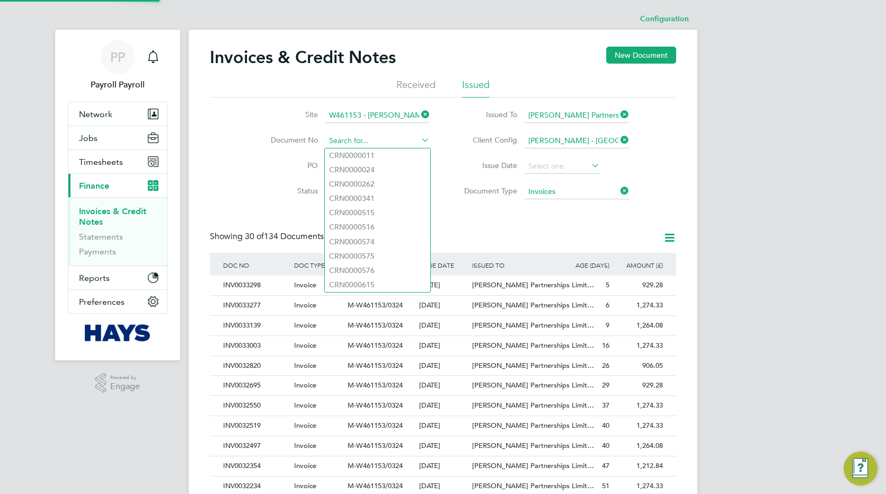
paste input "INV0031772"
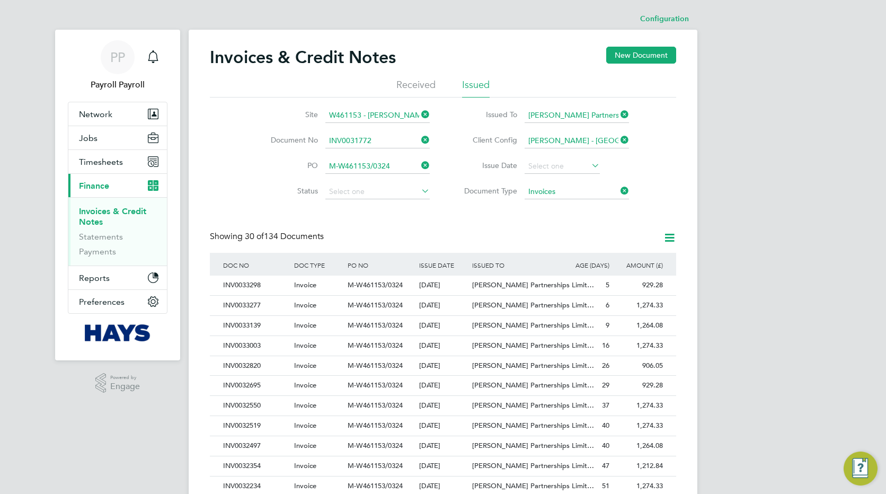
click at [367, 153] on b "INV0031772" at bounding box center [350, 155] width 42 height 9
type input "INV0031772"
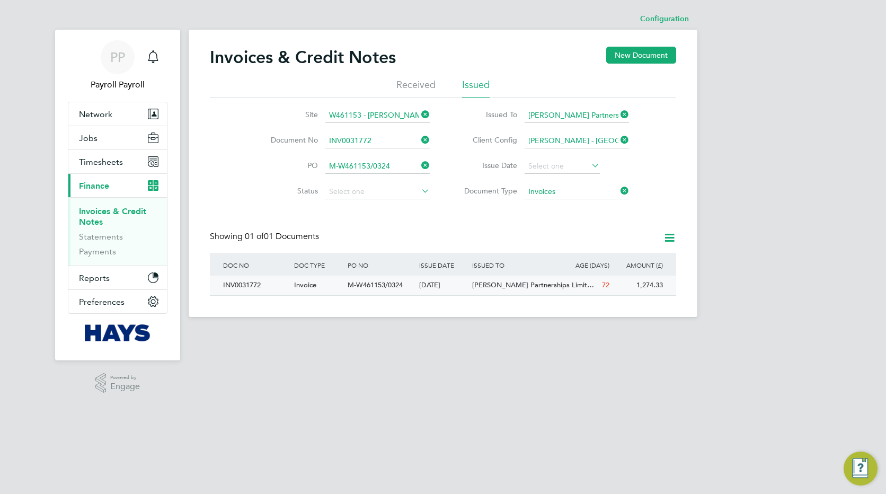
click at [448, 291] on div "[DATE]" at bounding box center [443, 285] width 54 height 20
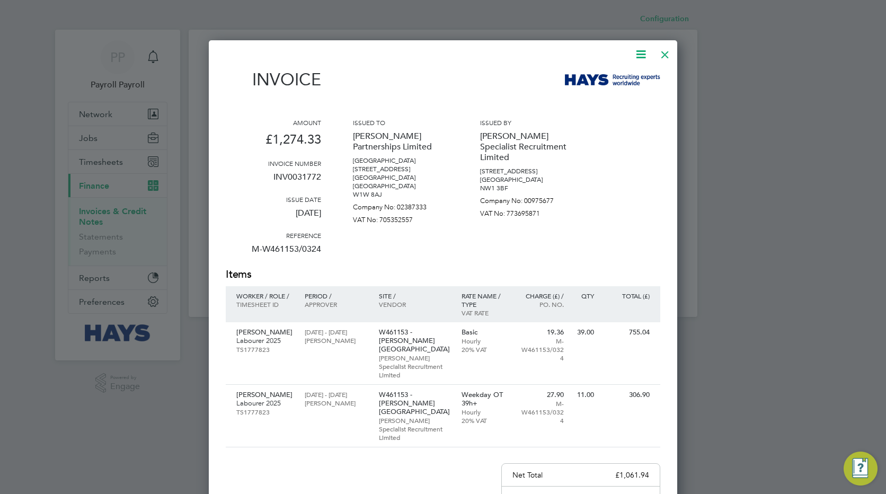
click at [665, 57] on div at bounding box center [664, 51] width 19 height 19
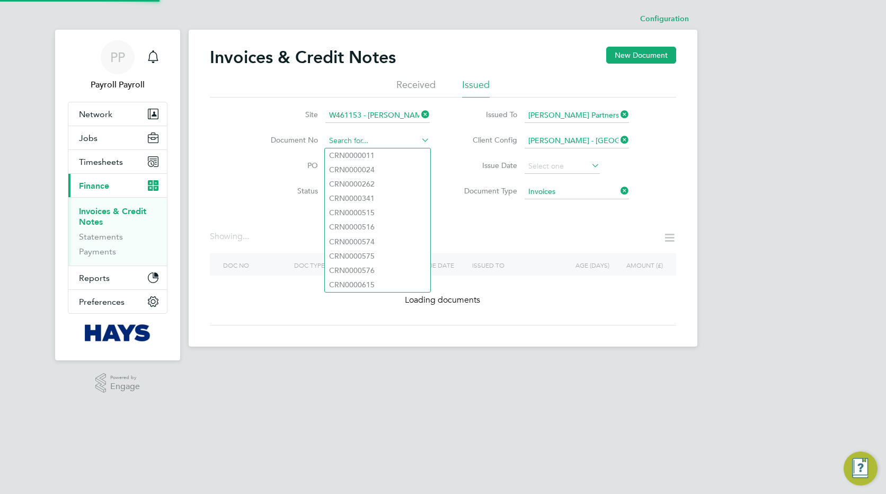
click at [373, 143] on input at bounding box center [377, 140] width 104 height 15
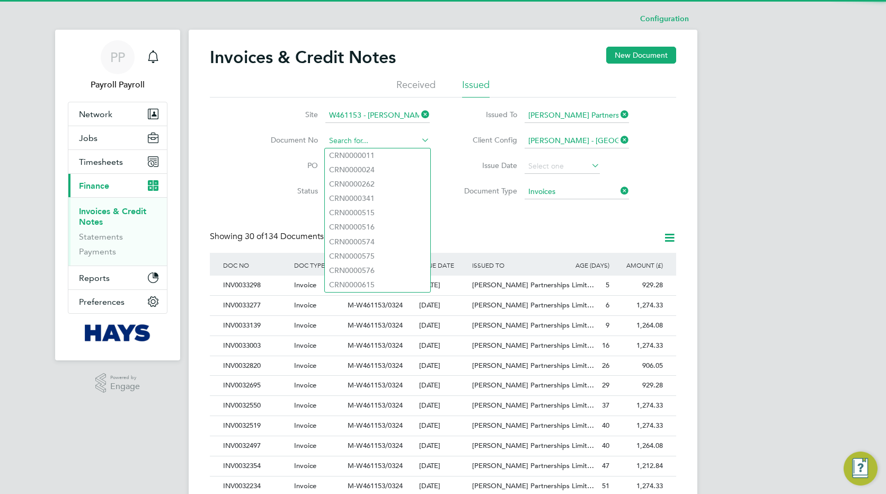
paste input "INV0031574"
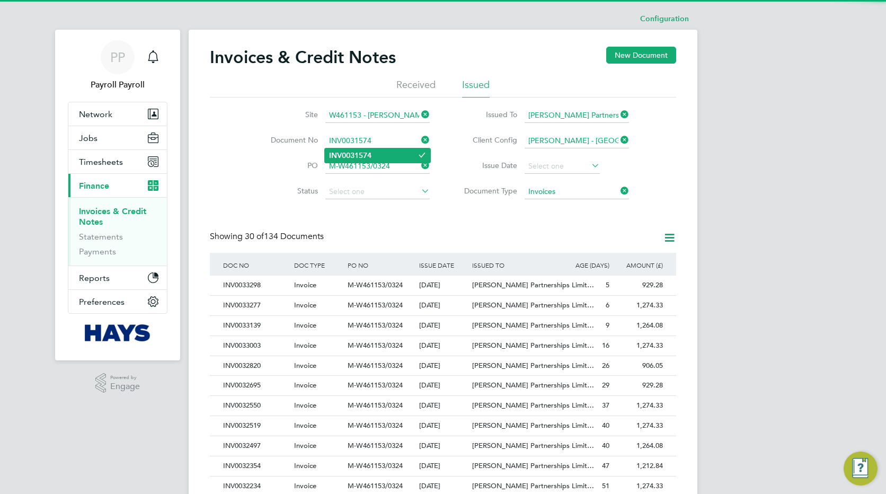
type input "INV0031574"
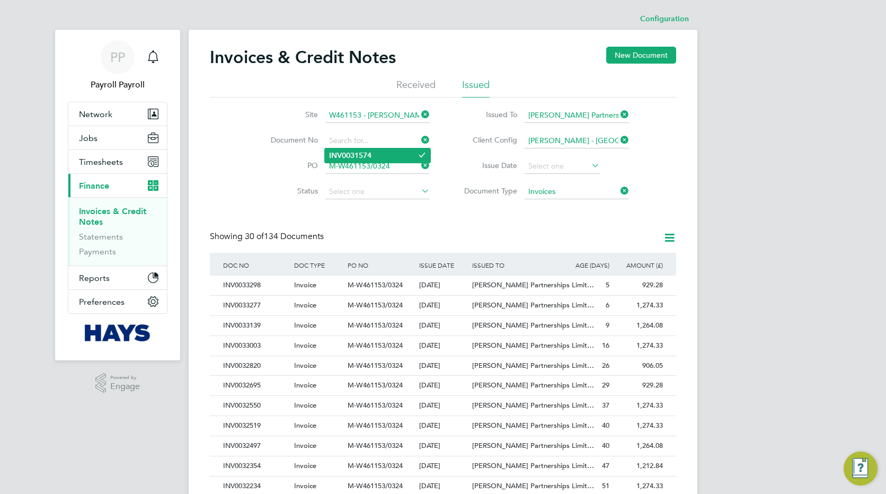
click at [367, 153] on b "INV0031574" at bounding box center [350, 155] width 42 height 9
type input "INV0031574"
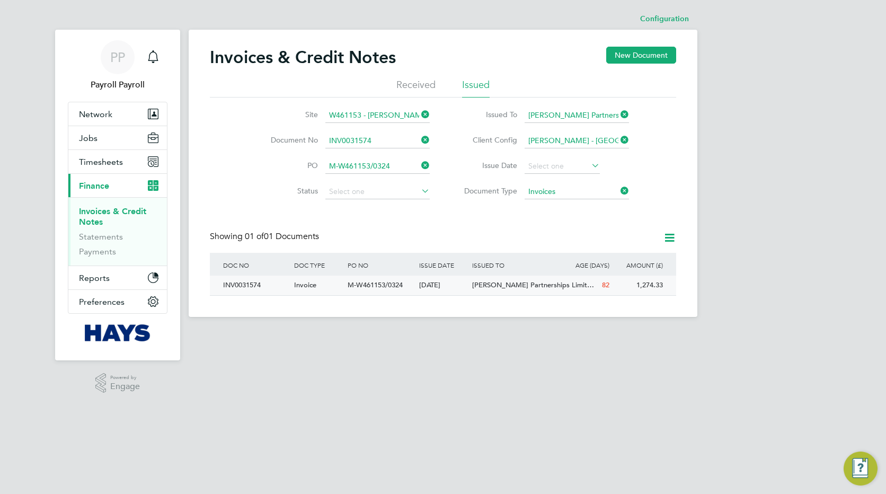
click at [324, 281] on div "Invoice" at bounding box center [318, 285] width 54 height 20
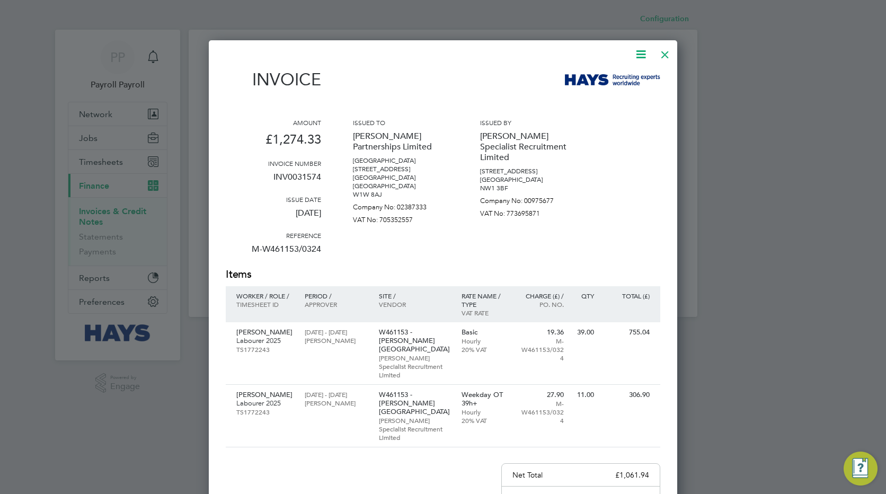
click at [661, 59] on div at bounding box center [664, 51] width 19 height 19
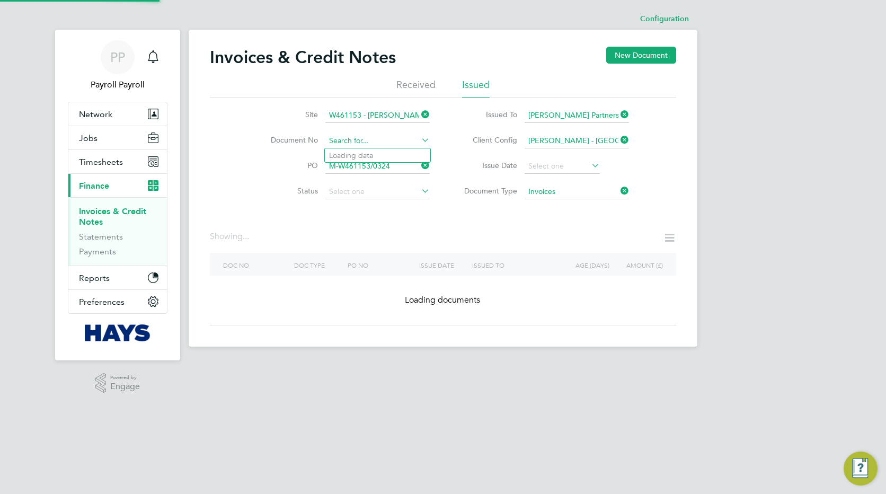
click at [380, 141] on input at bounding box center [377, 140] width 104 height 15
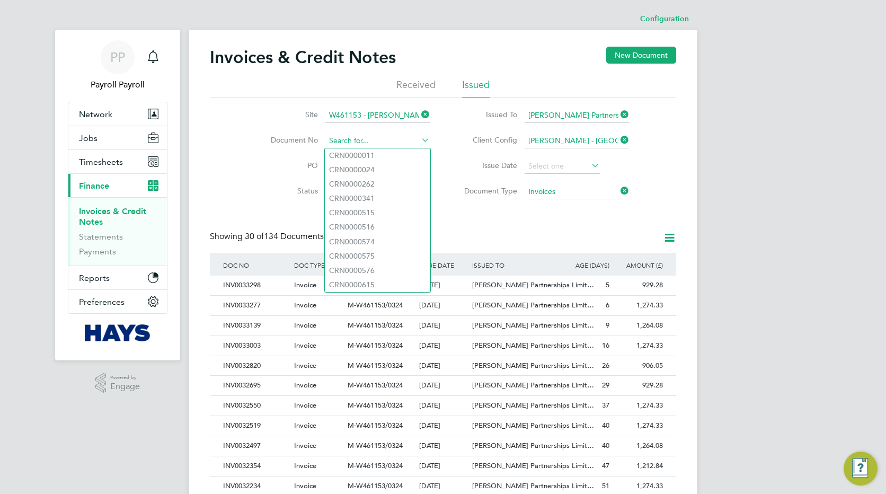
paste input "INV0031445"
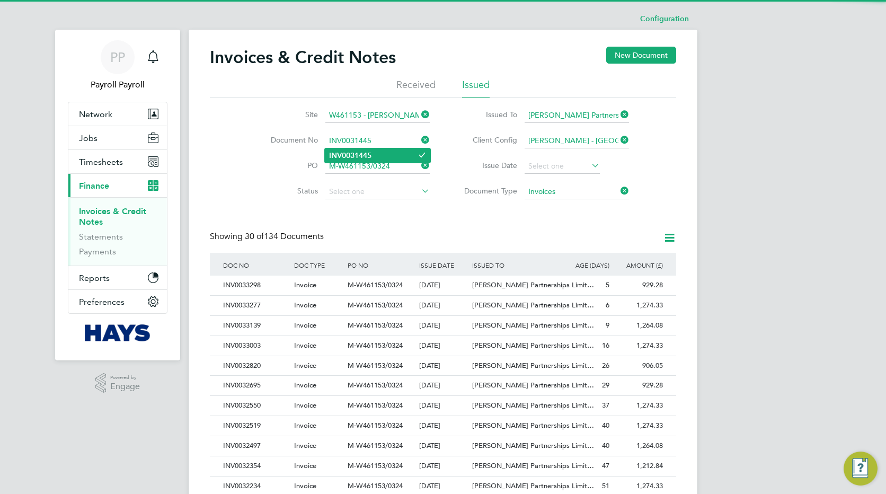
type input "INV0031445"
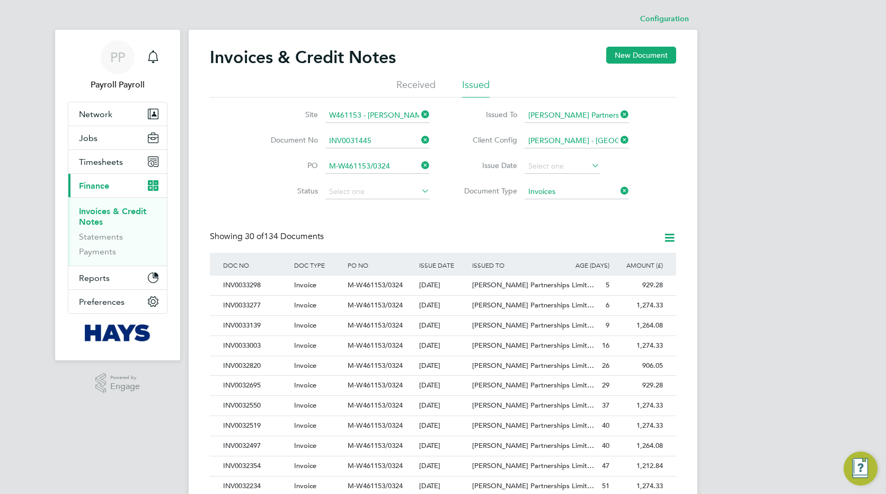
click at [368, 153] on b "INV0031445" at bounding box center [350, 155] width 42 height 9
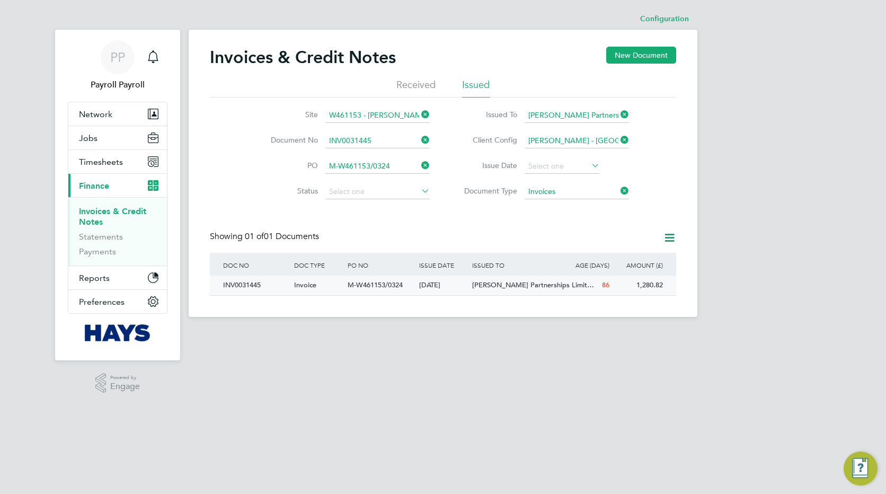
click at [319, 289] on div "Invoice" at bounding box center [318, 285] width 54 height 20
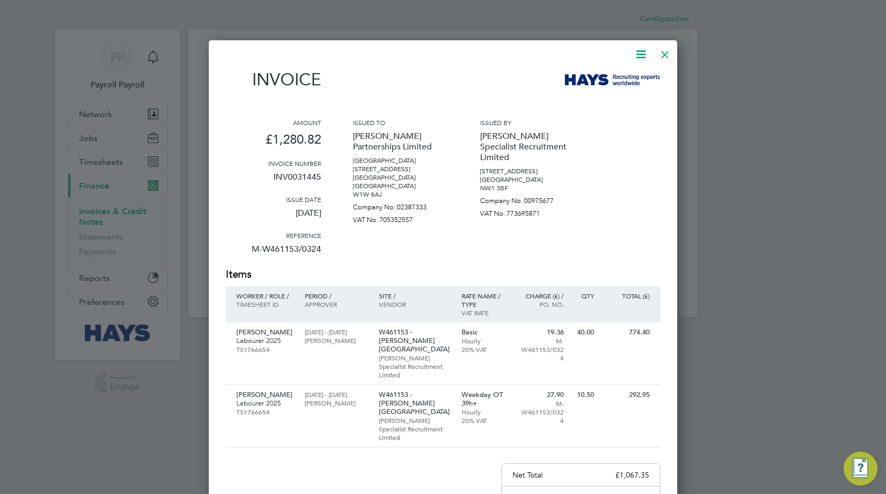
click at [640, 52] on icon at bounding box center [640, 54] width 13 height 13
click at [597, 91] on li "View timesheet" at bounding box center [608, 94] width 73 height 15
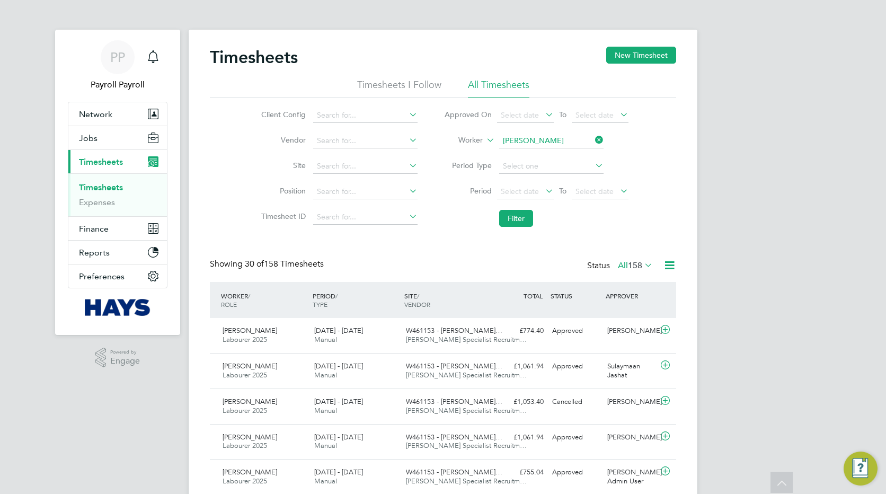
scroll to position [680, 0]
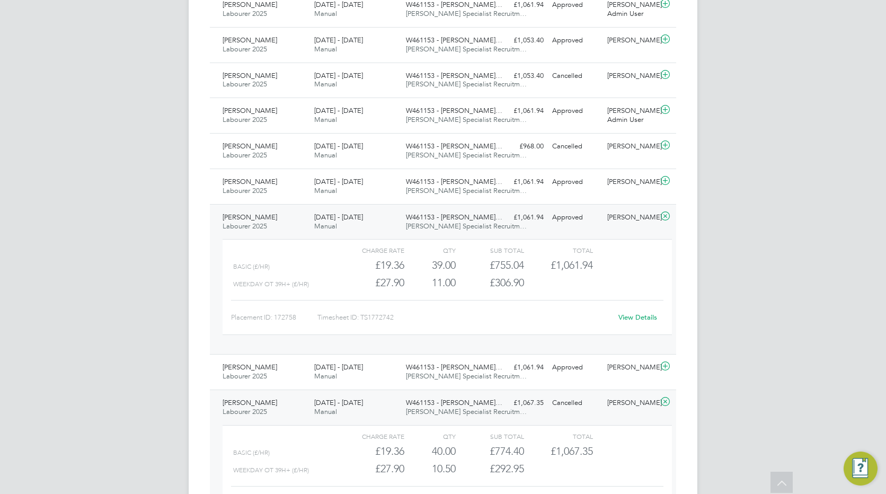
click at [128, 105] on div "PP Payroll Payroll Notifications Applications: Network Team Members Businesses …" at bounding box center [443, 159] width 886 height 1679
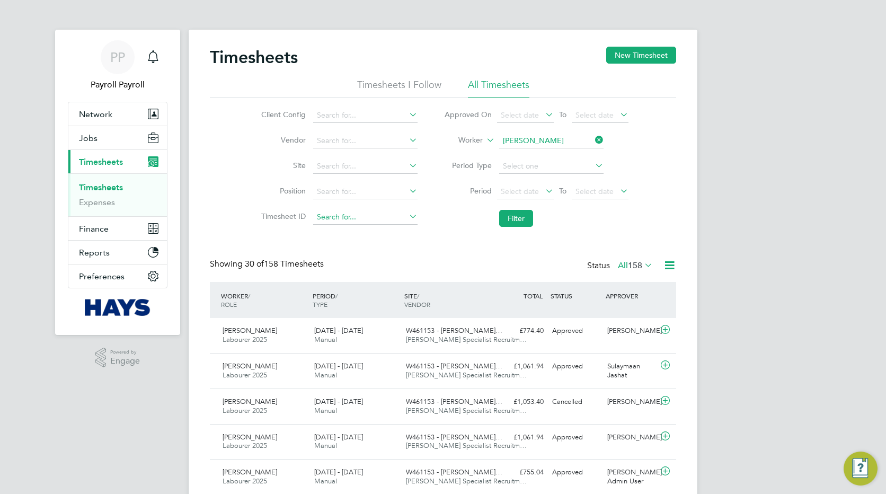
click at [352, 211] on input at bounding box center [365, 217] width 104 height 15
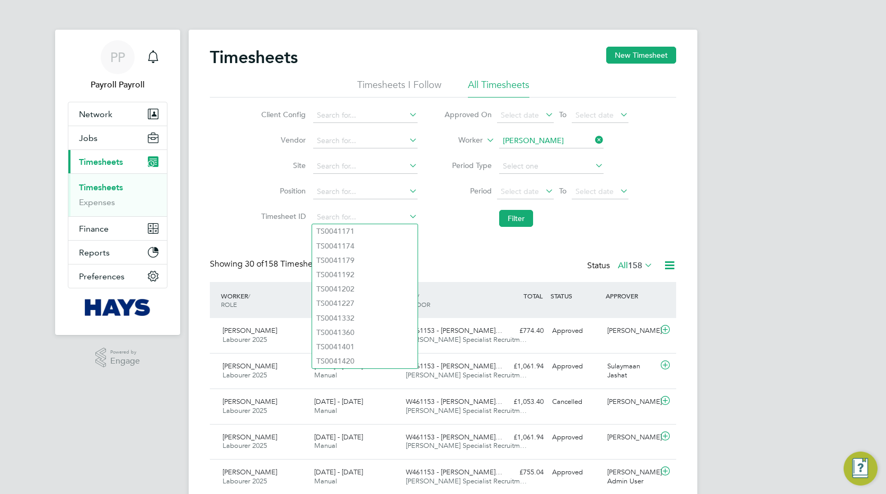
paste input "TS1772742"
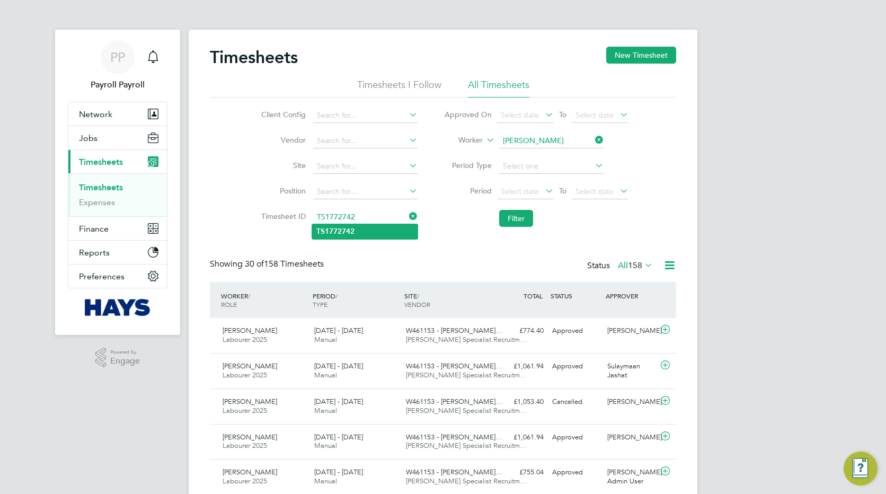
type input "TS1772742"
click at [354, 233] on b "TS1772742" at bounding box center [335, 231] width 38 height 9
click at [520, 213] on button "Filter" at bounding box center [516, 218] width 34 height 17
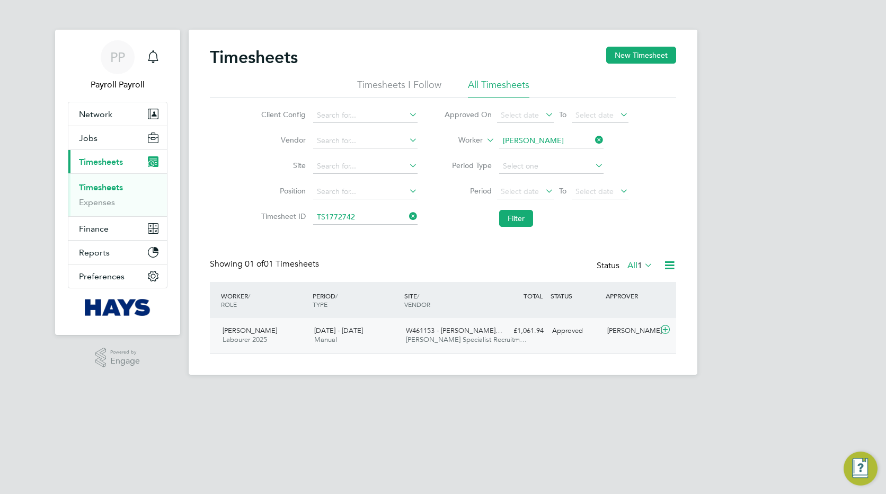
click at [355, 334] on span "[DATE] - [DATE]" at bounding box center [338, 330] width 49 height 9
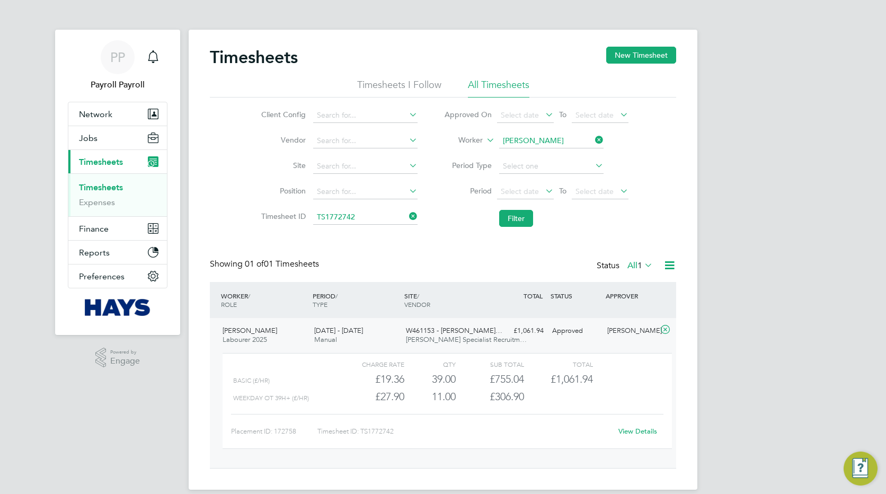
click at [632, 429] on link "View Details" at bounding box center [637, 430] width 39 height 9
click at [89, 228] on span "Finance" at bounding box center [94, 229] width 30 height 10
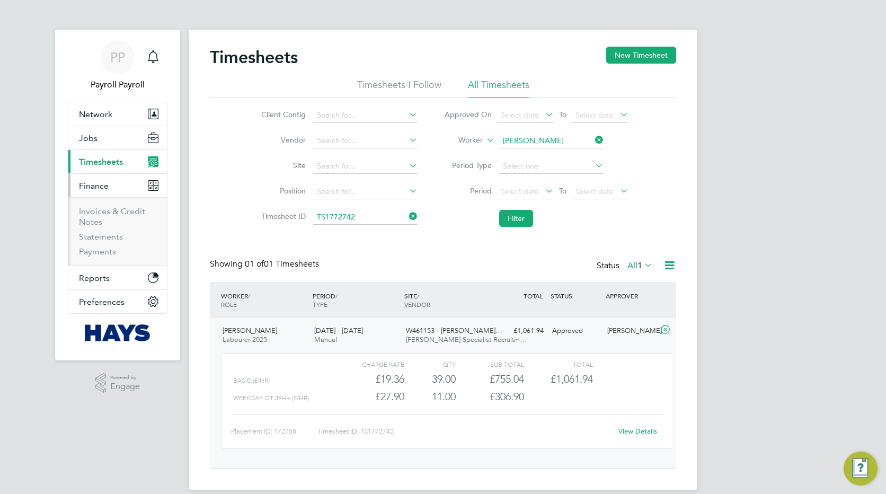
click at [99, 162] on span "Timesheets" at bounding box center [101, 162] width 44 height 10
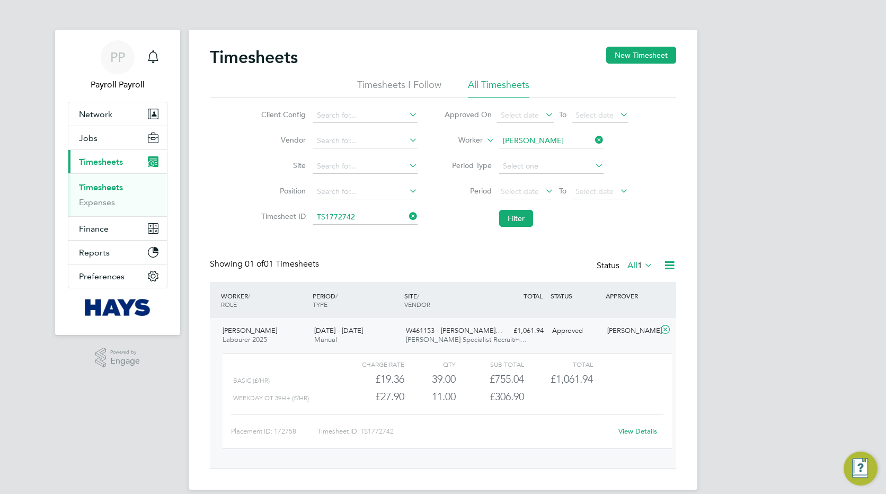
click at [90, 188] on link "Timesheets" at bounding box center [101, 187] width 44 height 10
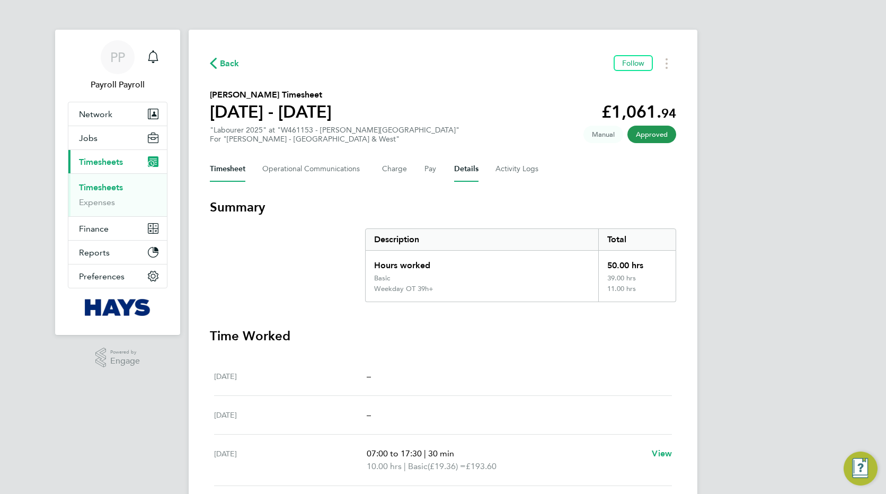
click at [459, 168] on button "Details" at bounding box center [466, 168] width 24 height 25
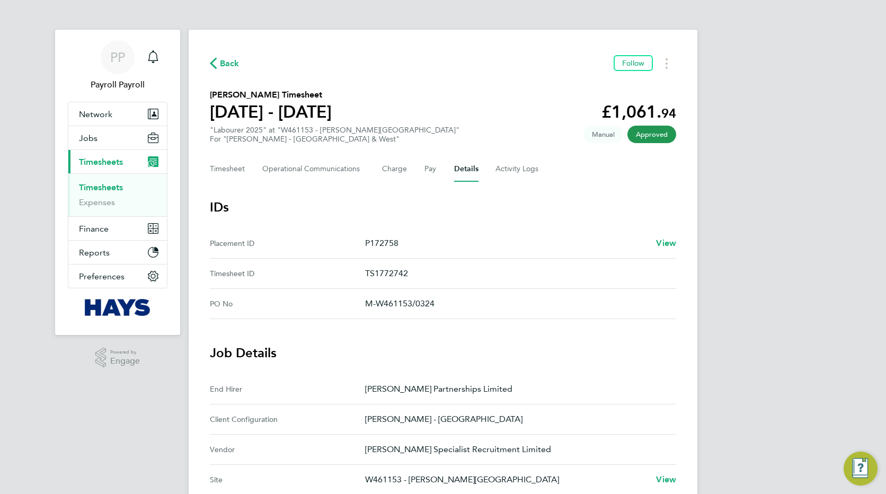
click at [722, 266] on div "PP Payroll Payroll Notifications Applications: Network Team Members Businesses …" at bounding box center [443, 426] width 886 height 853
click at [93, 229] on span "Finance" at bounding box center [94, 229] width 30 height 10
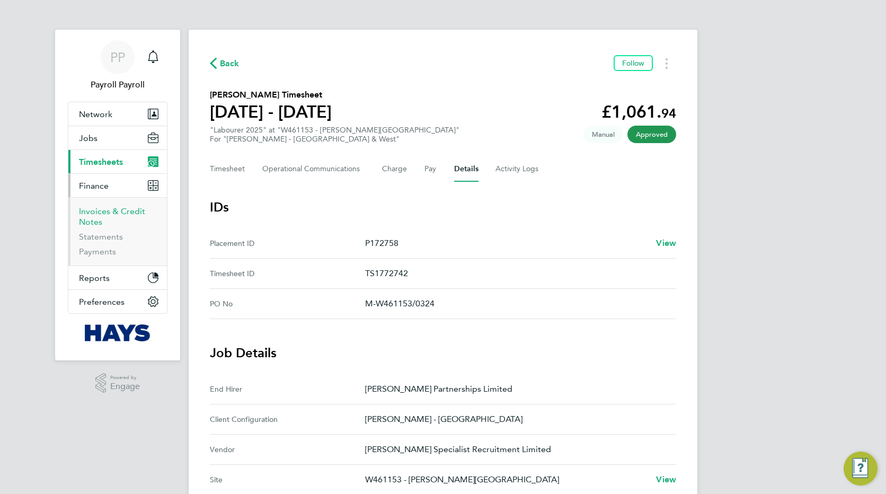
click at [88, 215] on link "Invoices & Credit Notes" at bounding box center [112, 216] width 66 height 21
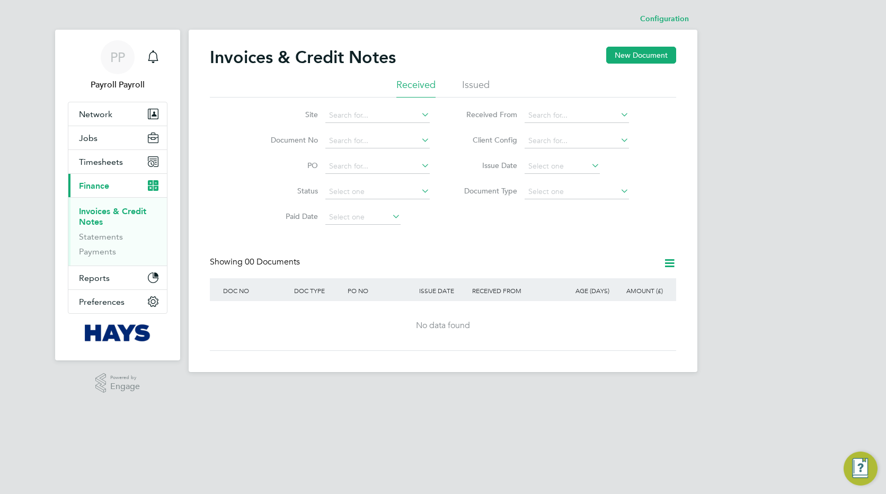
click at [470, 81] on li "Issued" at bounding box center [476, 87] width 28 height 19
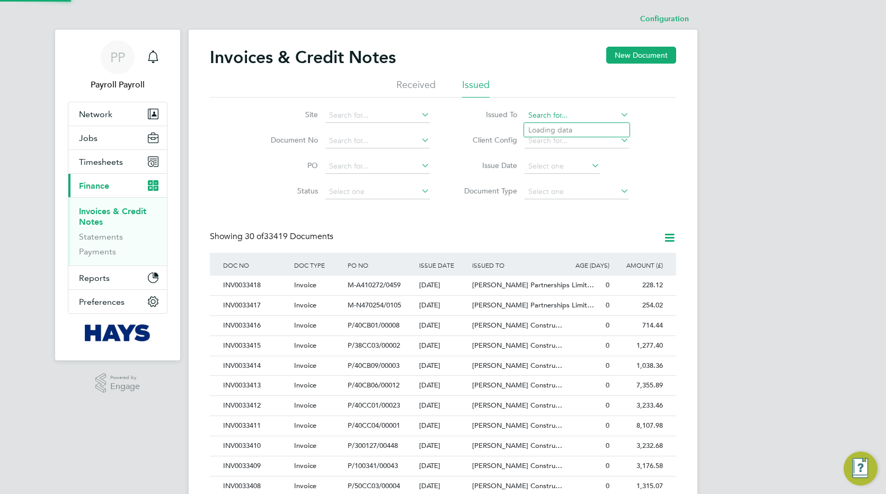
click at [611, 116] on input at bounding box center [576, 115] width 104 height 15
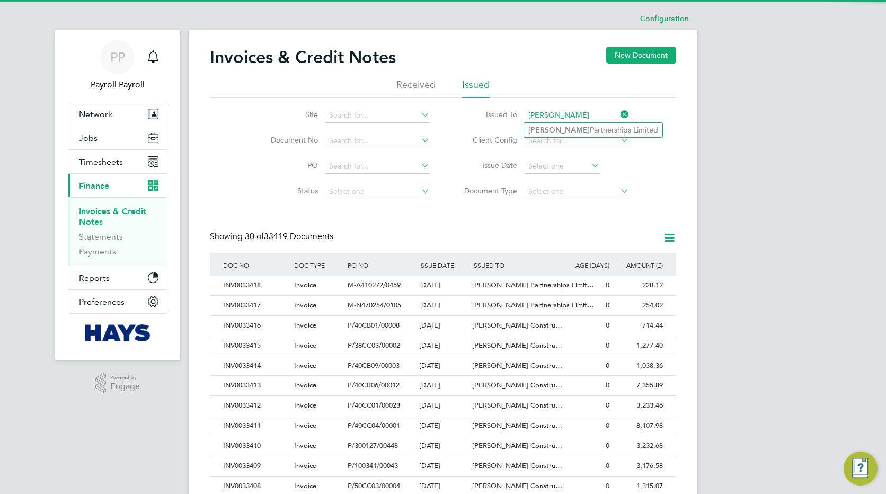
type input "[PERSON_NAME]"
click at [730, 162] on div "PP Payroll Payroll Notifications Applications: Network Team Members Businesses …" at bounding box center [443, 473] width 886 height 947
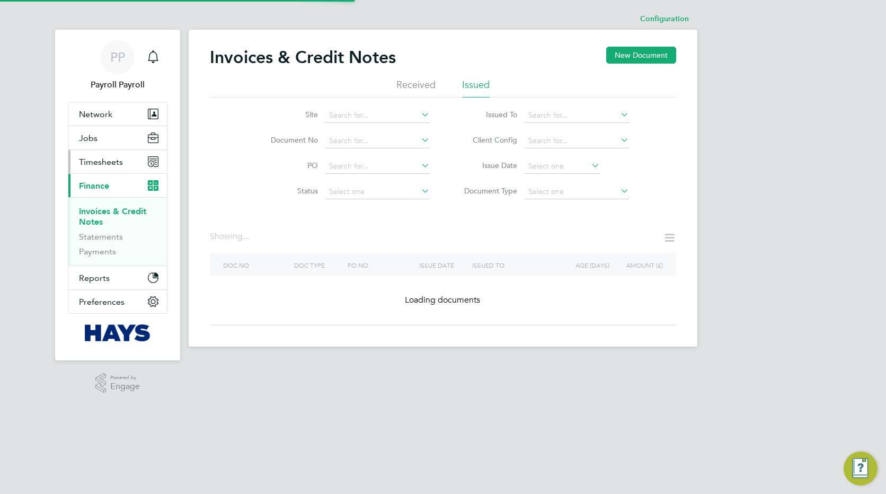
click at [98, 157] on span "Timesheets" at bounding box center [101, 162] width 44 height 10
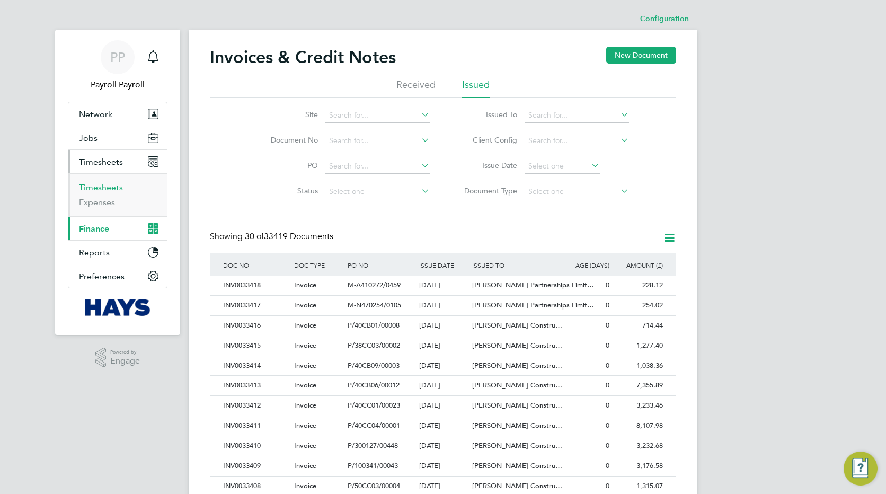
click at [90, 184] on link "Timesheets" at bounding box center [101, 187] width 44 height 10
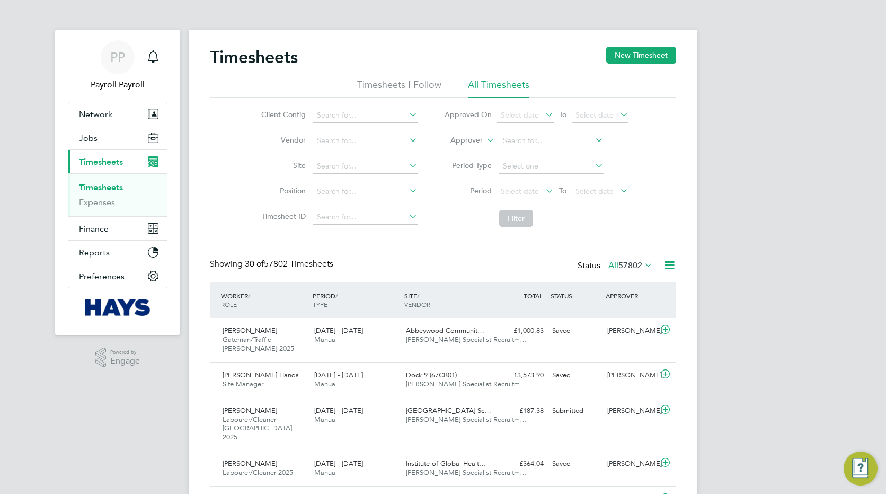
click at [671, 266] on icon at bounding box center [669, 264] width 13 height 13
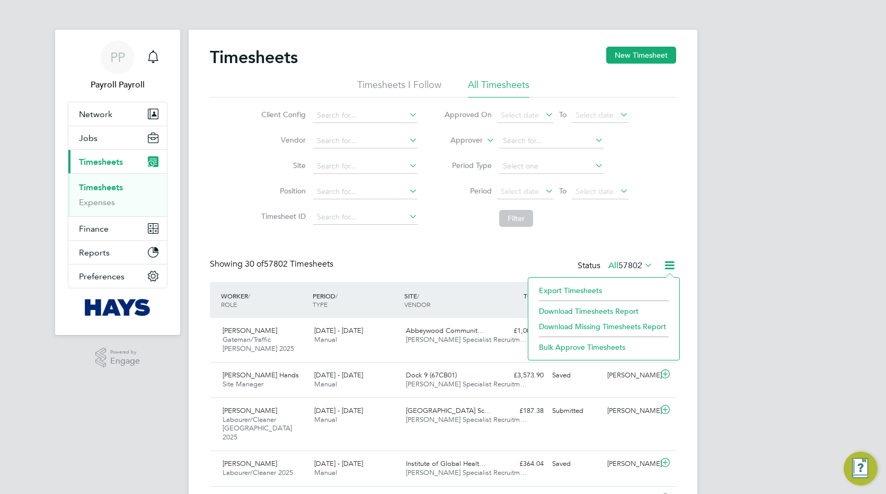
click at [580, 289] on li "Export Timesheets" at bounding box center [603, 290] width 140 height 15
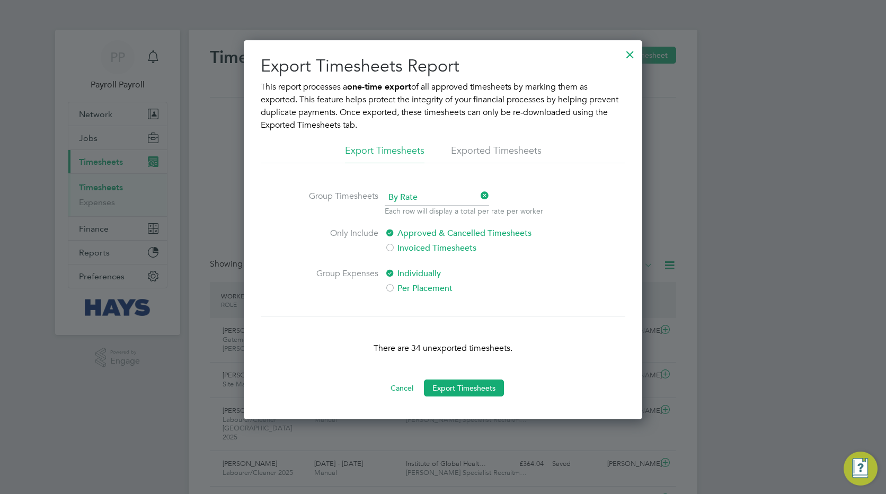
click at [489, 145] on li "Exported Timesheets" at bounding box center [496, 153] width 91 height 19
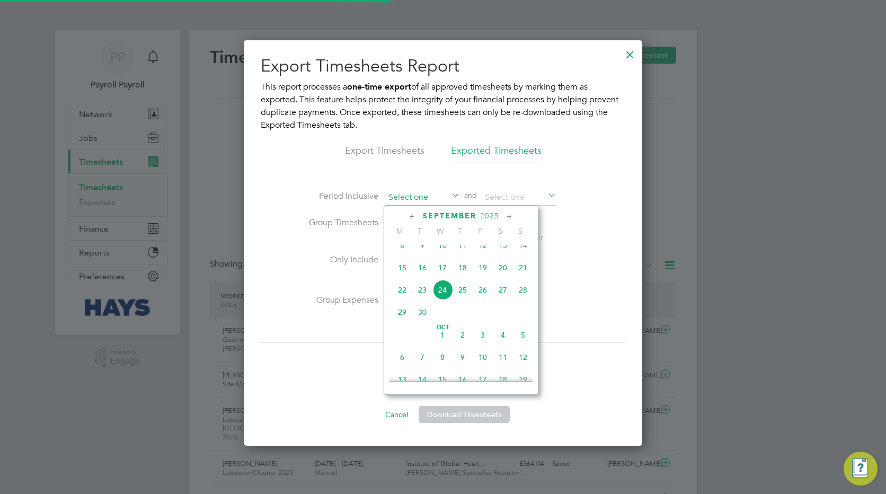
click at [433, 197] on input at bounding box center [422, 198] width 75 height 16
click at [411, 215] on icon at bounding box center [412, 217] width 10 height 12
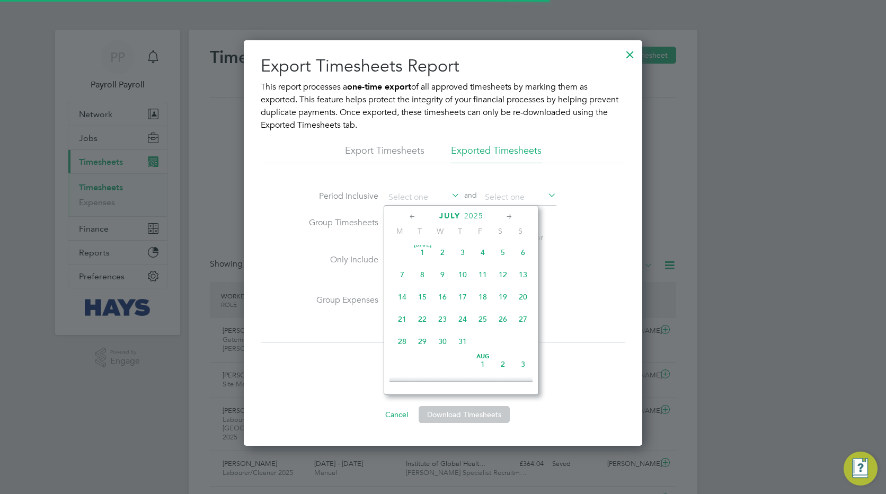
click at [411, 215] on icon at bounding box center [412, 217] width 10 height 12
click at [463, 253] on span "[DATE]" at bounding box center [462, 255] width 20 height 20
type input "[DATE]"
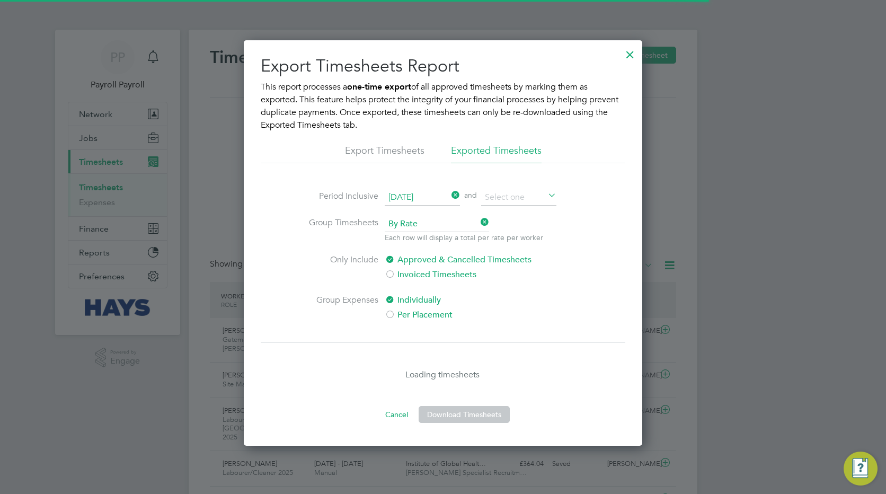
click at [546, 196] on icon at bounding box center [546, 196] width 0 height 15
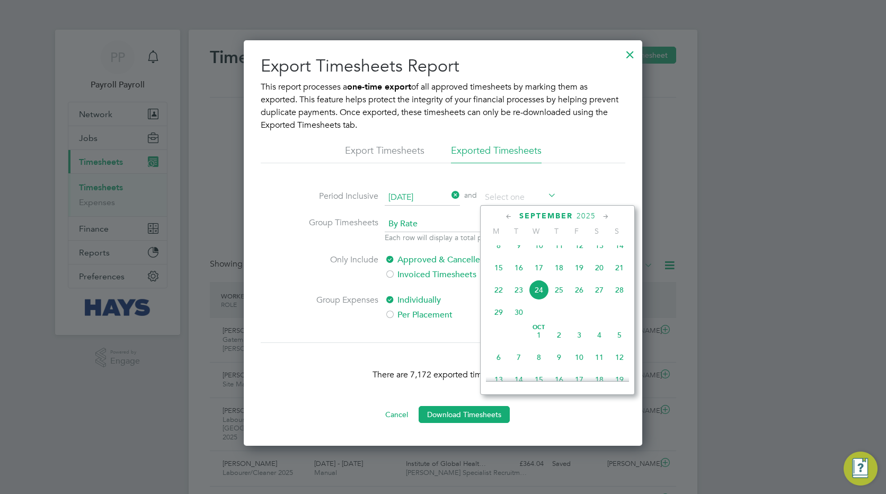
click at [505, 214] on icon at bounding box center [509, 217] width 10 height 12
click at [499, 321] on span "21" at bounding box center [498, 319] width 20 height 20
type input "[DATE]"
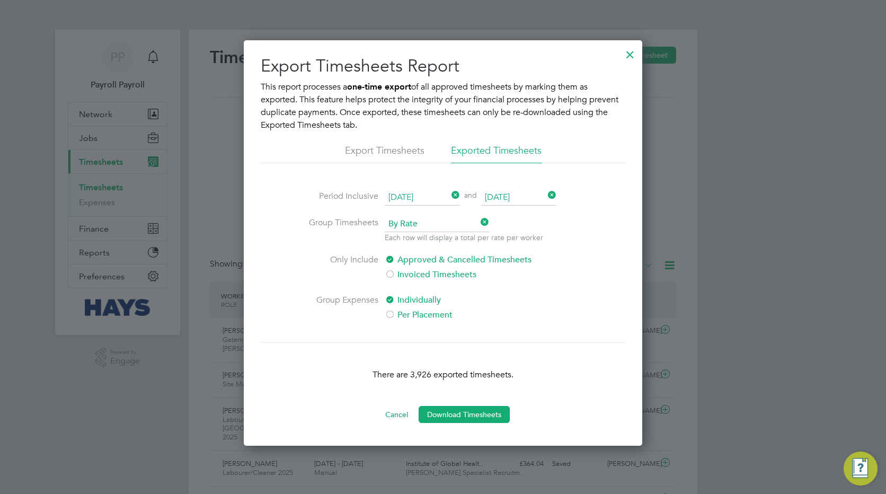
click at [444, 316] on label "Per Placement" at bounding box center [473, 314] width 177 height 13
click at [439, 222] on span "By Rate" at bounding box center [437, 224] width 104 height 16
click at [408, 250] on li "By Date" at bounding box center [436, 253] width 105 height 14
click at [449, 194] on icon at bounding box center [449, 196] width 0 height 15
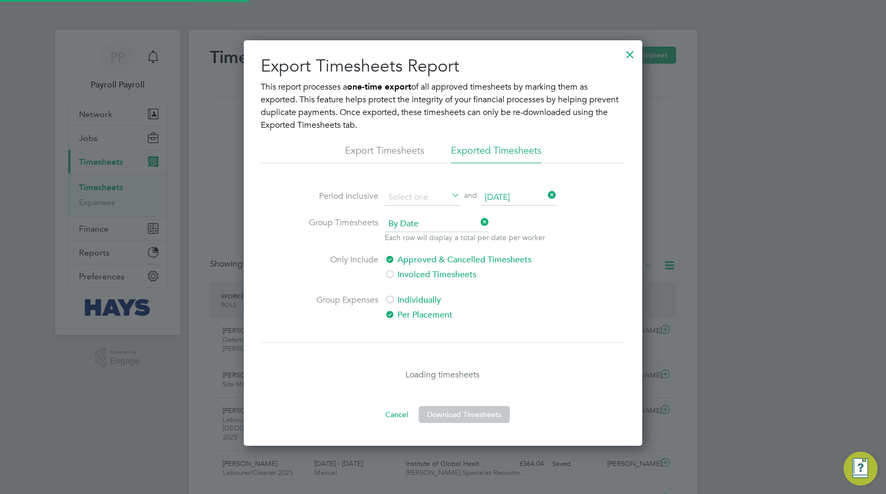
click at [449, 195] on icon at bounding box center [449, 196] width 0 height 15
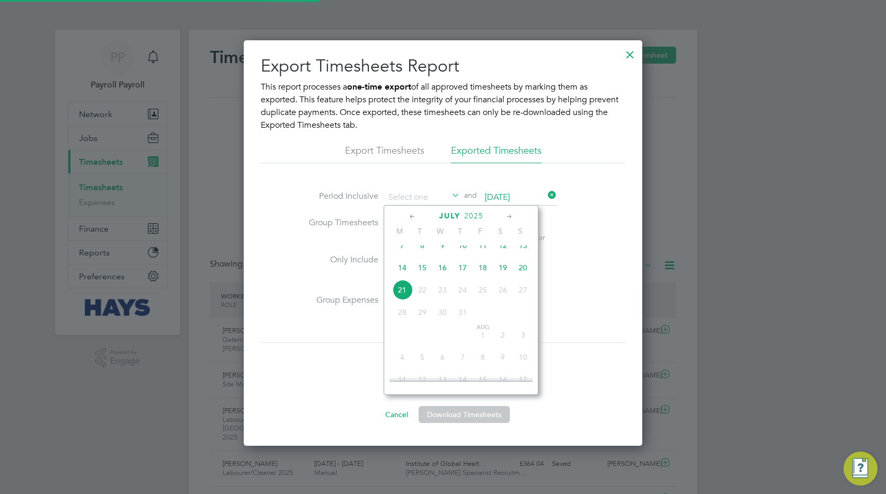
click at [412, 216] on icon at bounding box center [412, 217] width 10 height 12
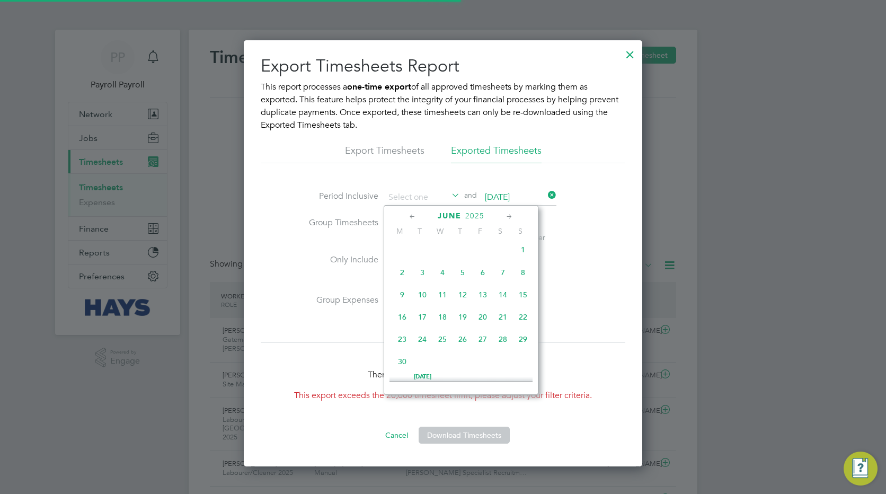
click at [400, 275] on span "2" at bounding box center [402, 272] width 20 height 20
type input "[DATE]"
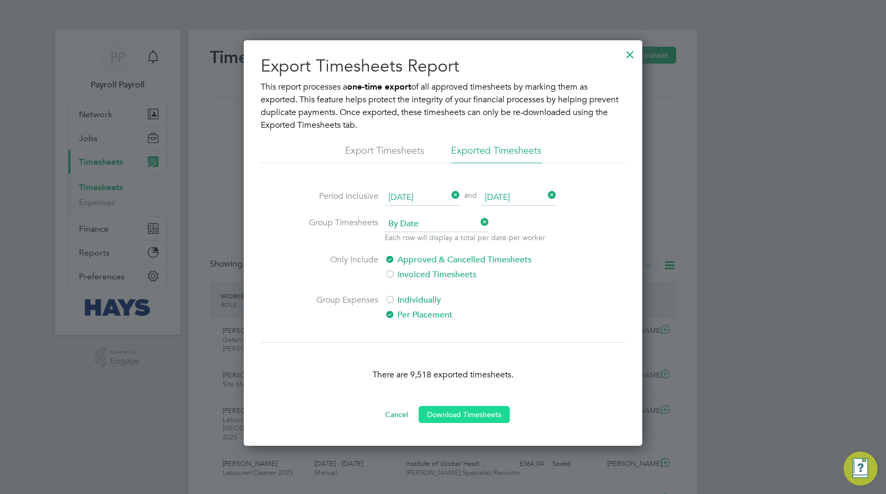
click at [458, 415] on button "Download Timesheets" at bounding box center [463, 414] width 91 height 17
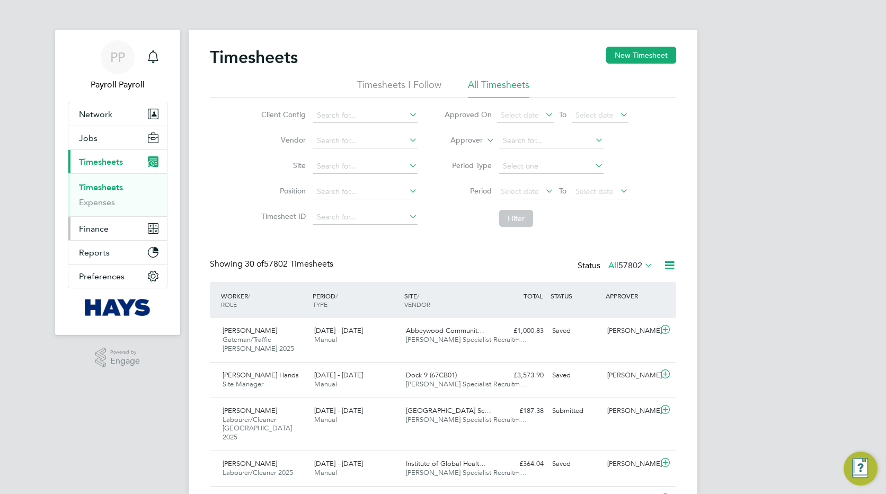
click at [93, 227] on span "Finance" at bounding box center [94, 229] width 30 height 10
click at [515, 139] on input at bounding box center [551, 140] width 104 height 15
paste input "Ben Fewtrel"
click at [524, 154] on b "Fewtrel" at bounding box center [531, 154] width 26 height 9
type input "Ben Fewtrell"
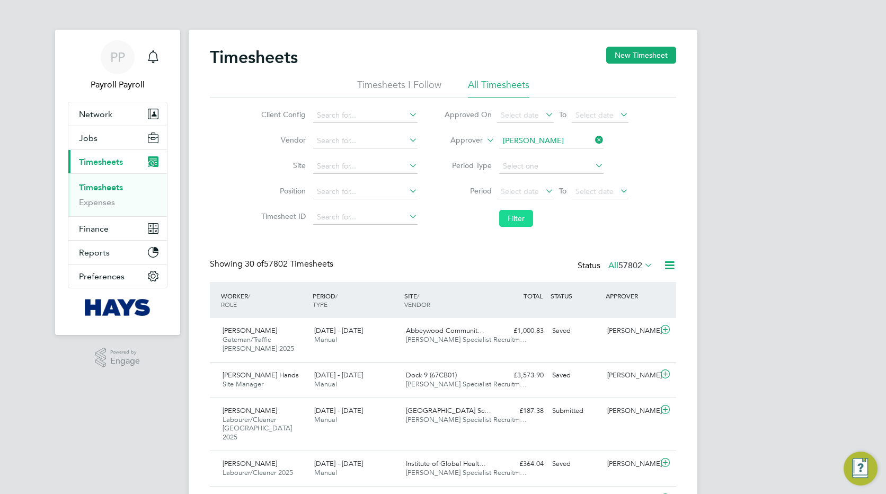
click at [517, 216] on button "Filter" at bounding box center [516, 218] width 34 height 17
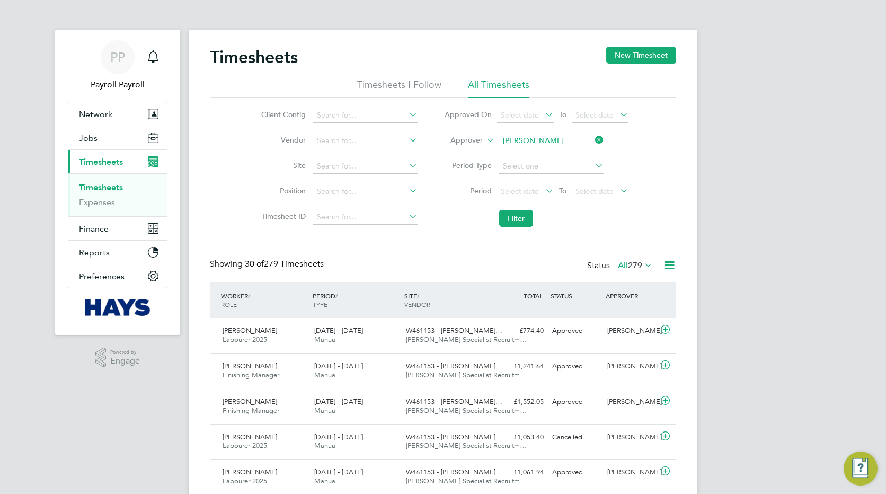
click at [669, 265] on icon at bounding box center [669, 264] width 13 height 13
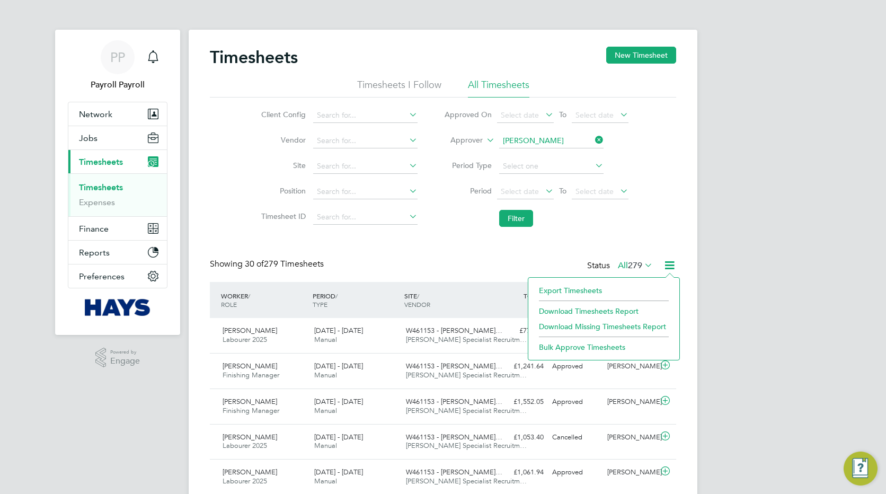
click at [581, 288] on li "Export Timesheets" at bounding box center [603, 290] width 140 height 15
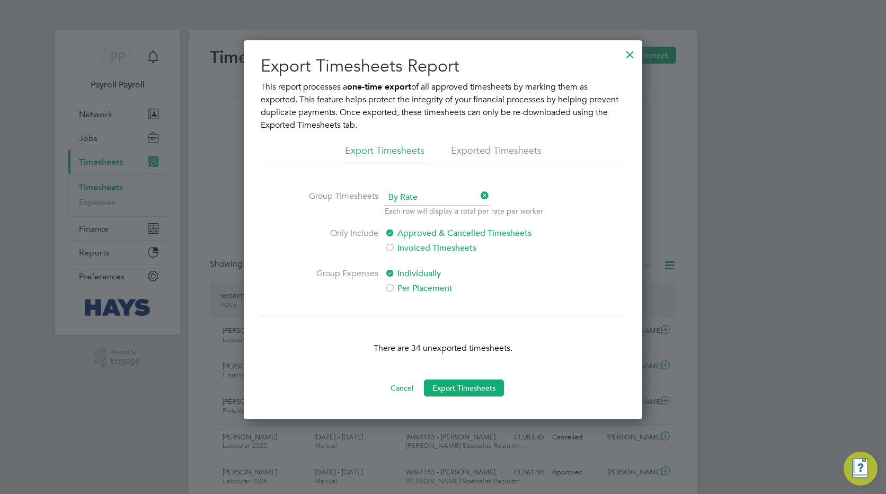
click at [500, 146] on li "Exported Timesheets" at bounding box center [496, 153] width 91 height 19
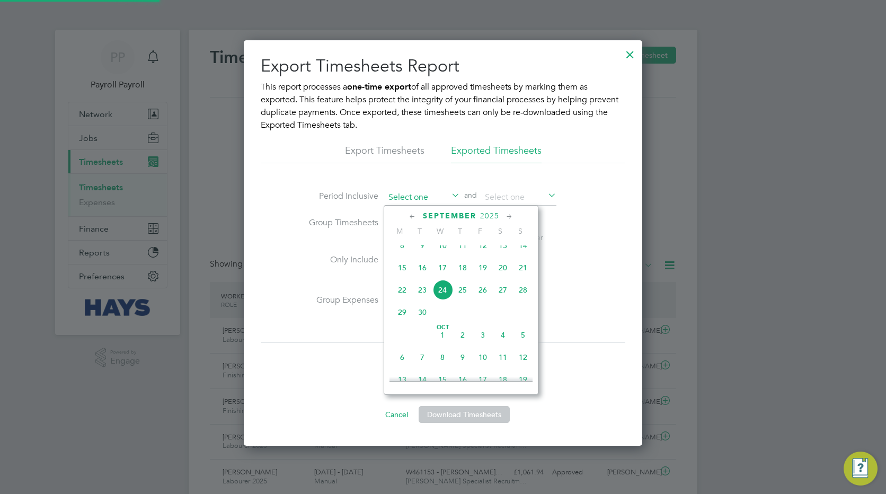
click at [441, 198] on input at bounding box center [422, 198] width 75 height 16
click at [412, 216] on icon at bounding box center [412, 217] width 10 height 12
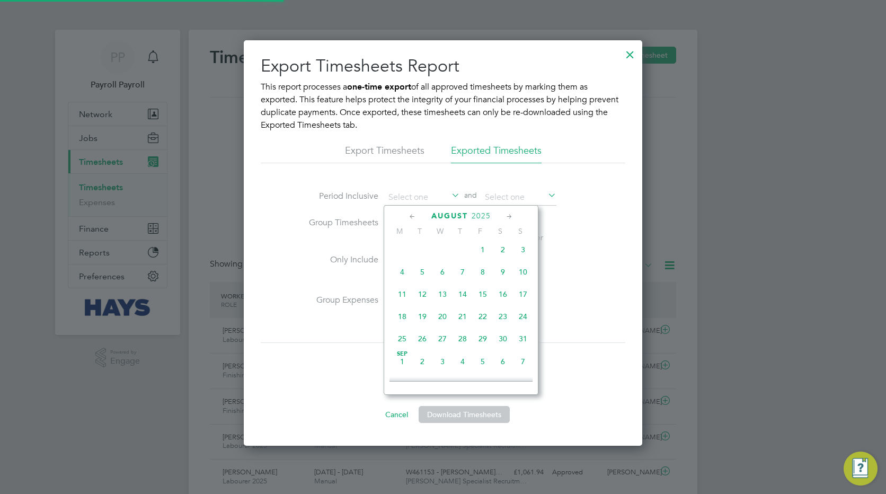
click at [412, 216] on icon at bounding box center [412, 217] width 10 height 12
click at [509, 215] on icon at bounding box center [509, 217] width 10 height 12
click at [403, 274] on span "2" at bounding box center [402, 275] width 20 height 20
type input "02 Jun 2025"
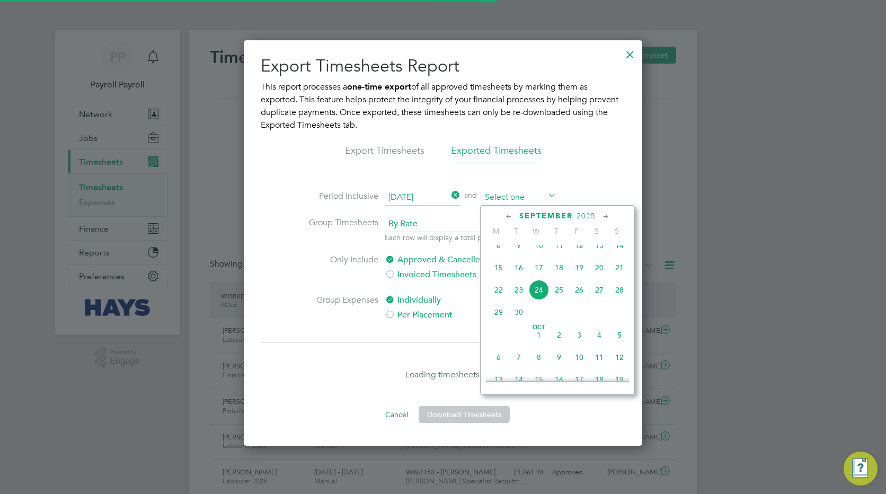
click at [523, 195] on input at bounding box center [518, 198] width 75 height 16
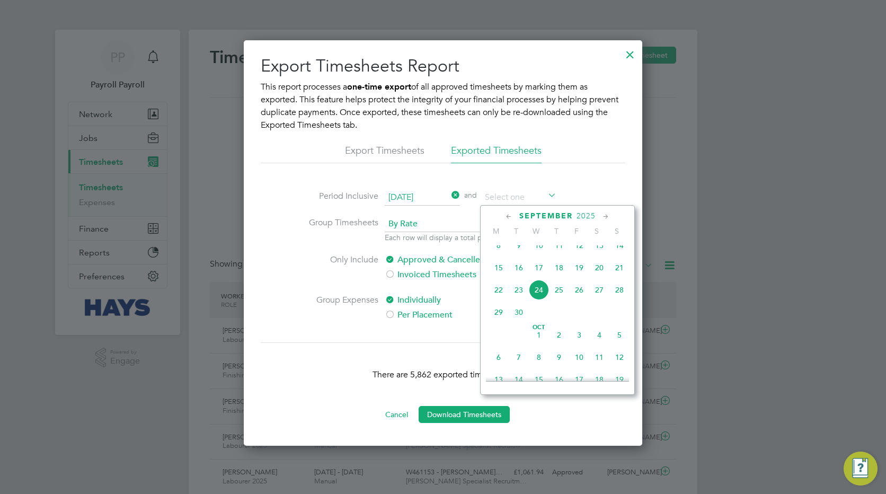
click at [508, 217] on icon at bounding box center [509, 217] width 10 height 12
click at [498, 300] on span "14" at bounding box center [498, 297] width 20 height 20
type input "[DATE]"
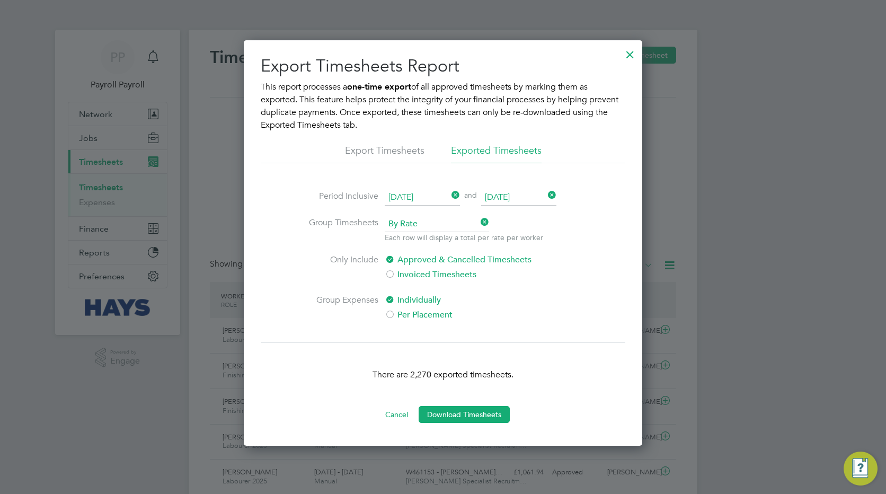
click at [450, 226] on span "By Rate" at bounding box center [437, 224] width 104 height 16
click at [424, 257] on li "By Date" at bounding box center [436, 253] width 105 height 14
click at [406, 314] on label "Per Placement" at bounding box center [473, 314] width 177 height 13
click at [456, 415] on button "Download Timesheets" at bounding box center [463, 414] width 91 height 17
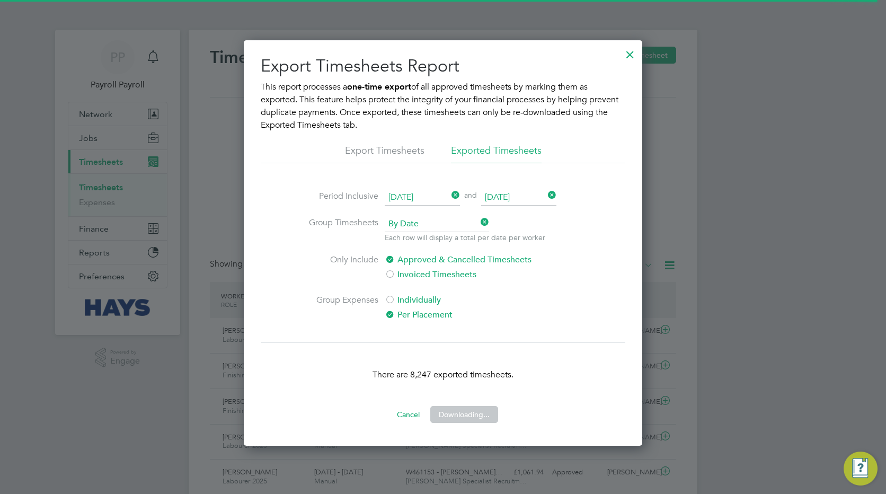
click at [645, 309] on div at bounding box center [443, 247] width 886 height 494
click at [616, 325] on ng-form "Period Inclusive 02 Jun 2025 and 14 Jul 2025 Group Timesheets By Date Each row …" at bounding box center [443, 262] width 364 height 144
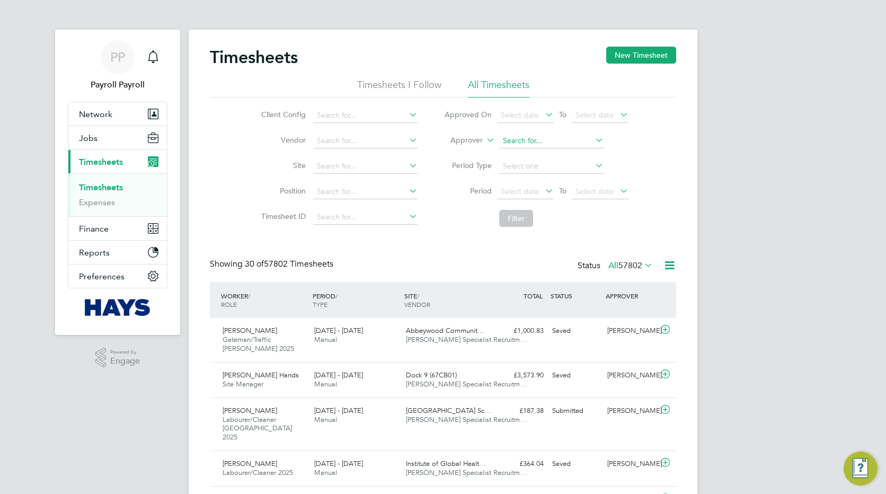
click at [509, 136] on input at bounding box center [551, 140] width 104 height 15
paste input "[PERSON_NAME]"
click at [519, 154] on b "Fewtrel" at bounding box center [531, 154] width 26 height 9
type input "[PERSON_NAME]"
click at [520, 157] on li "Period Type" at bounding box center [536, 166] width 211 height 25
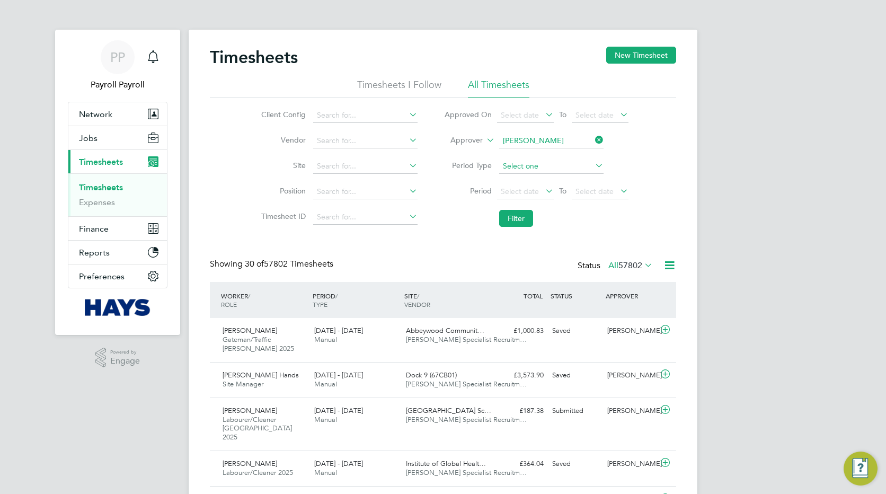
click at [528, 170] on input at bounding box center [551, 166] width 104 height 15
click at [530, 167] on input at bounding box center [551, 166] width 104 height 15
click at [358, 217] on input at bounding box center [365, 217] width 104 height 15
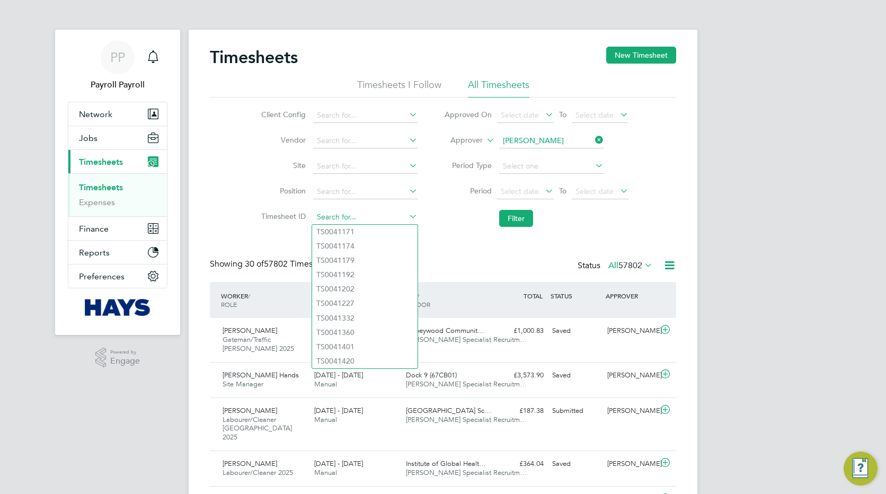
paste input "TS1772742"
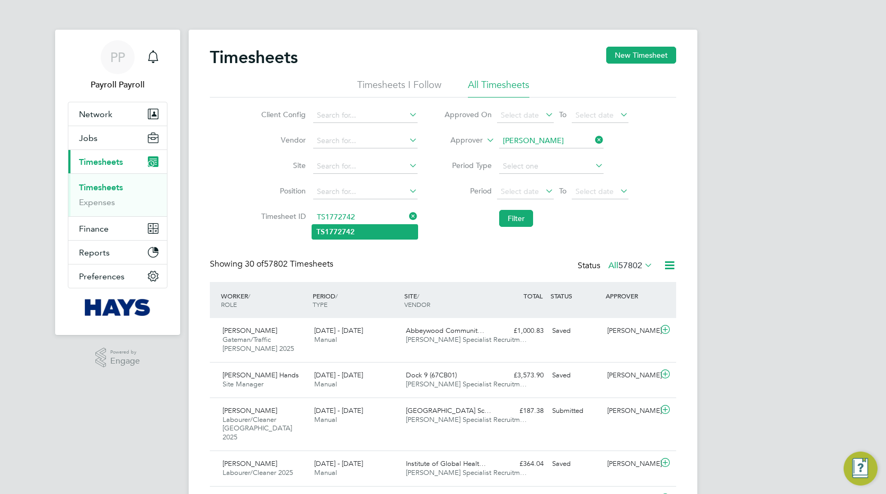
type input "TS1772742"
click at [344, 231] on b "TS1772742" at bounding box center [335, 231] width 38 height 9
click at [514, 216] on button "Filter" at bounding box center [516, 218] width 34 height 17
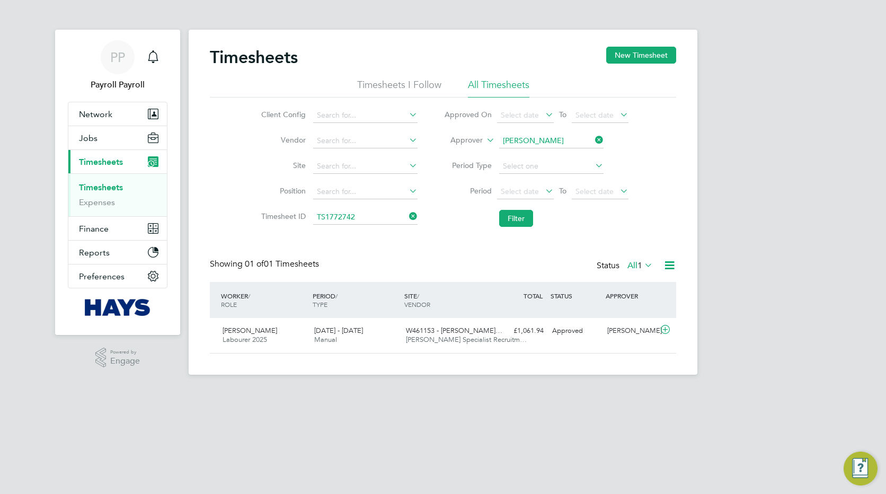
click at [667, 266] on icon at bounding box center [669, 264] width 13 height 13
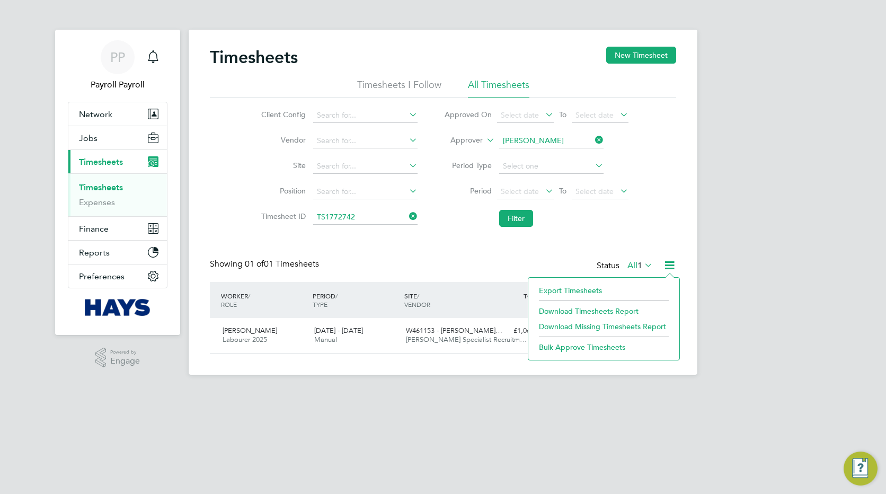
click at [556, 290] on li "Export Timesheets" at bounding box center [603, 290] width 140 height 15
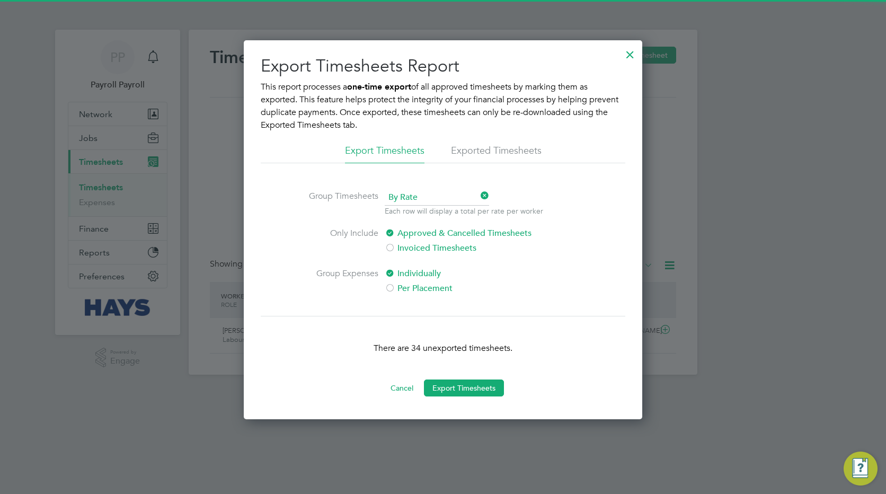
click at [486, 149] on li "Exported Timesheets" at bounding box center [496, 153] width 91 height 19
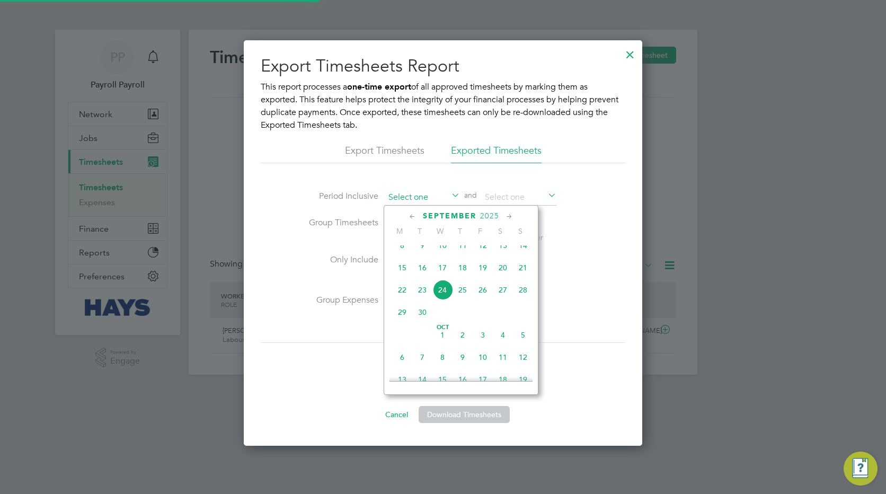
click at [424, 198] on input at bounding box center [422, 198] width 75 height 16
click at [412, 216] on icon at bounding box center [412, 217] width 10 height 12
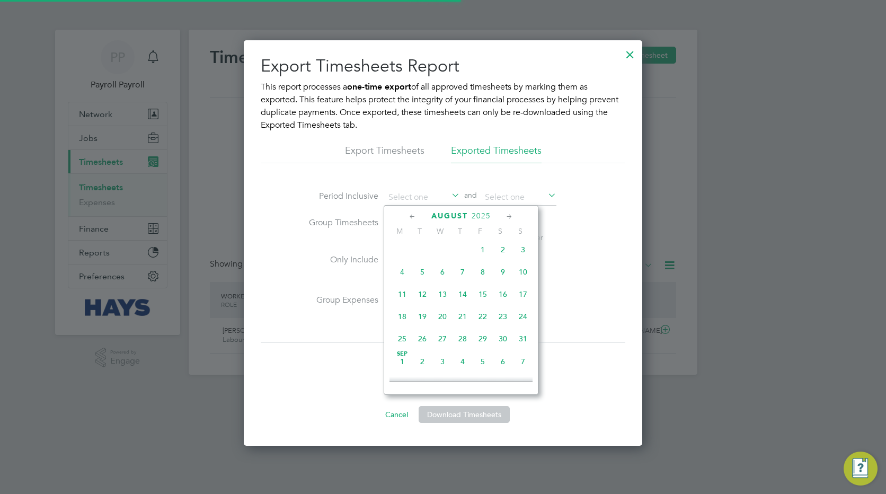
click at [412, 216] on icon at bounding box center [412, 217] width 10 height 12
click at [411, 216] on icon at bounding box center [412, 217] width 10 height 12
click at [508, 218] on icon at bounding box center [509, 217] width 10 height 12
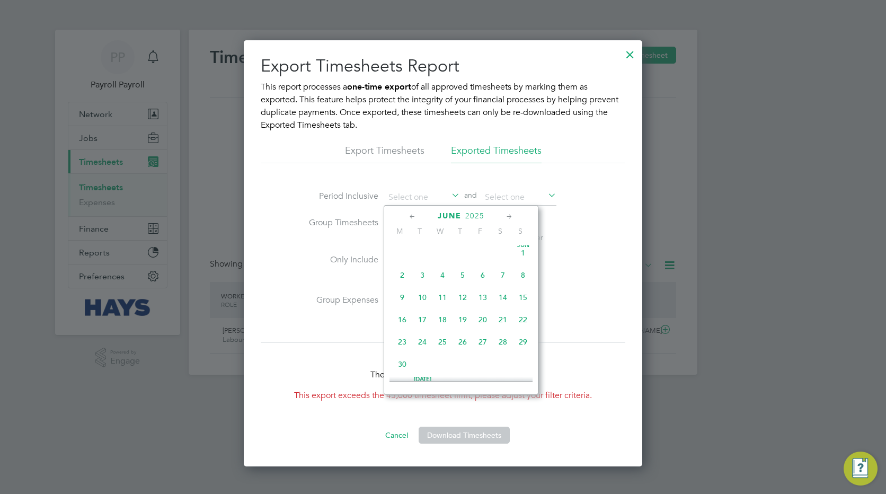
click at [399, 276] on span "2" at bounding box center [402, 275] width 20 height 20
type input "[DATE]"
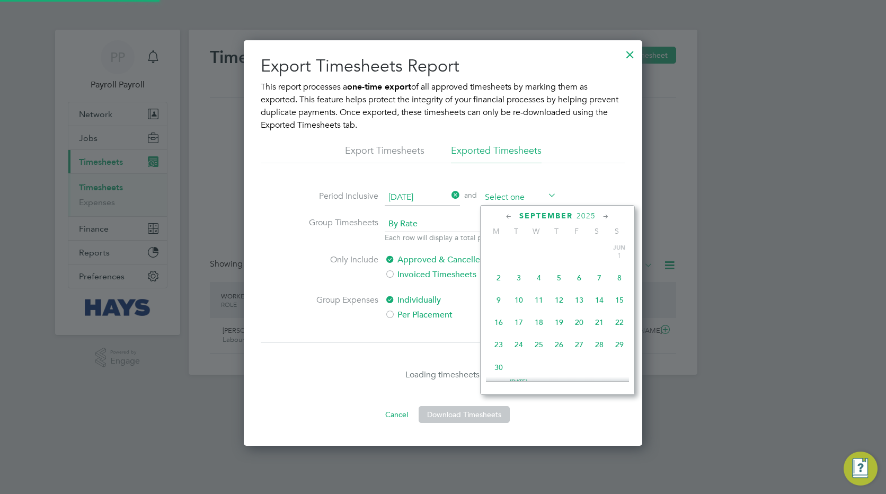
scroll to position [390, 0]
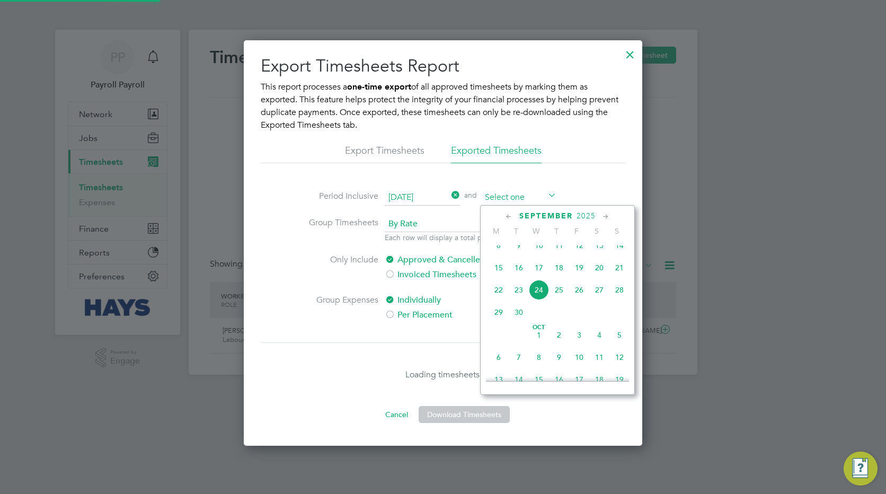
click at [534, 195] on input at bounding box center [518, 198] width 75 height 16
click at [507, 215] on icon at bounding box center [509, 217] width 10 height 12
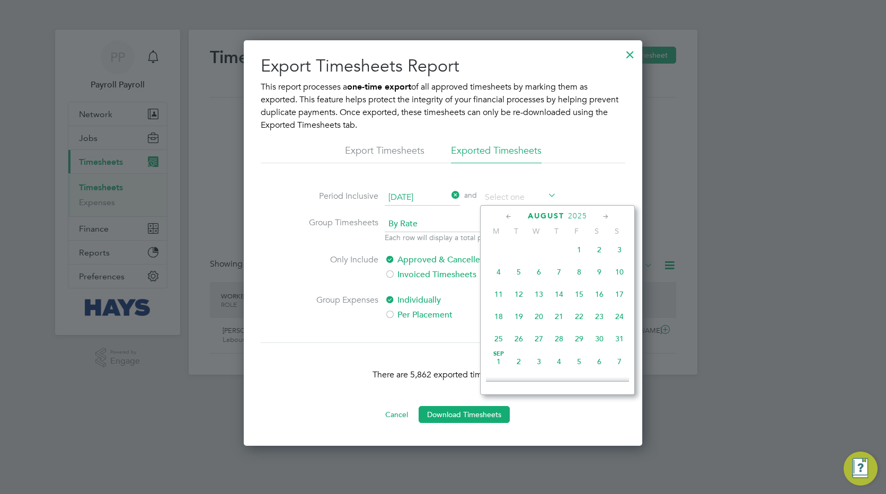
click at [507, 215] on icon at bounding box center [509, 217] width 10 height 12
click at [496, 277] on span "7" at bounding box center [498, 274] width 20 height 20
type input "[DATE]"
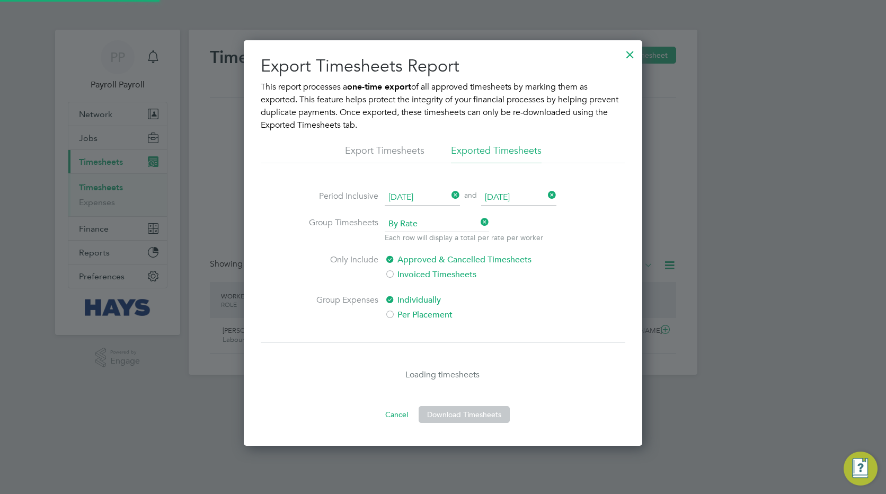
scroll to position [5, 5]
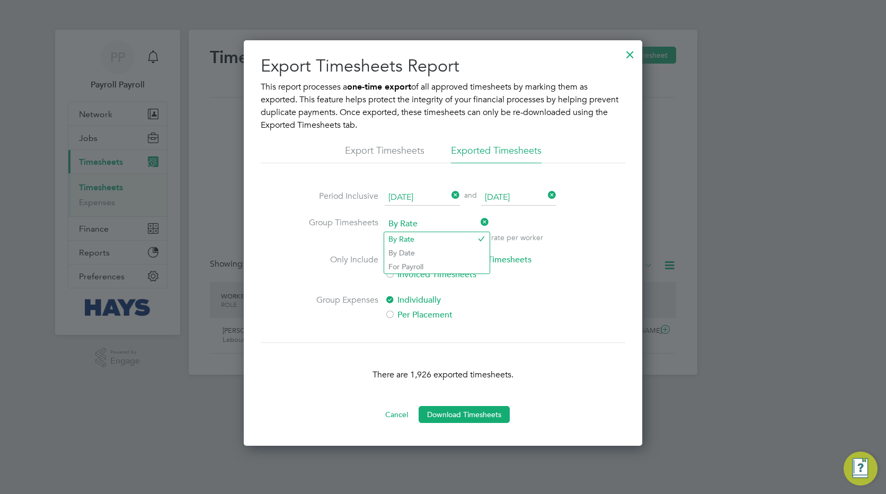
click at [450, 225] on span "By Rate" at bounding box center [437, 224] width 104 height 16
click at [417, 255] on li "By Date" at bounding box center [436, 253] width 105 height 14
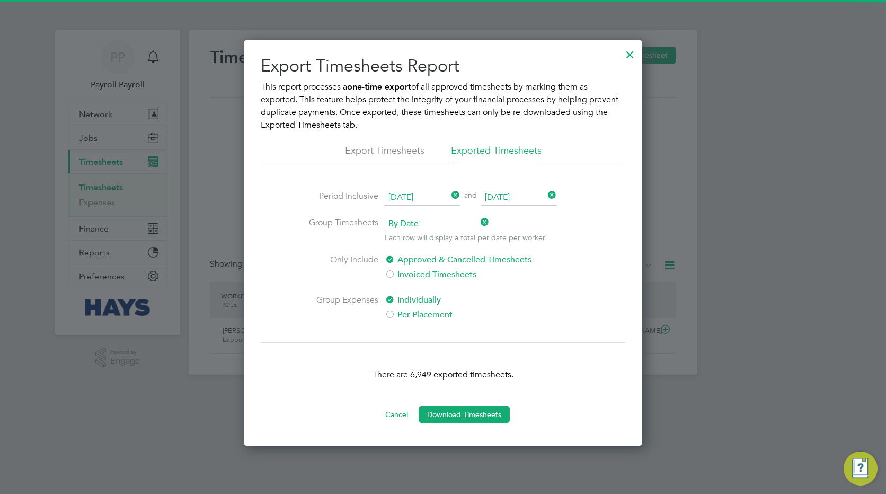
click at [414, 274] on label "Invoiced Timesheets" at bounding box center [473, 274] width 177 height 13
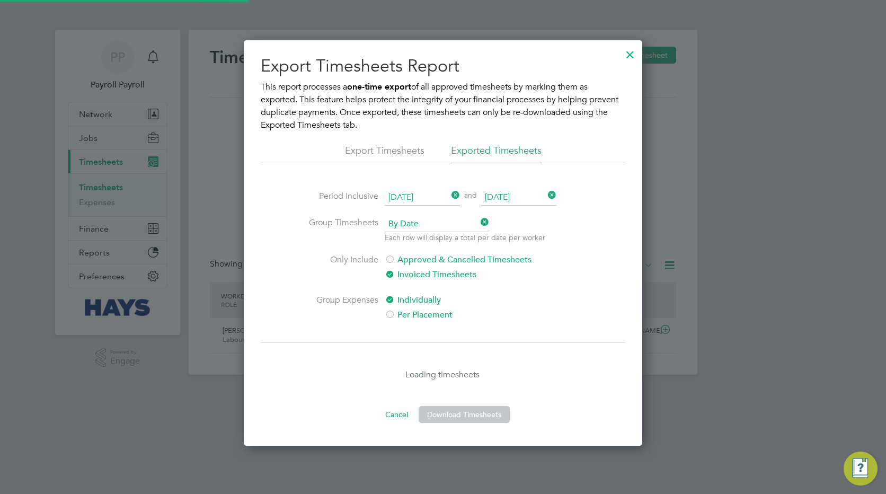
click at [429, 260] on label "Approved & Cancelled Timesheets" at bounding box center [473, 259] width 177 height 13
click at [405, 313] on label "Per Placement" at bounding box center [473, 314] width 177 height 13
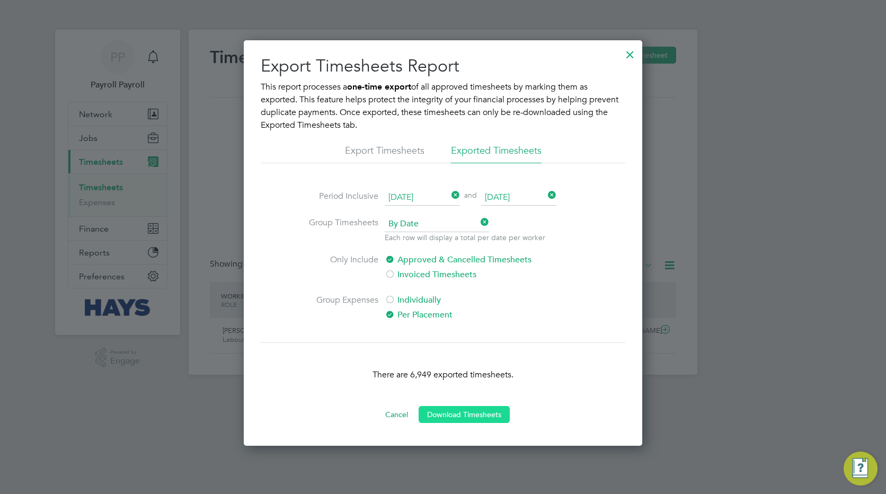
click at [461, 418] on button "Download Timesheets" at bounding box center [463, 414] width 91 height 17
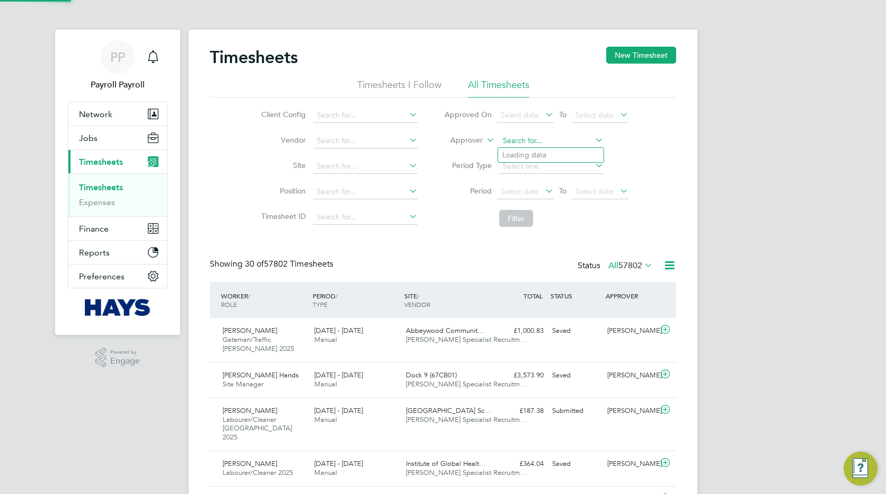
click at [526, 140] on input at bounding box center [551, 140] width 104 height 15
click at [332, 219] on input at bounding box center [365, 217] width 104 height 15
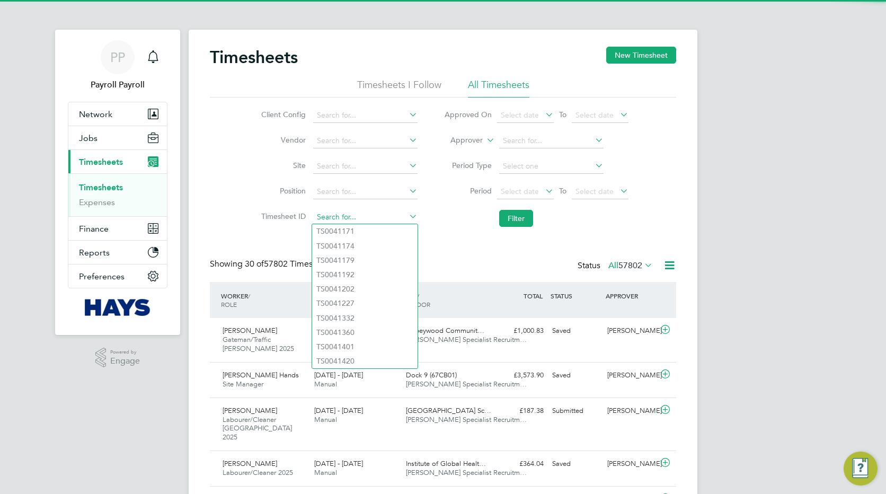
paste input "TS1772742"
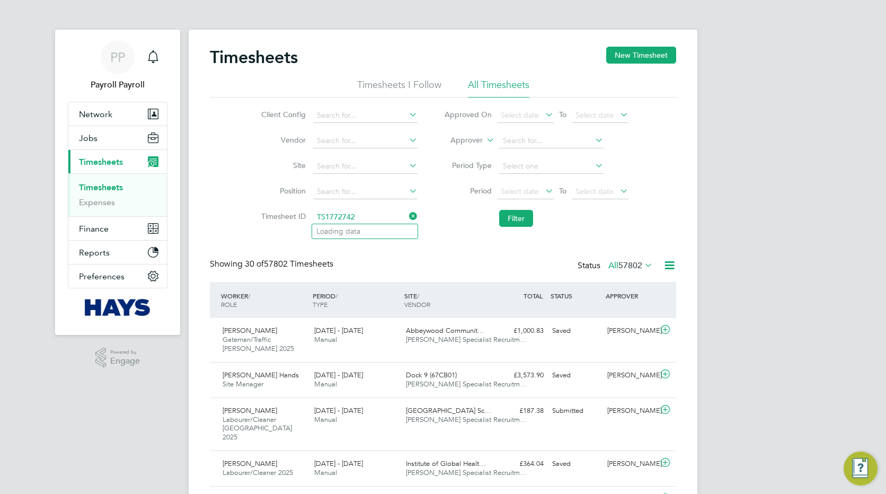
click at [332, 219] on input "TS1772742" at bounding box center [365, 217] width 104 height 15
type input "TS1772742"
click at [351, 231] on b "TS1772742" at bounding box center [335, 231] width 38 height 9
click at [530, 135] on input at bounding box center [551, 140] width 104 height 15
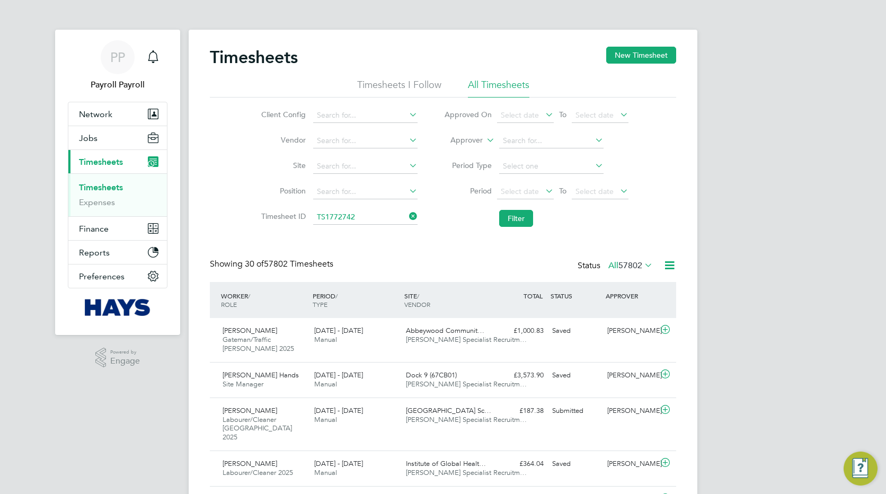
click at [671, 267] on icon at bounding box center [669, 264] width 13 height 13
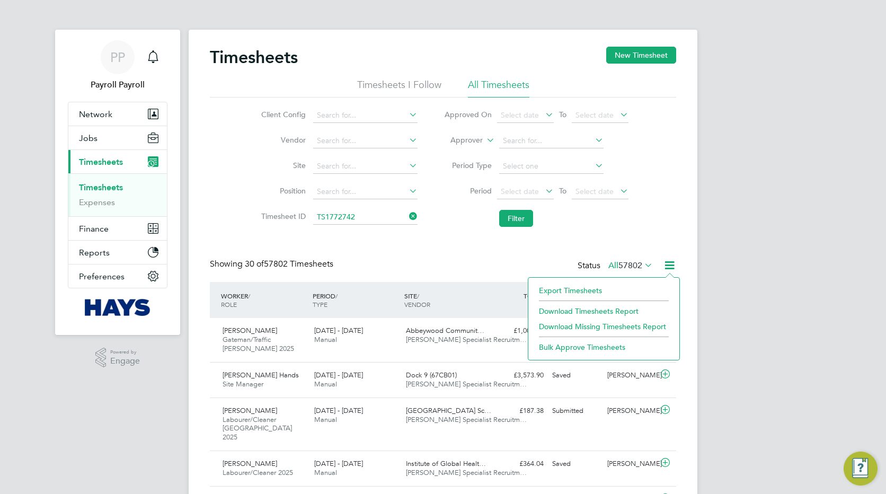
click at [578, 289] on li "Export Timesheets" at bounding box center [603, 290] width 140 height 15
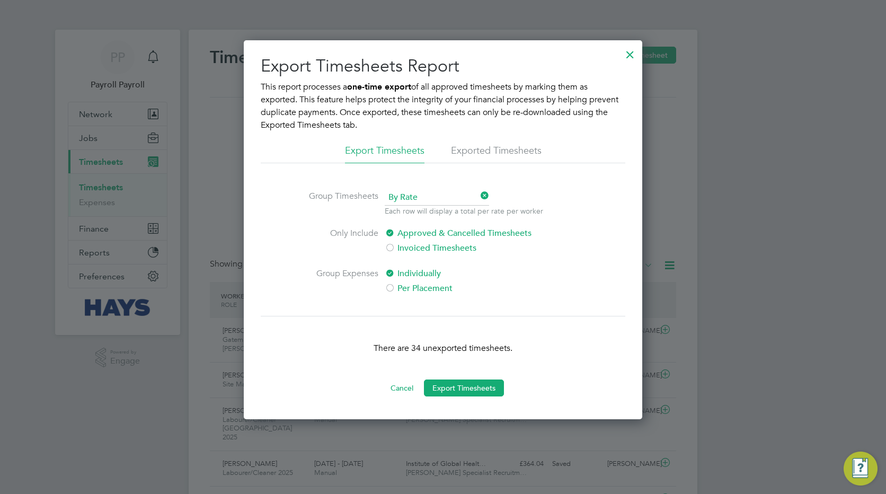
click at [476, 146] on li "Exported Timesheets" at bounding box center [496, 153] width 91 height 19
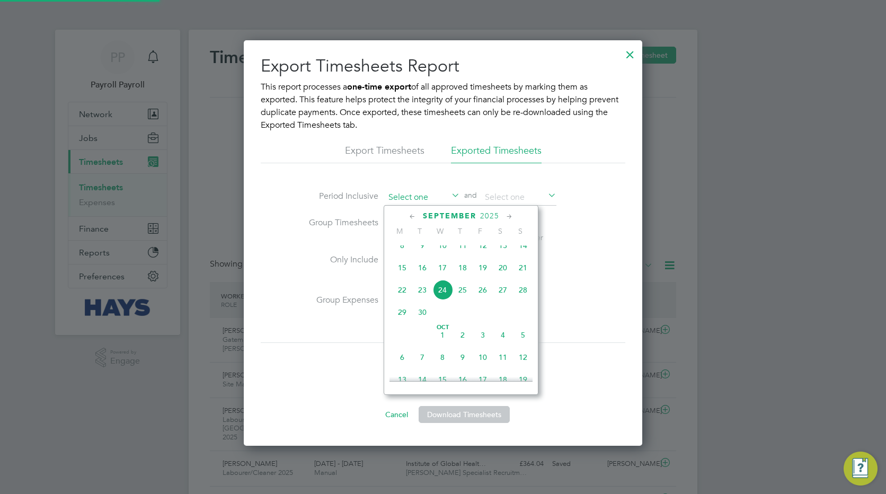
click at [446, 193] on input at bounding box center [422, 198] width 75 height 16
click at [411, 215] on icon at bounding box center [412, 217] width 10 height 12
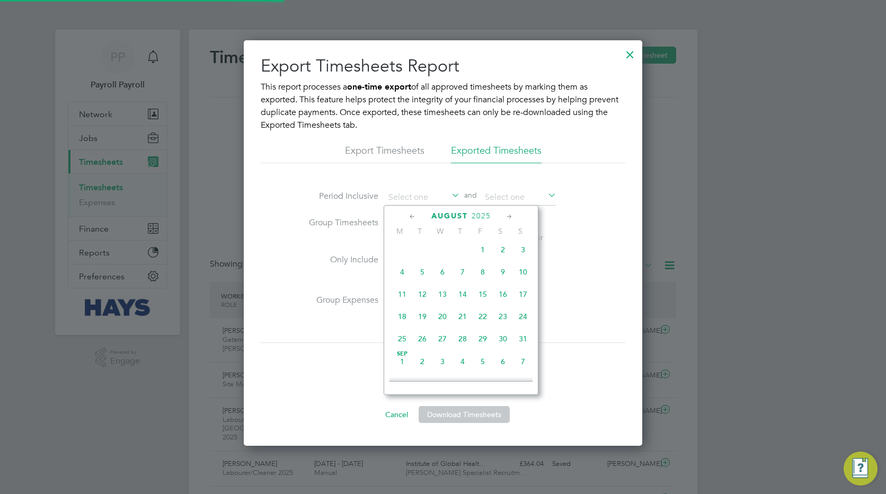
click at [411, 215] on icon at bounding box center [412, 217] width 10 height 12
click at [509, 214] on icon at bounding box center [509, 217] width 10 height 12
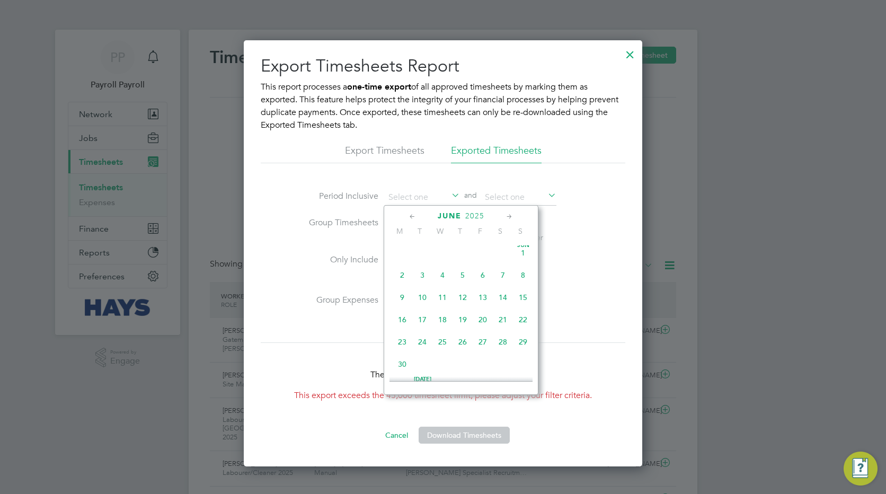
click at [403, 301] on span "9" at bounding box center [402, 297] width 20 height 20
type input "[DATE]"
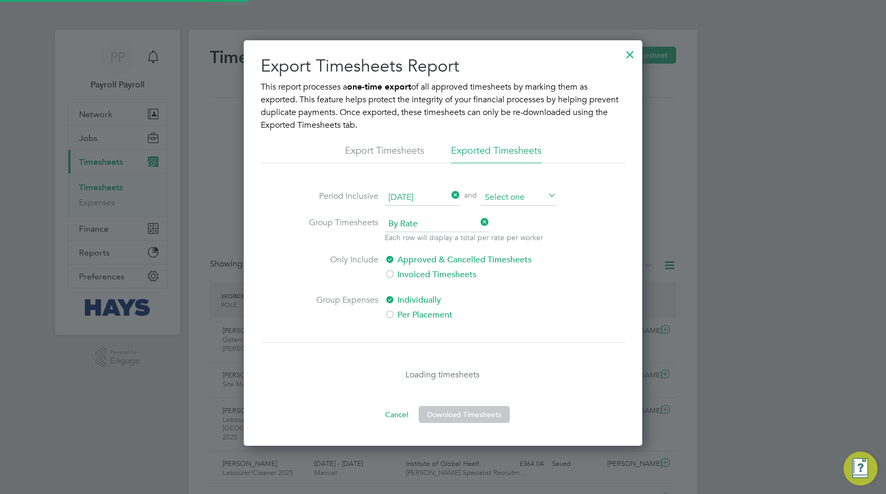
click at [515, 197] on input at bounding box center [518, 198] width 75 height 16
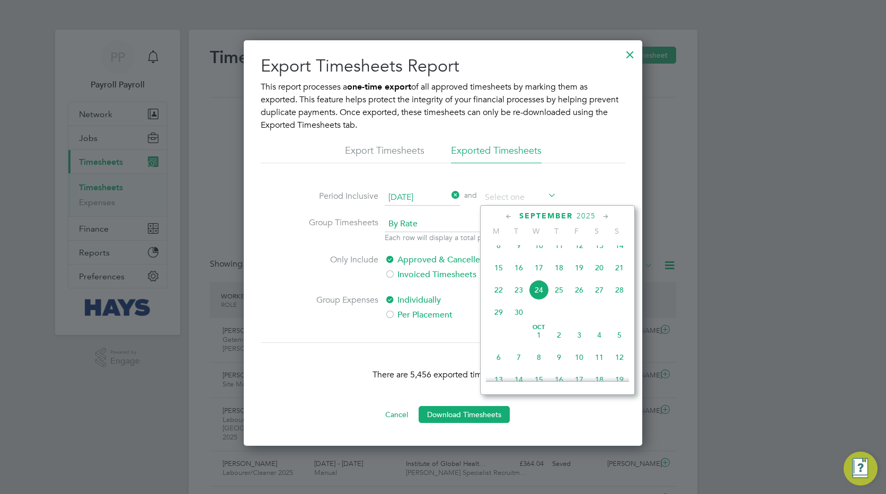
click at [506, 216] on icon at bounding box center [509, 217] width 10 height 12
click at [496, 298] on span "14" at bounding box center [498, 297] width 20 height 20
type input "[DATE]"
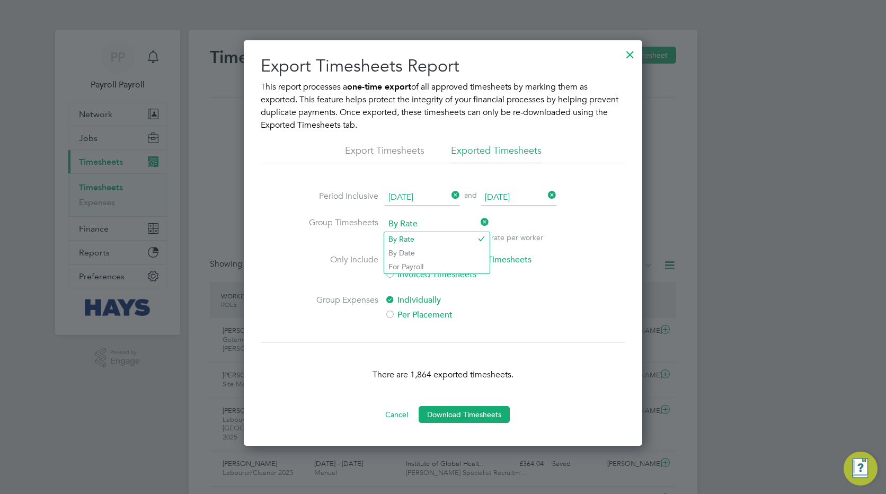
click at [455, 224] on span "By Rate" at bounding box center [437, 224] width 104 height 16
click at [425, 254] on li "By Date" at bounding box center [436, 253] width 105 height 14
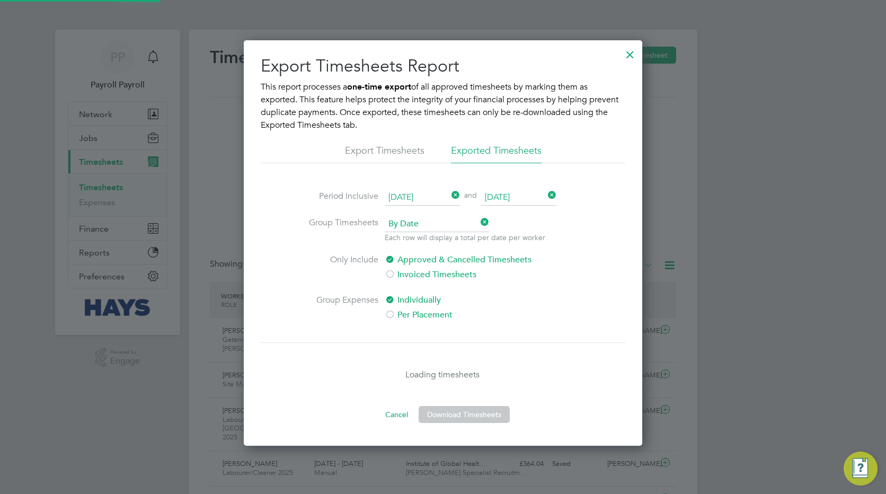
scroll to position [5, 5]
click at [408, 316] on label "Per Placement" at bounding box center [473, 314] width 177 height 13
click at [454, 414] on button "Download Timesheets" at bounding box center [463, 414] width 91 height 17
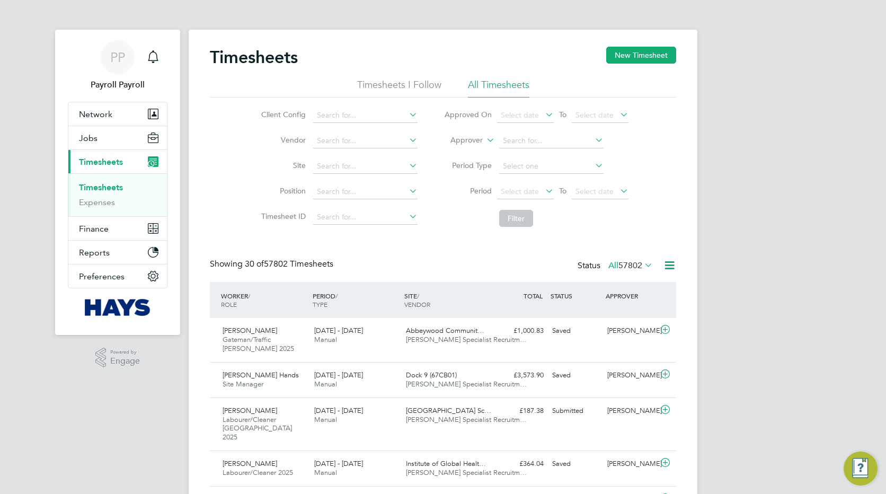
click at [672, 264] on icon at bounding box center [669, 264] width 13 height 13
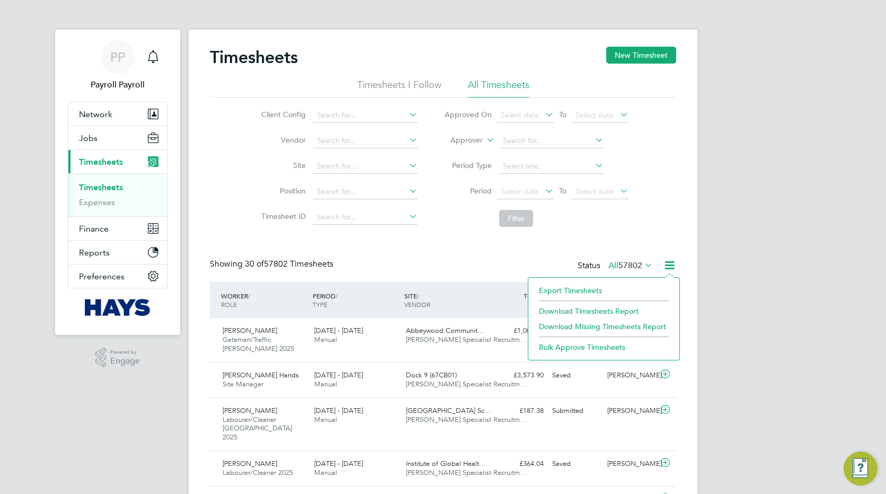
click at [564, 309] on li "Download Timesheets Report" at bounding box center [603, 311] width 140 height 15
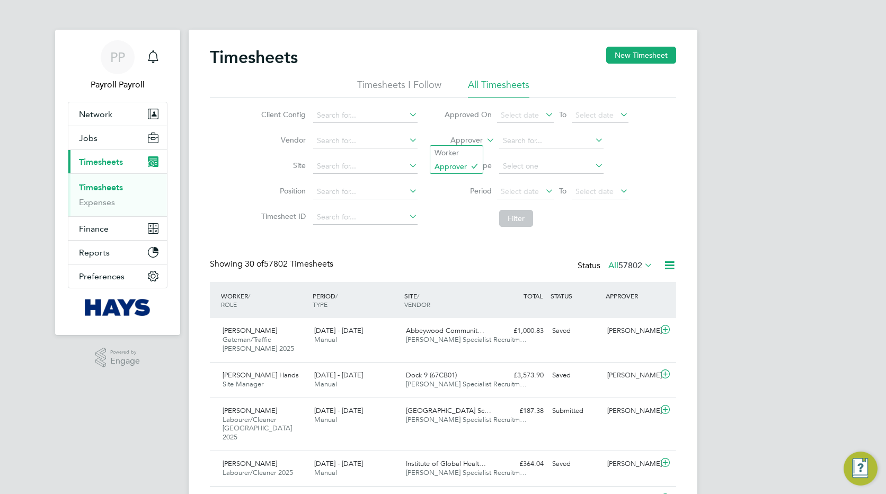
click at [484, 139] on icon at bounding box center [484, 137] width 0 height 10
click at [442, 155] on li "Worker" at bounding box center [456, 153] width 52 height 14
click at [530, 141] on input at bounding box center [551, 140] width 104 height 15
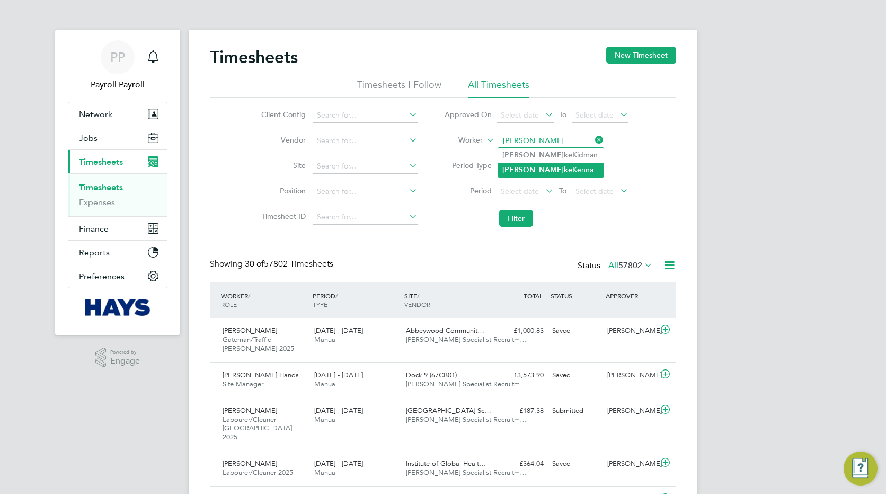
type input "jake k"
click at [530, 168] on li "Ja k e Kenna" at bounding box center [550, 170] width 105 height 14
type input "Jake Kenna"
click at [515, 217] on button "Filter" at bounding box center [516, 218] width 34 height 17
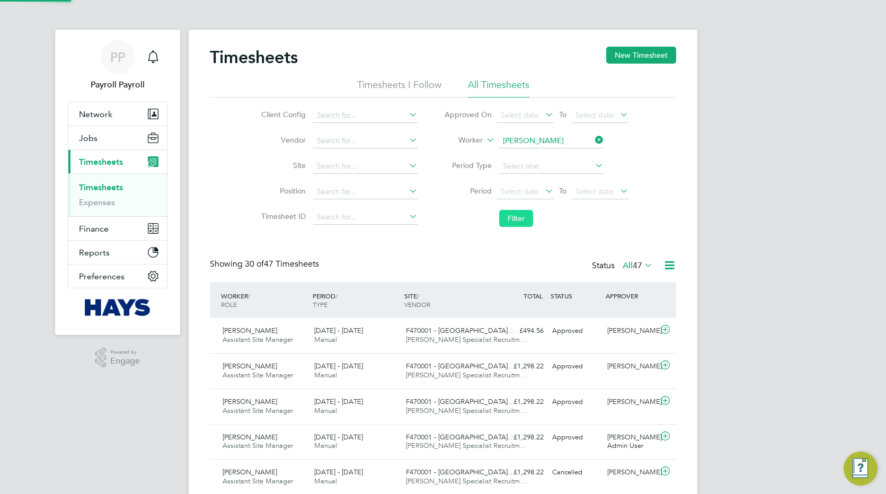
scroll to position [27, 92]
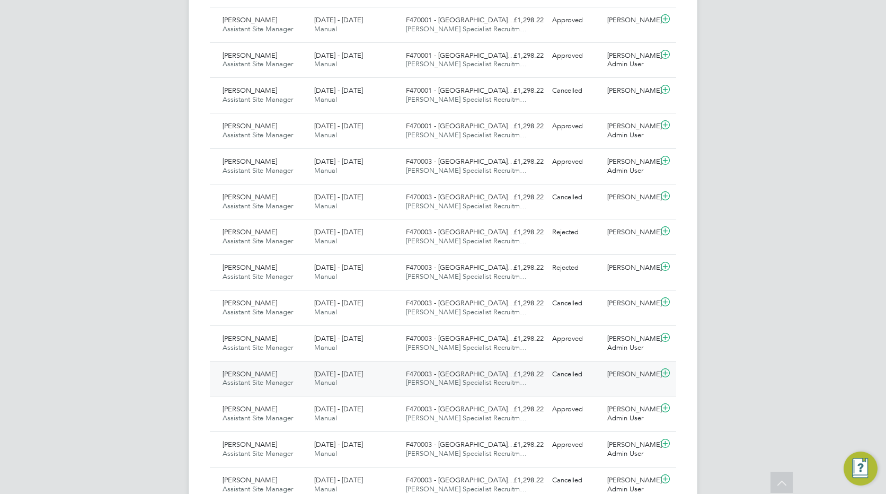
click at [264, 373] on div "Jake Kenna Assistant Site Manager 21 - 27 Jun 2025" at bounding box center [264, 378] width 92 height 26
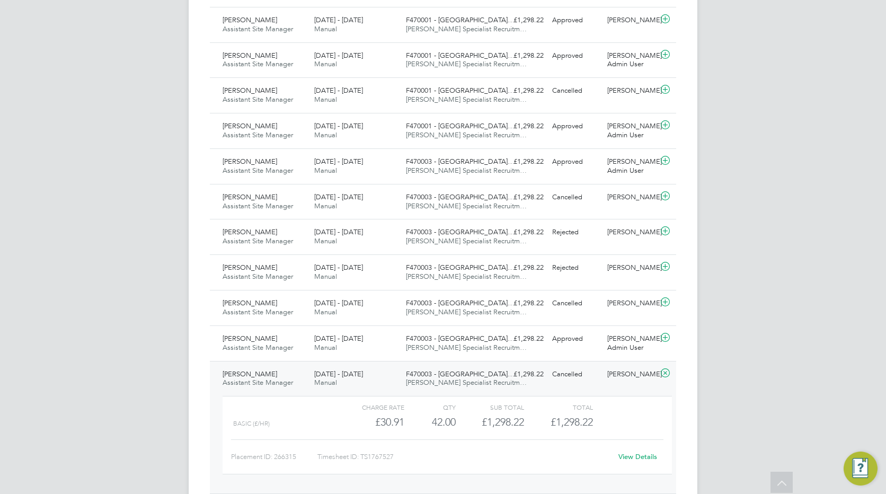
click at [638, 456] on link "View Details" at bounding box center [637, 456] width 39 height 9
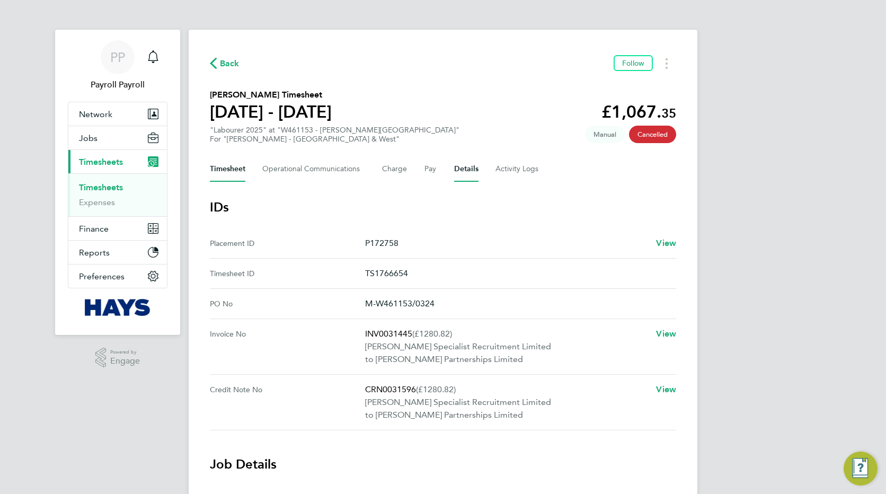
click at [235, 168] on button "Timesheet" at bounding box center [227, 168] width 35 height 25
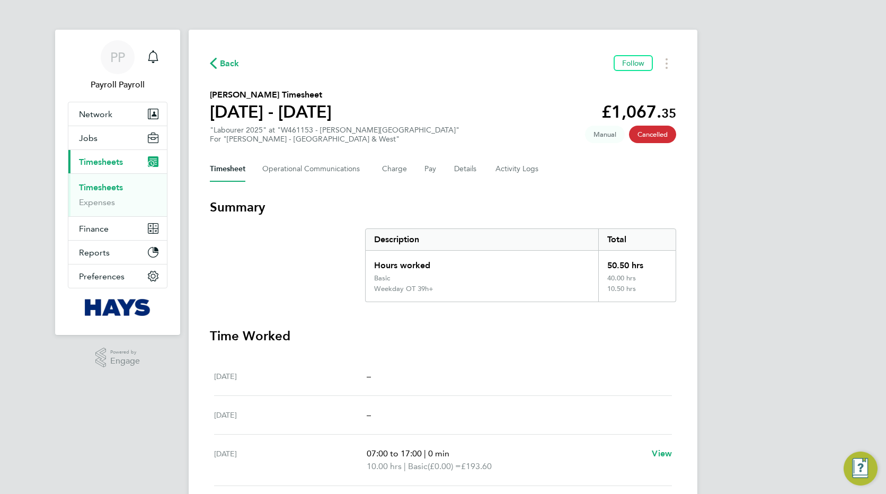
click at [730, 266] on div "PP Payroll Payroll Notifications Applications: Network Team Members Businesses …" at bounding box center [443, 367] width 886 height 734
click at [456, 170] on button "Details" at bounding box center [466, 168] width 24 height 25
click at [737, 271] on div "PP Payroll Payroll Notifications Applications: Network Team Members Businesses …" at bounding box center [443, 409] width 886 height 818
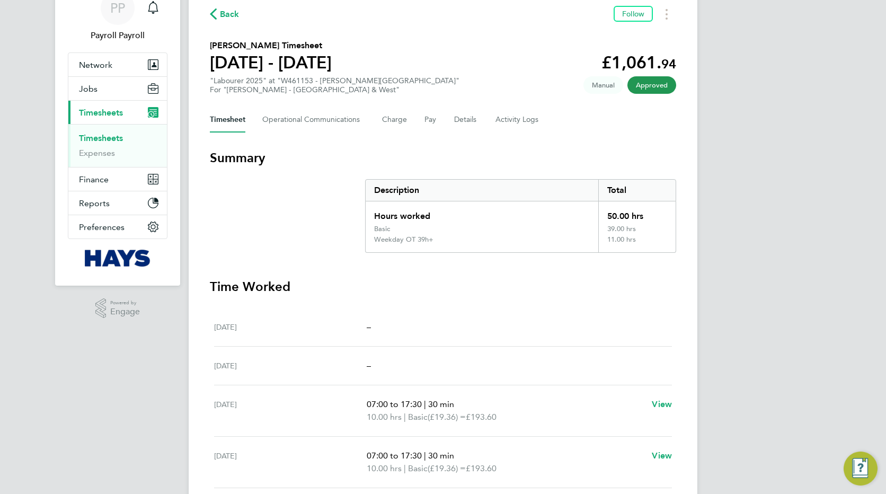
scroll to position [7, 0]
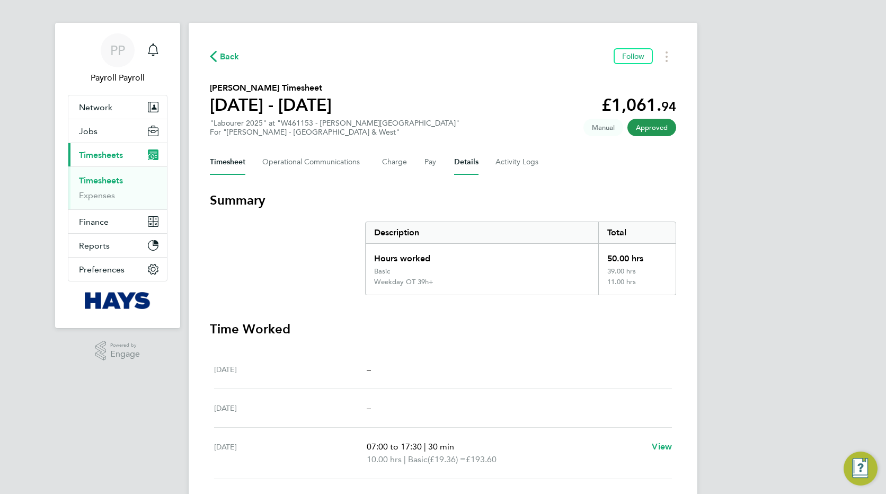
click at [455, 159] on button "Details" at bounding box center [466, 161] width 24 height 25
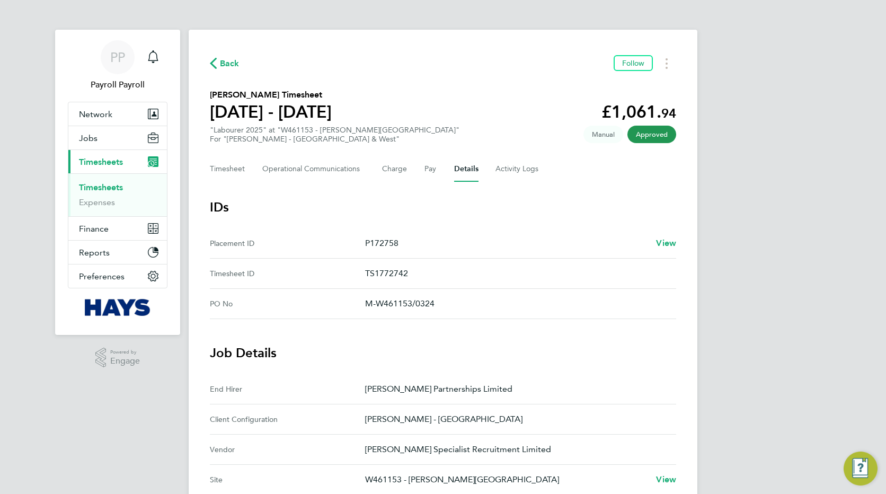
click at [777, 112] on div "PP Payroll Payroll Notifications Applications: Network Team Members Businesses …" at bounding box center [443, 426] width 886 height 853
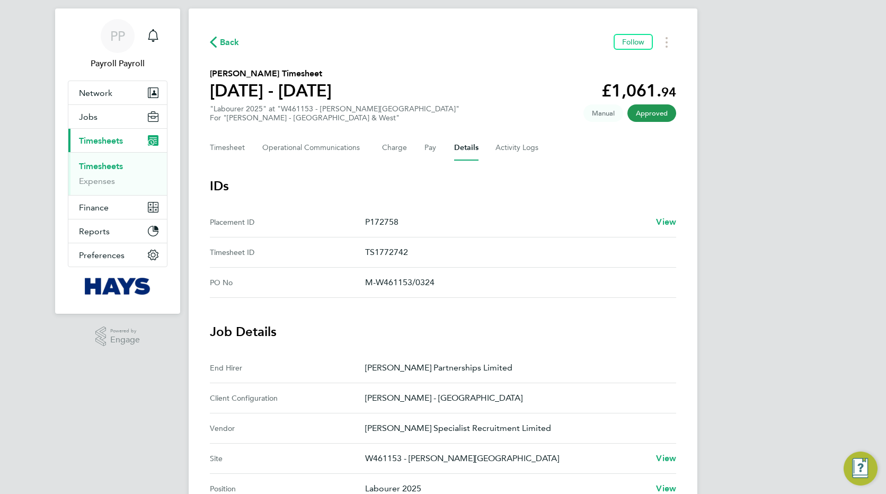
scroll to position [42, 0]
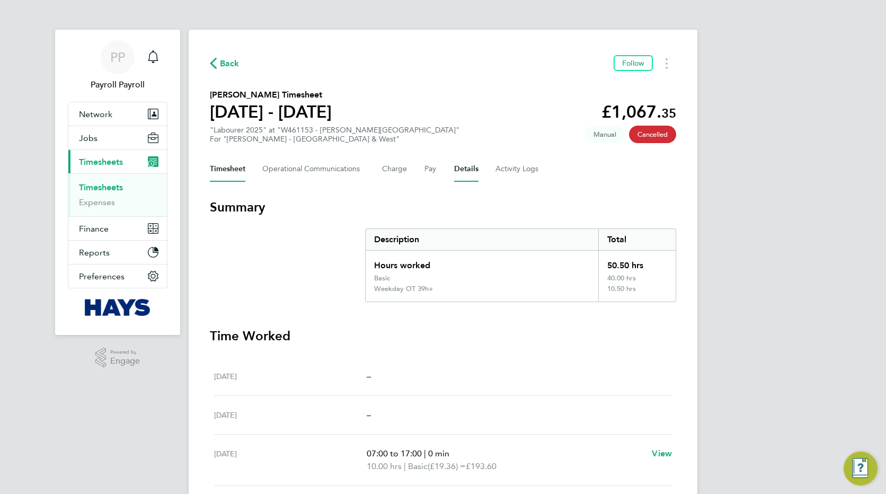
click at [465, 168] on button "Details" at bounding box center [466, 168] width 24 height 25
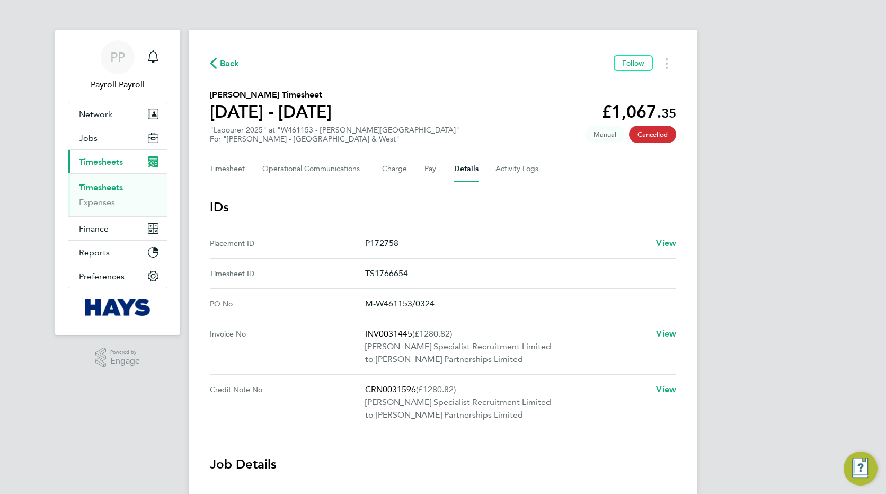
click at [219, 66] on span "Back" at bounding box center [225, 63] width 30 height 10
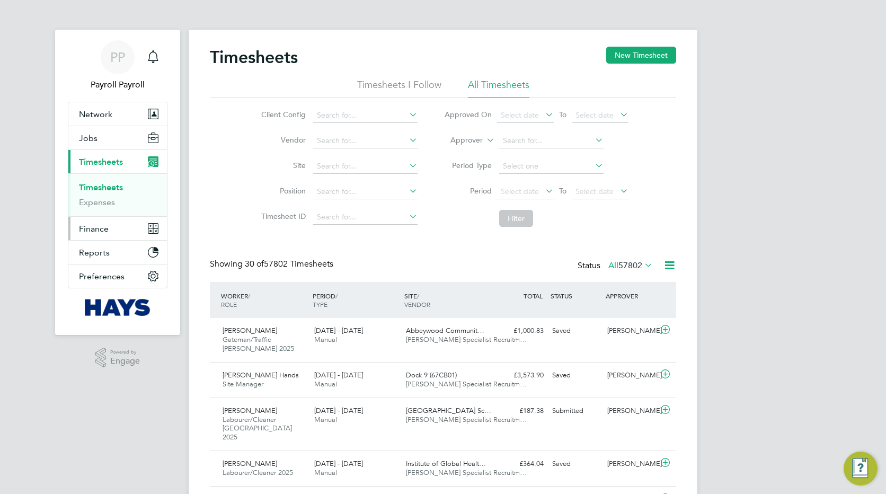
click at [94, 227] on span "Finance" at bounding box center [94, 229] width 30 height 10
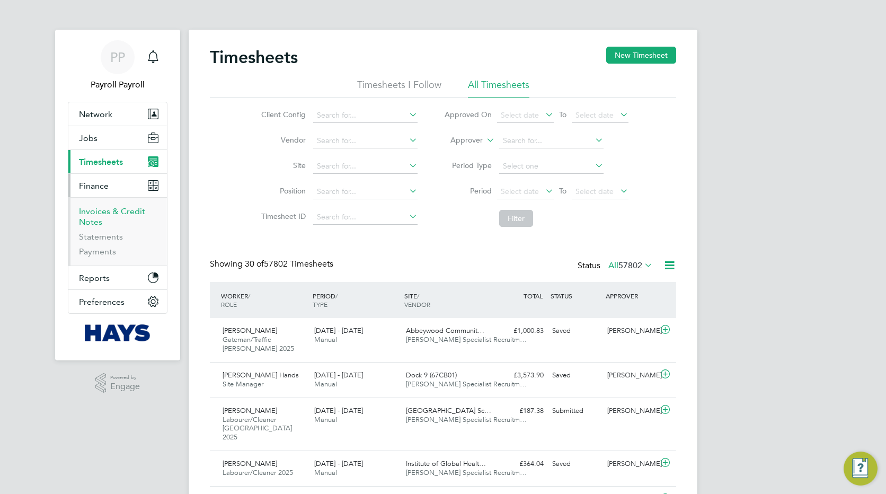
click at [84, 212] on link "Invoices & Credit Notes" at bounding box center [112, 216] width 66 height 21
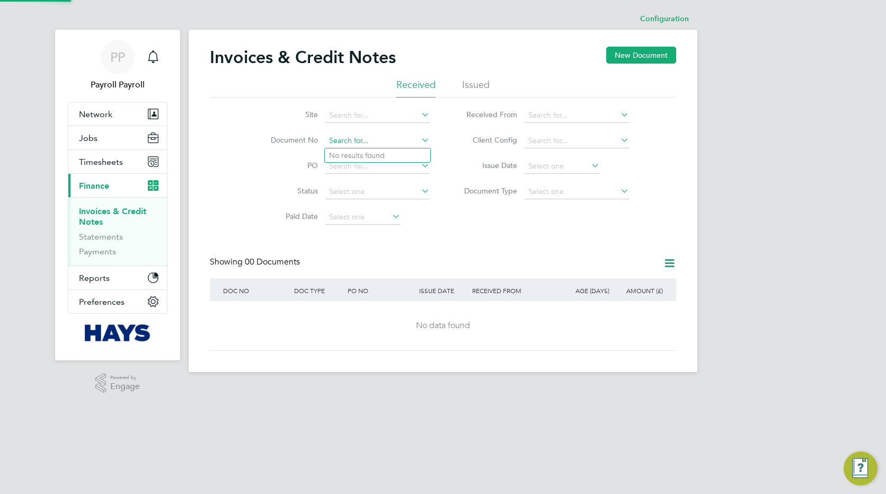
click at [339, 144] on input at bounding box center [377, 140] width 104 height 15
click at [471, 91] on li "Issued" at bounding box center [476, 87] width 28 height 19
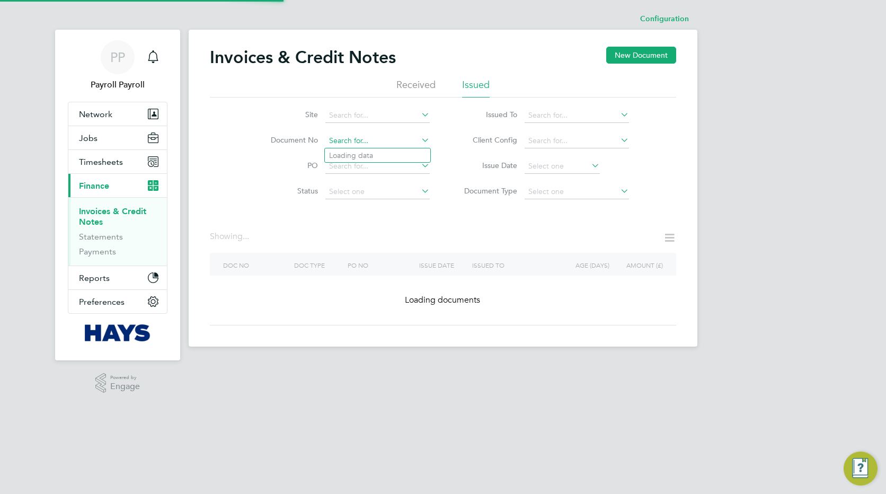
click at [337, 141] on input at bounding box center [377, 140] width 104 height 15
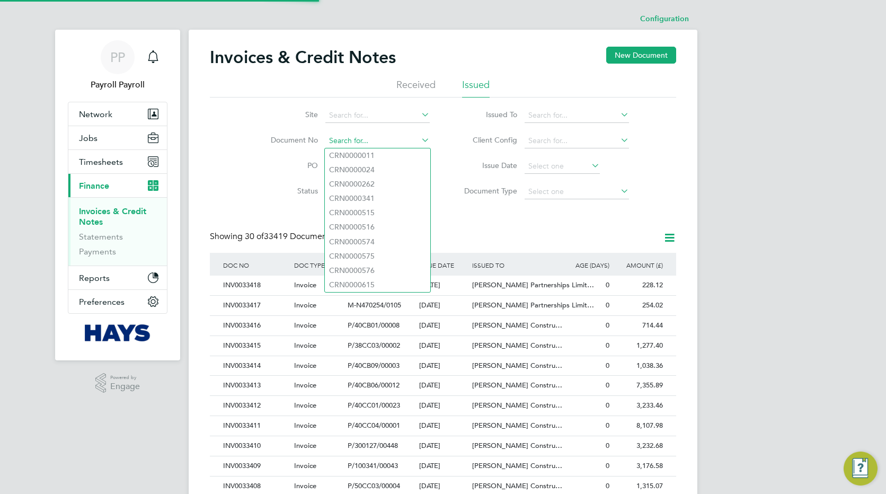
paste input "INV0031445"
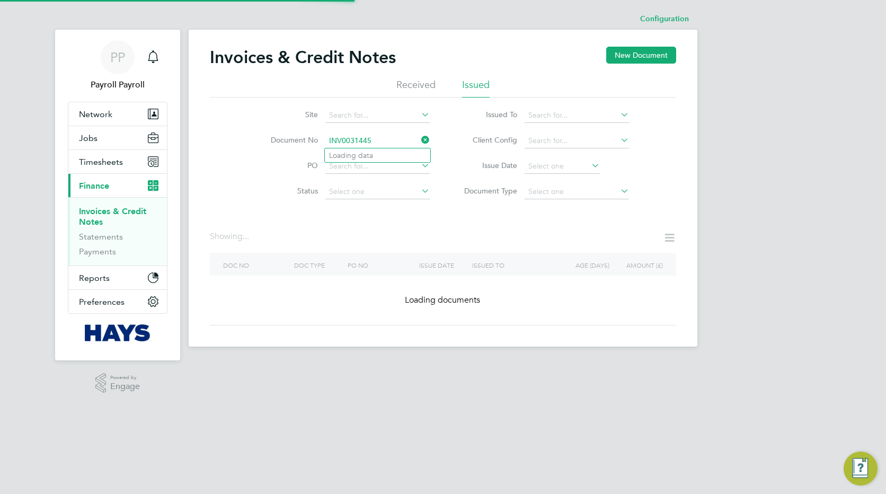
type input "CRN0000011"
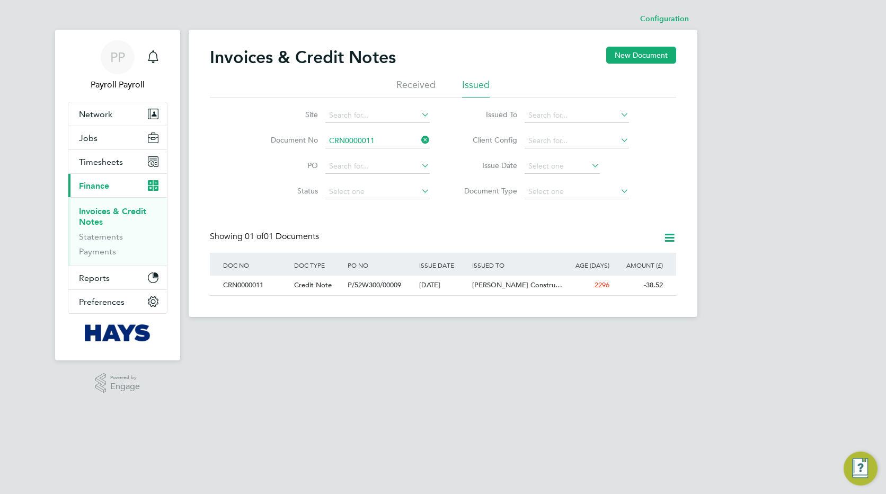
click at [752, 151] on div "PP Payroll Payroll Notifications Applications: Network Team Members Businesses …" at bounding box center [443, 167] width 886 height 334
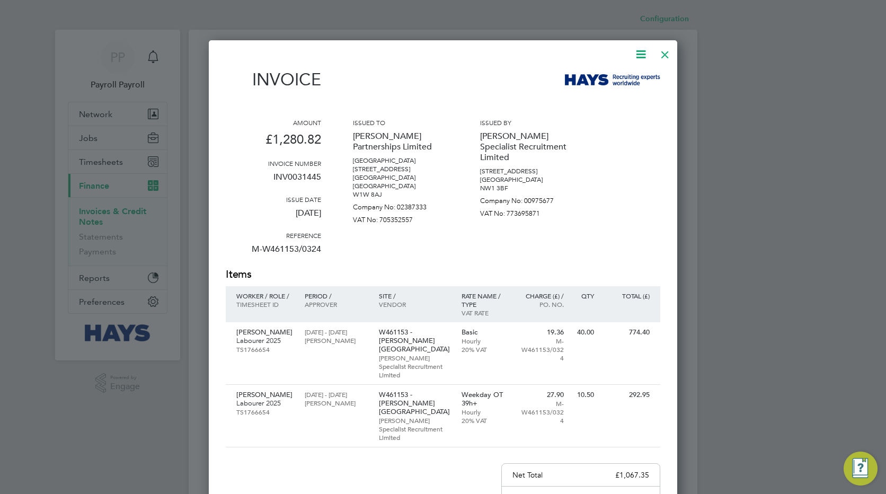
click at [641, 55] on icon at bounding box center [640, 54] width 13 height 13
click at [453, 106] on div "Invoice Amount £1,280.82 Invoice number INV0031445 Issue date [DATE] Reference …" at bounding box center [443, 344] width 434 height 550
click at [732, 78] on div at bounding box center [443, 247] width 886 height 494
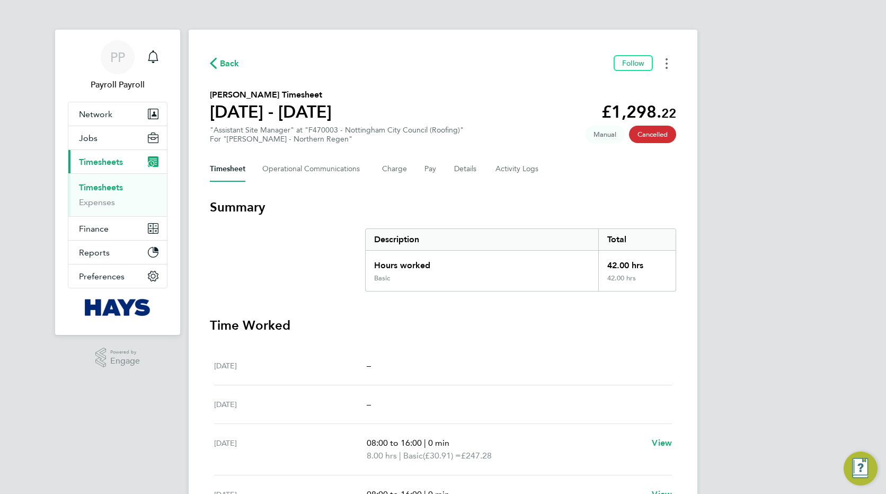
click at [665, 64] on button "Timesheets Menu" at bounding box center [666, 63] width 19 height 16
click at [524, 134] on section "Jake Kenna's Timesheet 21 - 27 Jun 2025 £1,298. 22 "Assistant Site Manager" at …" at bounding box center [443, 115] width 466 height 55
click at [459, 170] on button "Details" at bounding box center [466, 168] width 24 height 25
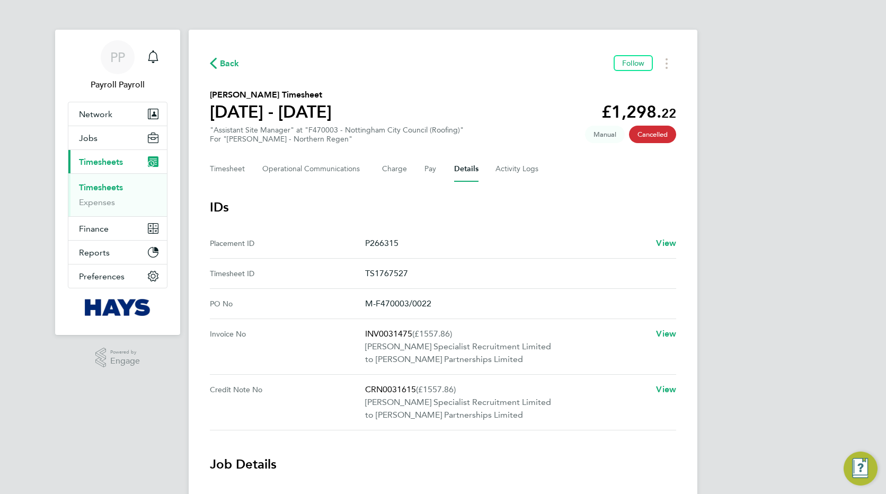
drag, startPoint x: 415, startPoint y: 389, endPoint x: 357, endPoint y: 389, distance: 57.7
click at [357, 389] on No "Credit Note No CRN0031615 (£1557.86) Hays Specialist Recruitment Limited to Lov…" at bounding box center [443, 403] width 466 height 56
copy No "CRN0031615"
